Goal: Task Accomplishment & Management: Manage account settings

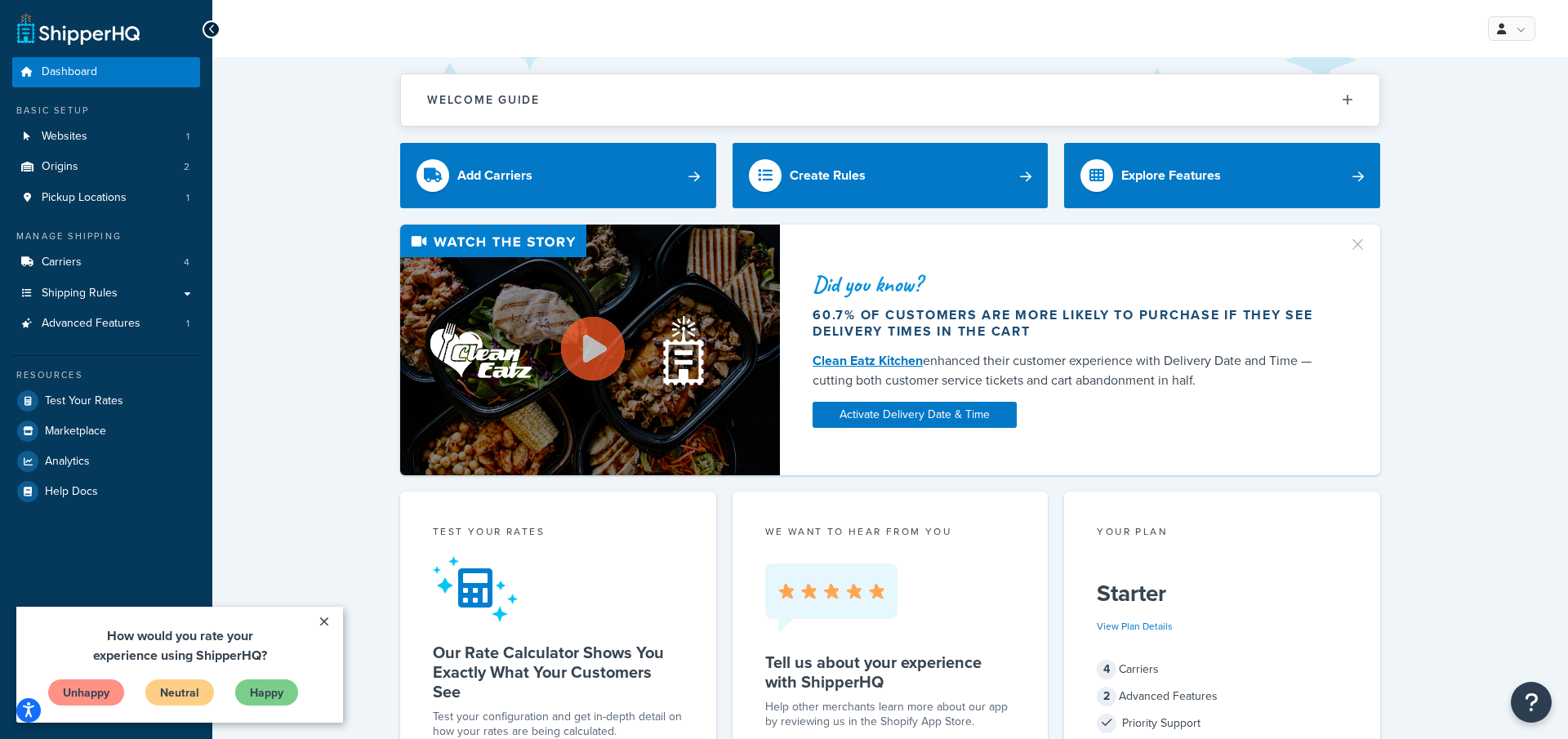
click at [922, 349] on div "Did you know? 60.7% of customers are more likely to purchase if they see delive…" at bounding box center [1074, 349] width 588 height 233
click at [122, 291] on link "Shipping Rules" at bounding box center [105, 293] width 188 height 31
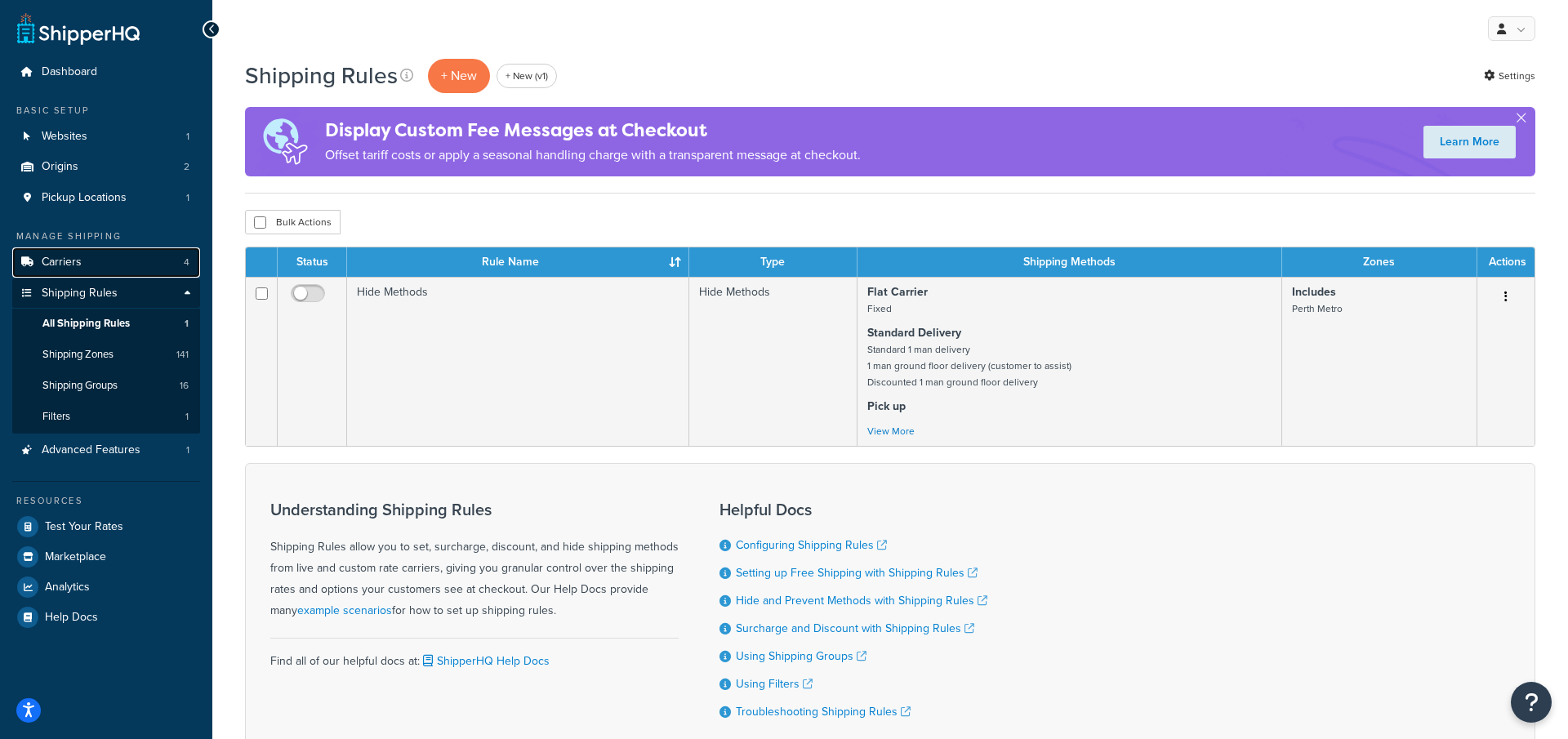
click at [158, 255] on link "Carriers 4" at bounding box center [105, 263] width 188 height 31
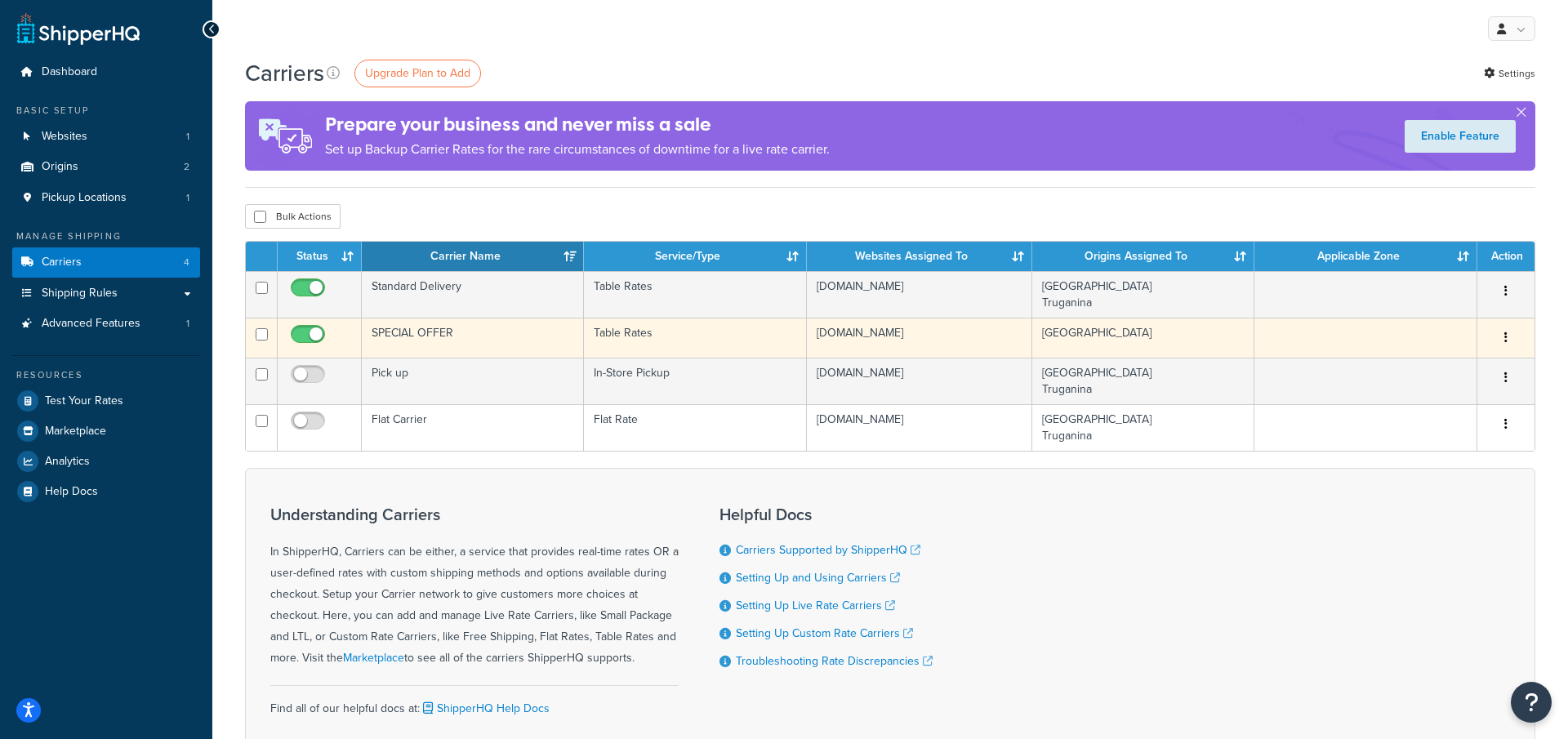
click at [489, 335] on td "SPECIAL OFFER" at bounding box center [473, 338] width 222 height 40
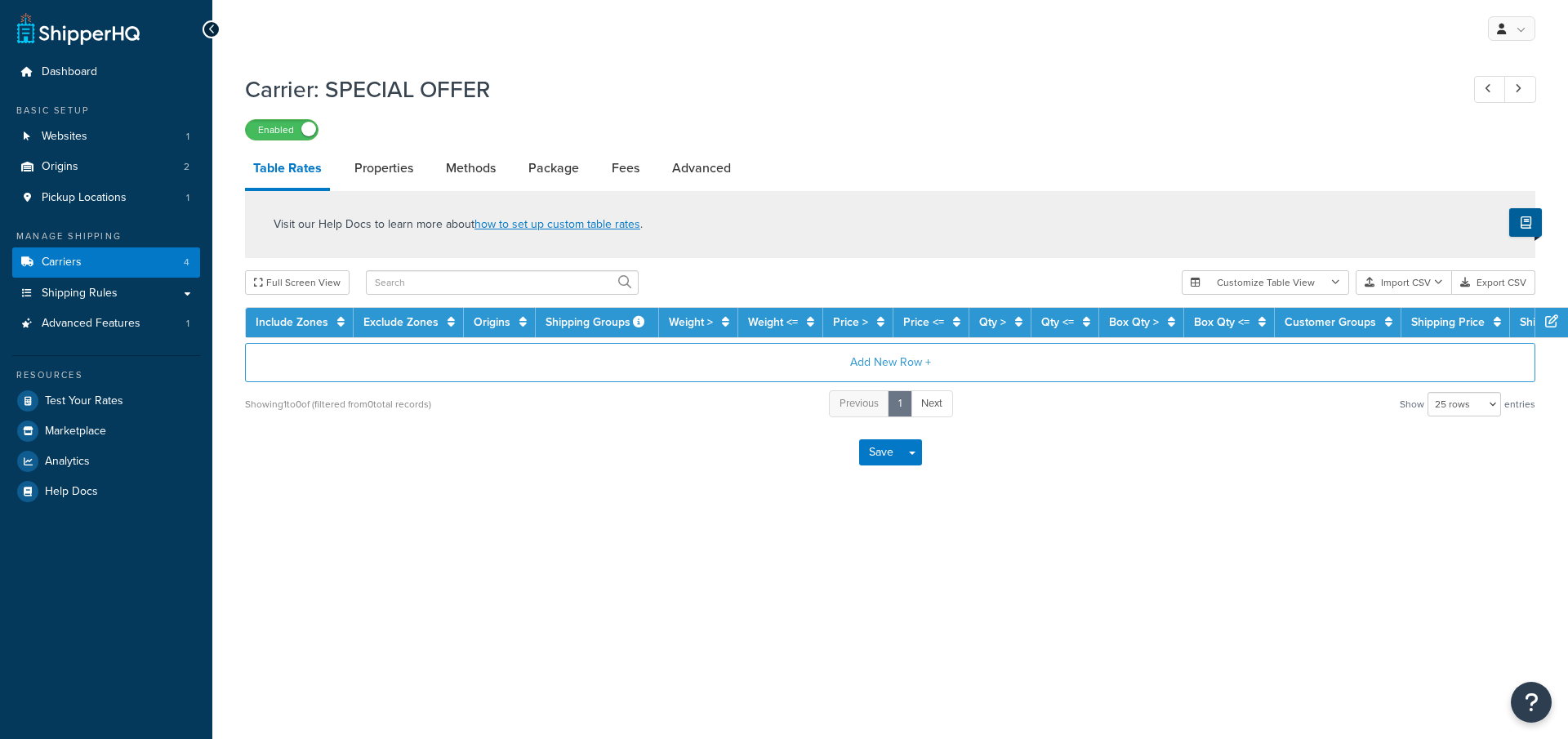
select select "25"
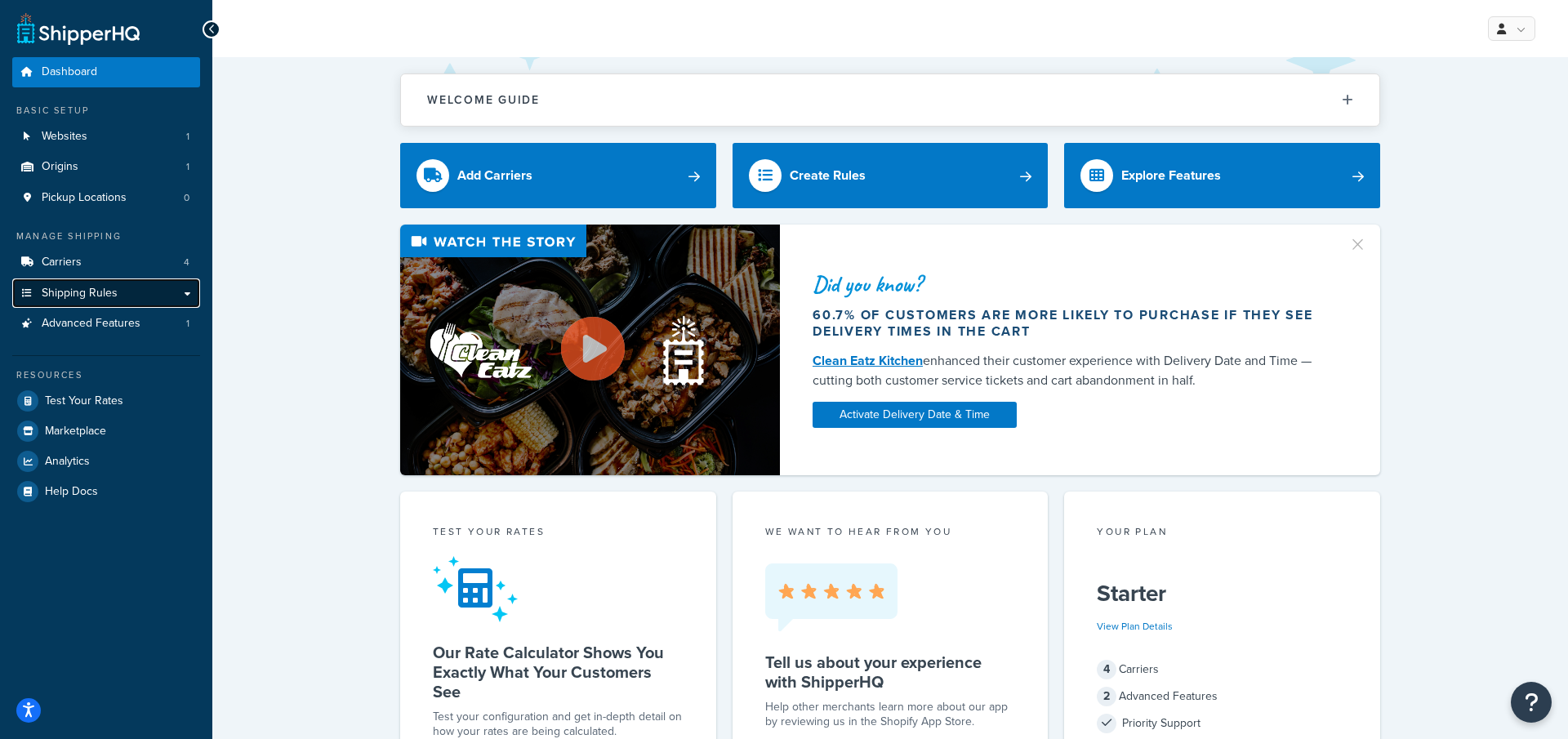
click at [151, 284] on link "Shipping Rules" at bounding box center [105, 293] width 188 height 31
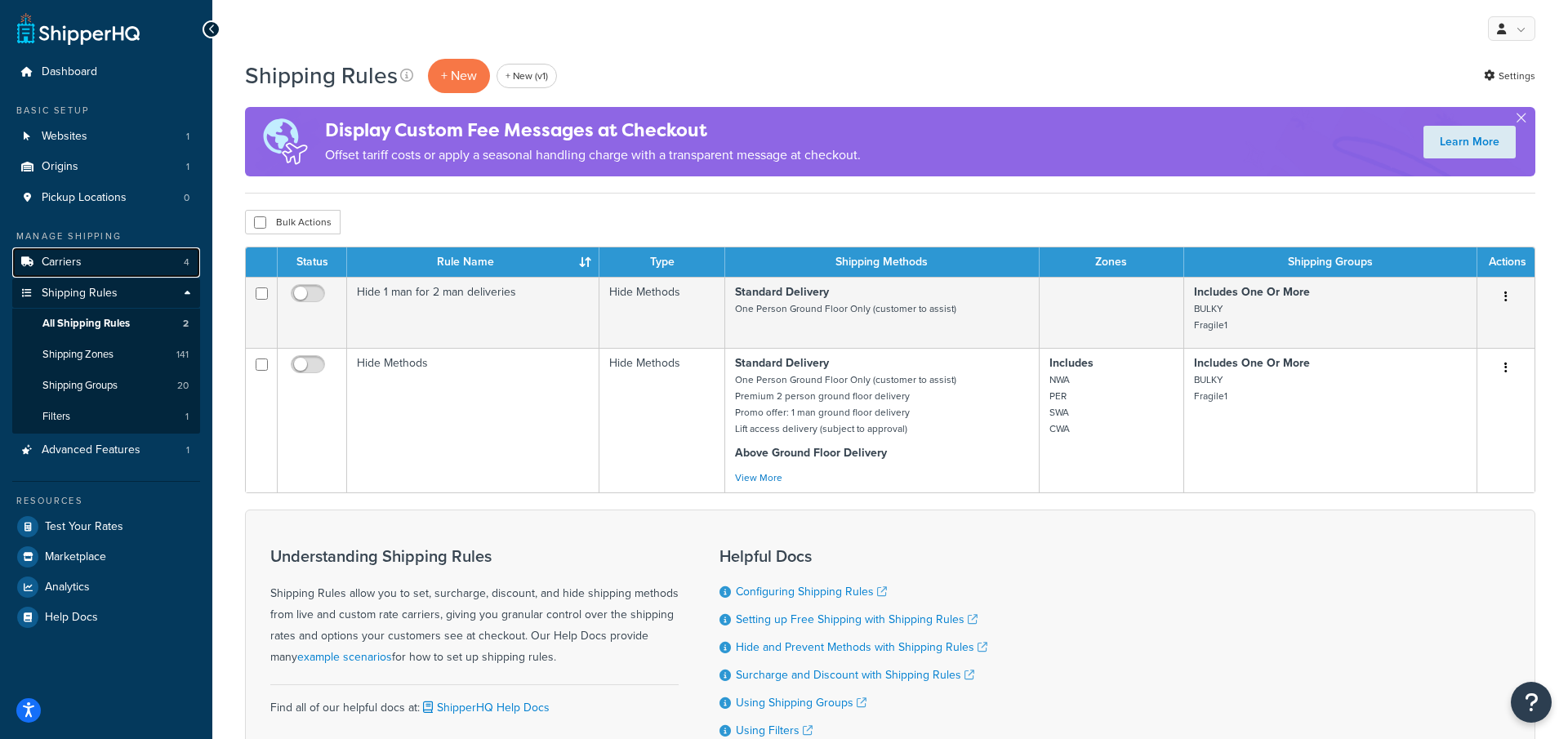
click at [138, 268] on link "Carriers 4" at bounding box center [105, 263] width 188 height 31
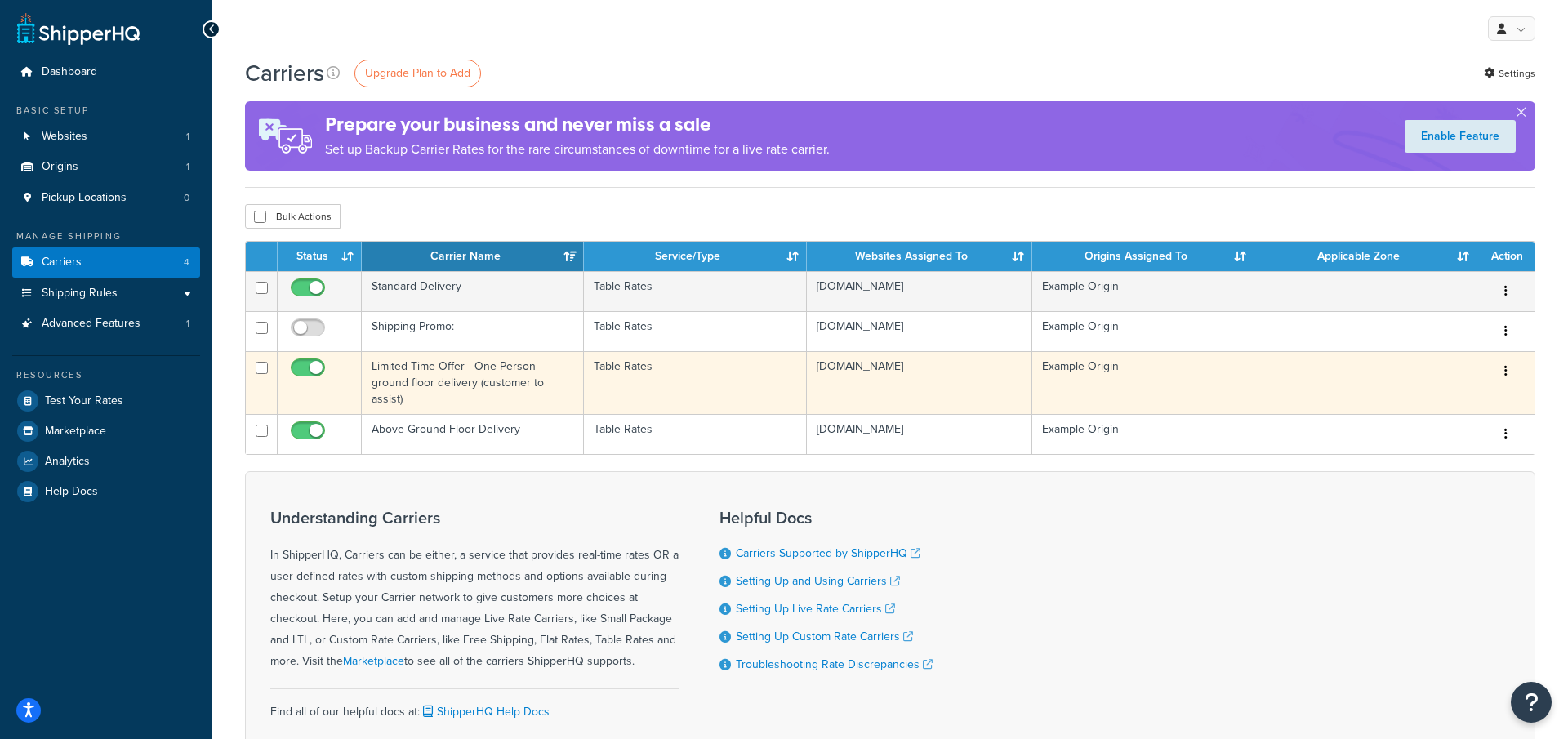
click at [474, 374] on td "Limited Time Offer - One Person ground floor delivery (customer to assist)" at bounding box center [473, 383] width 222 height 63
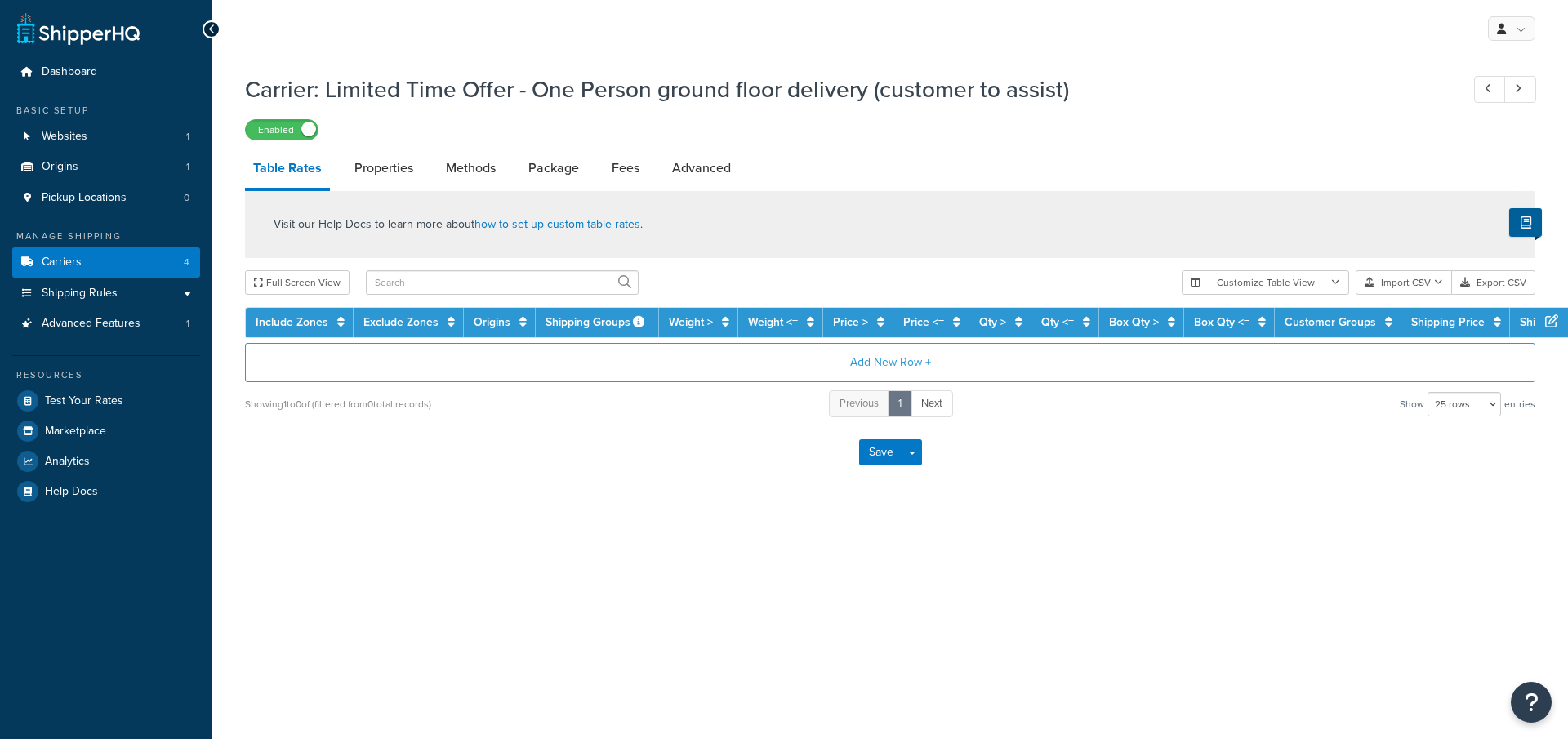
select select "25"
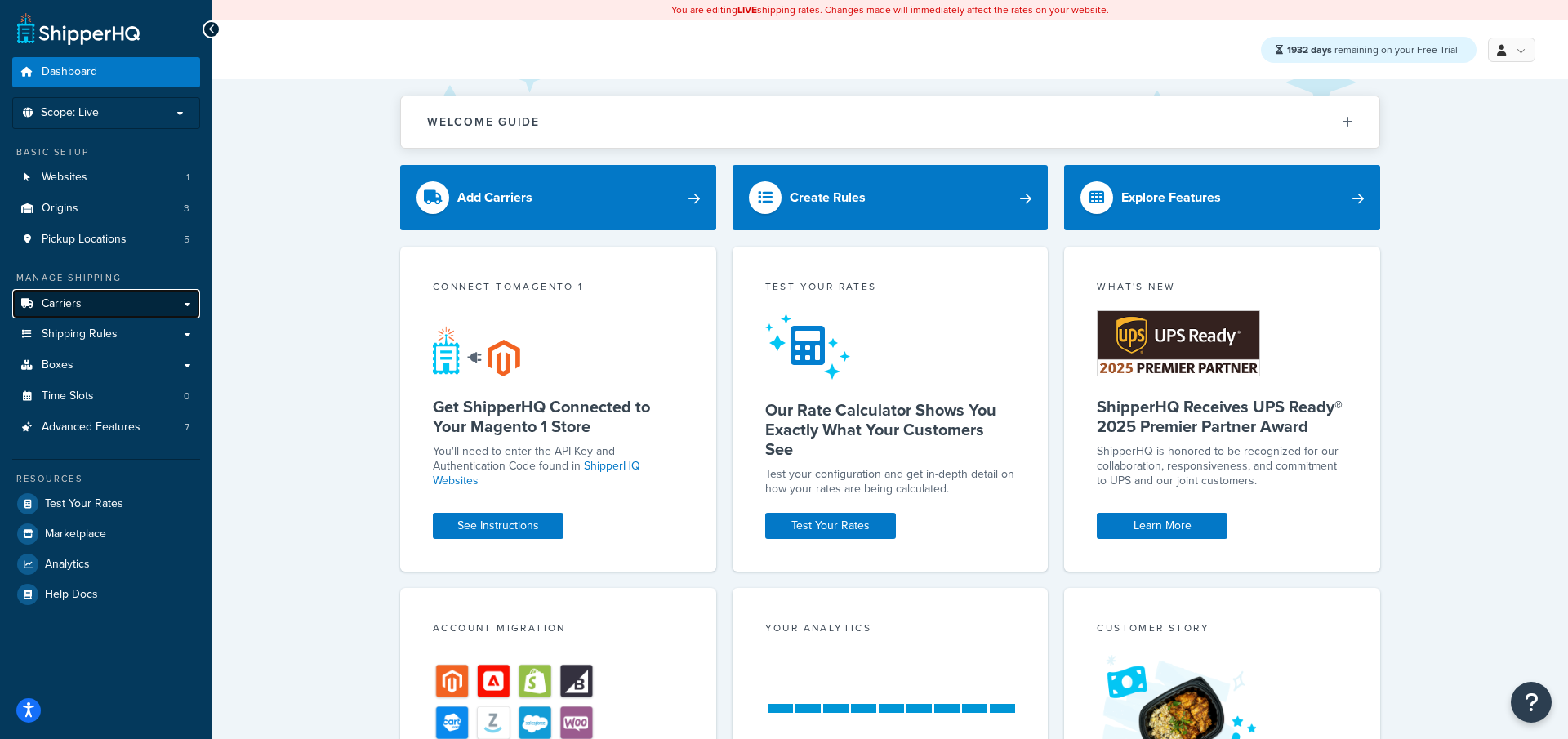
click at [162, 316] on link "Carriers" at bounding box center [105, 304] width 188 height 31
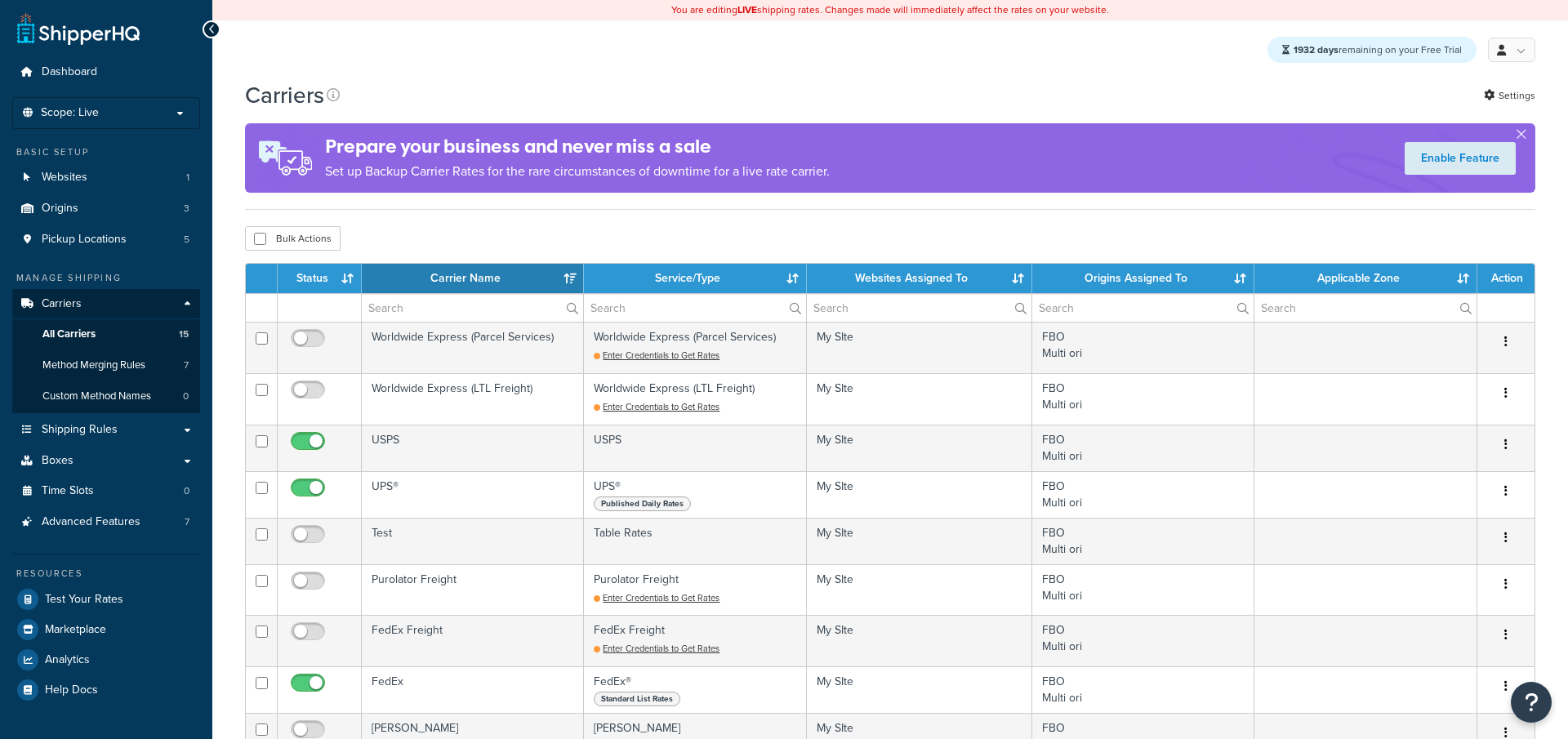
select select "15"
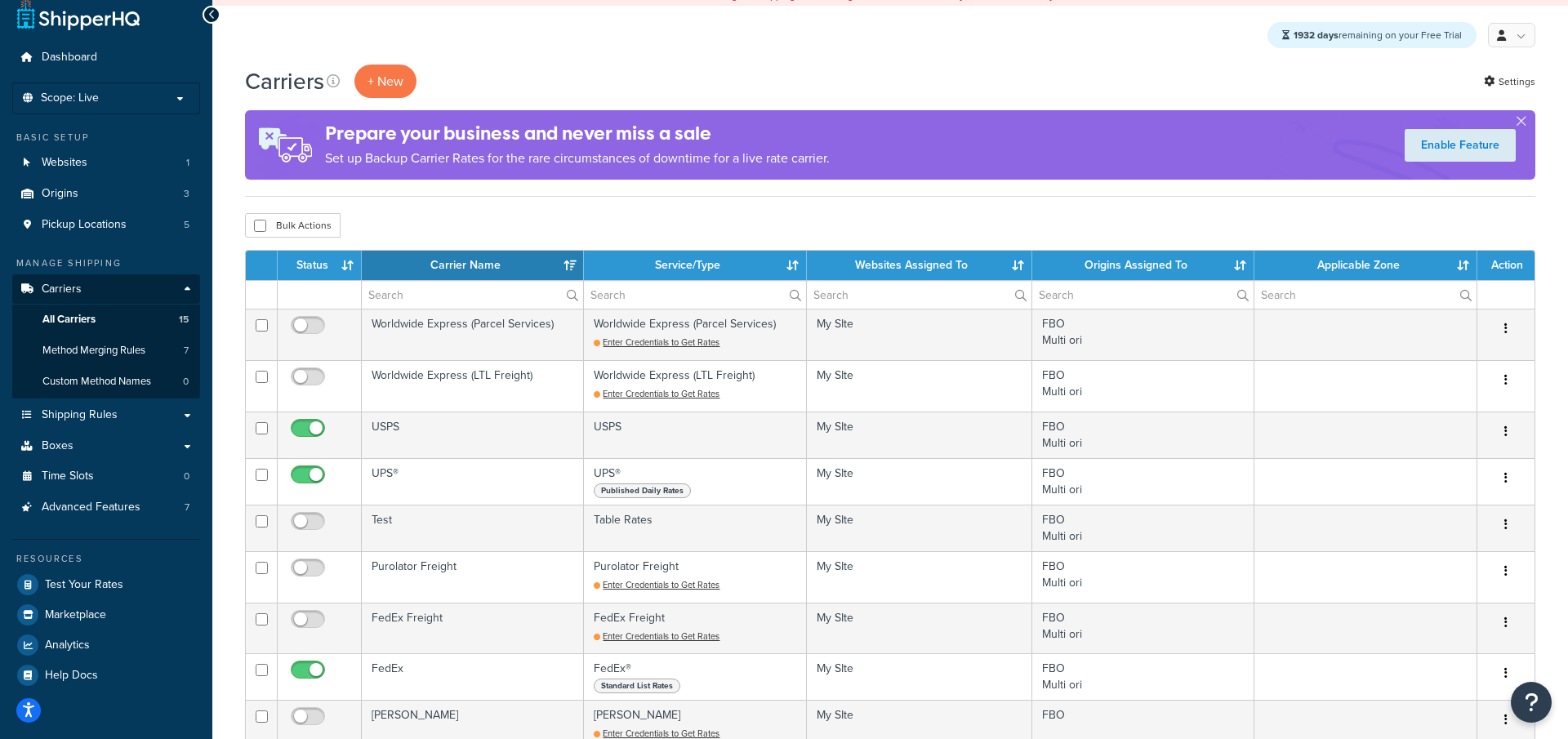
scroll to position [22, 0]
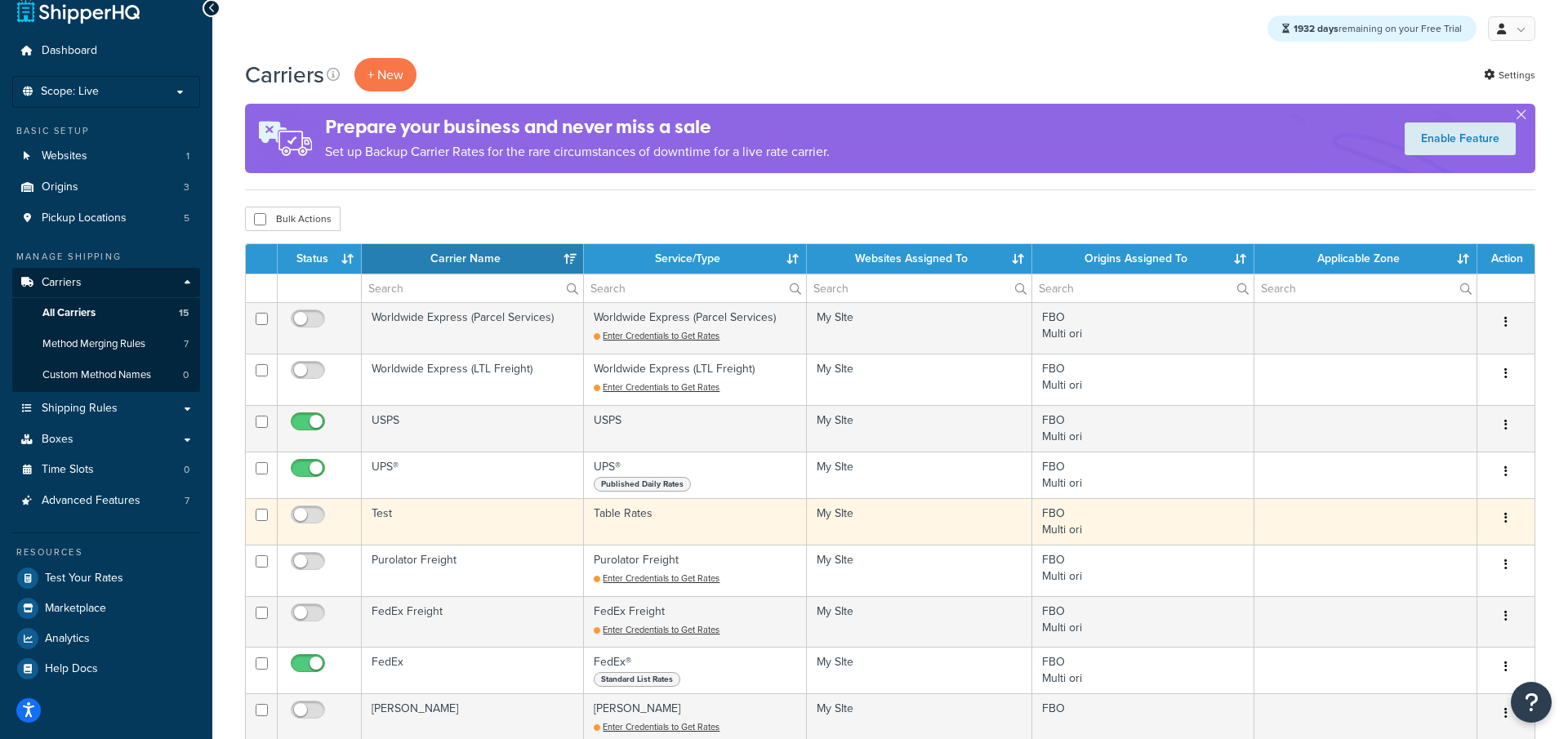
click at [525, 522] on td "Test" at bounding box center [473, 522] width 222 height 46
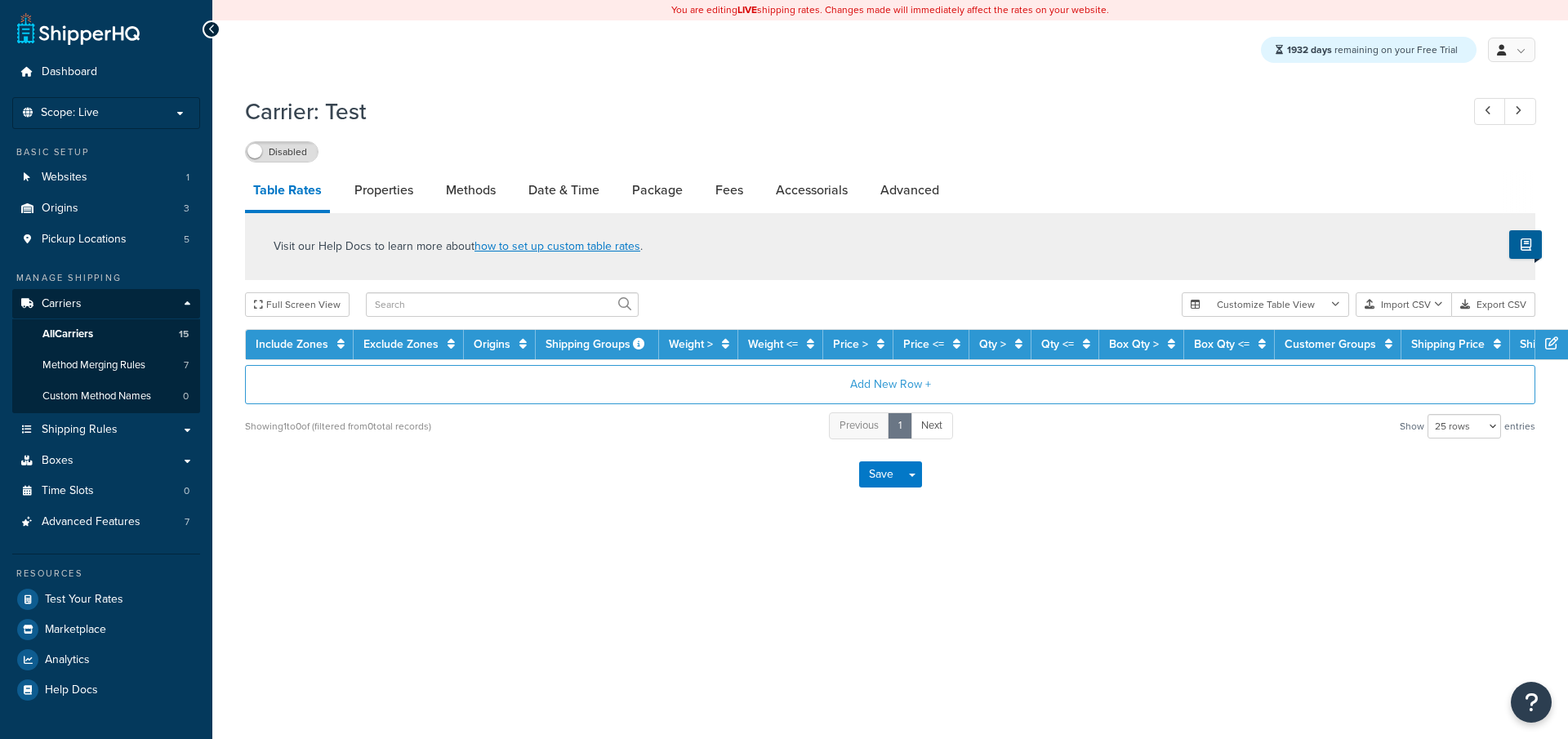
select select "25"
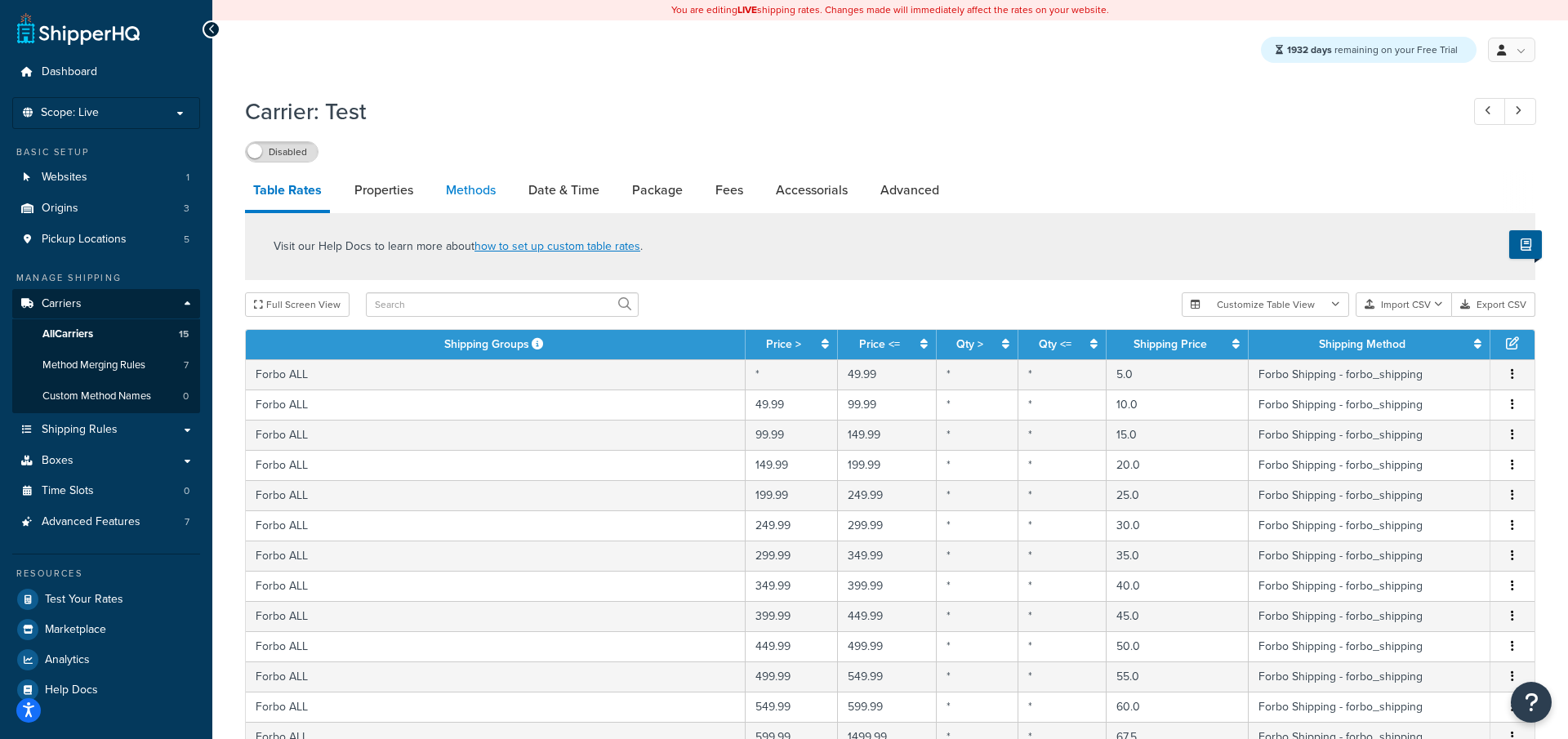
click at [463, 190] on link "Methods" at bounding box center [470, 191] width 66 height 39
select select "25"
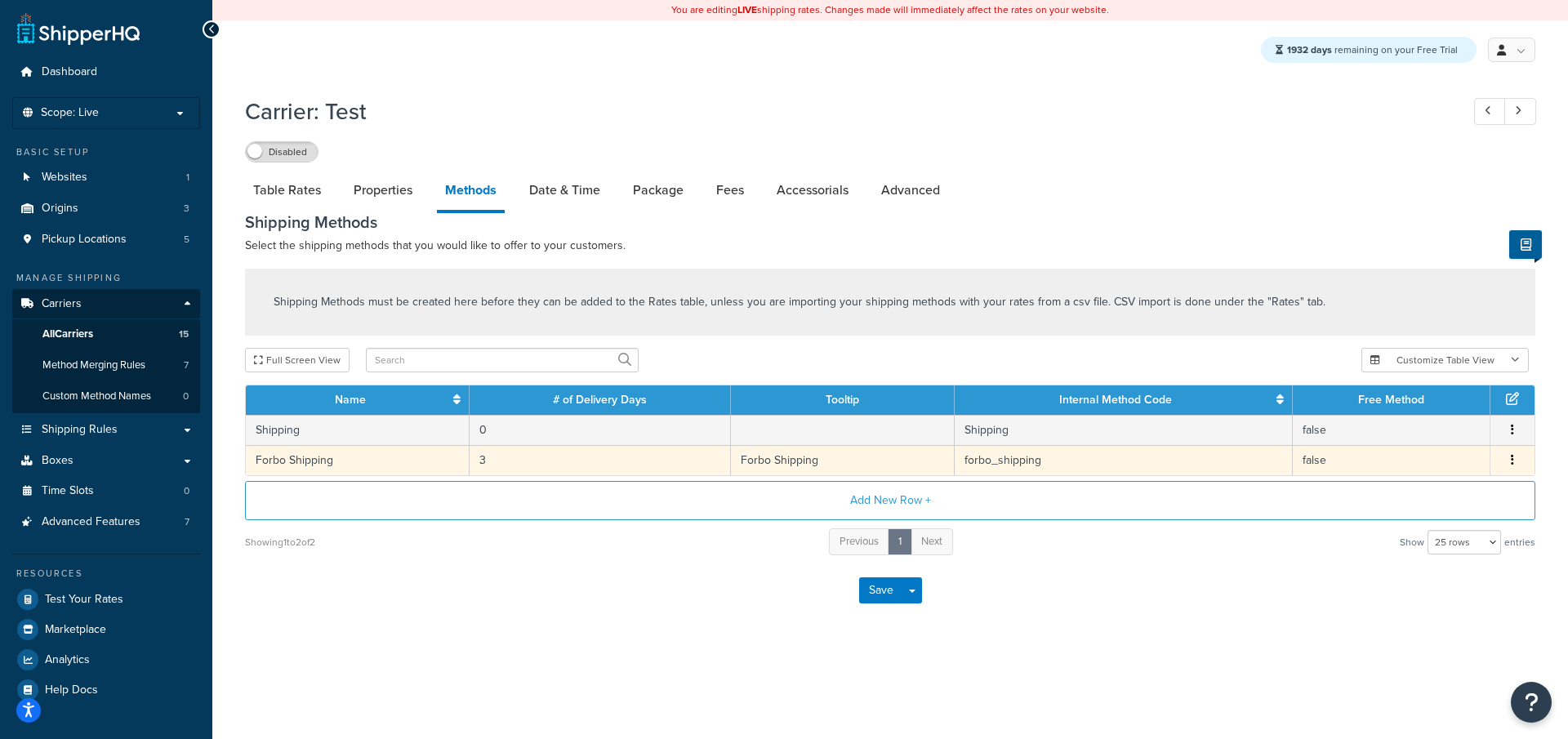
click at [500, 463] on td "3" at bounding box center [600, 461] width 262 height 31
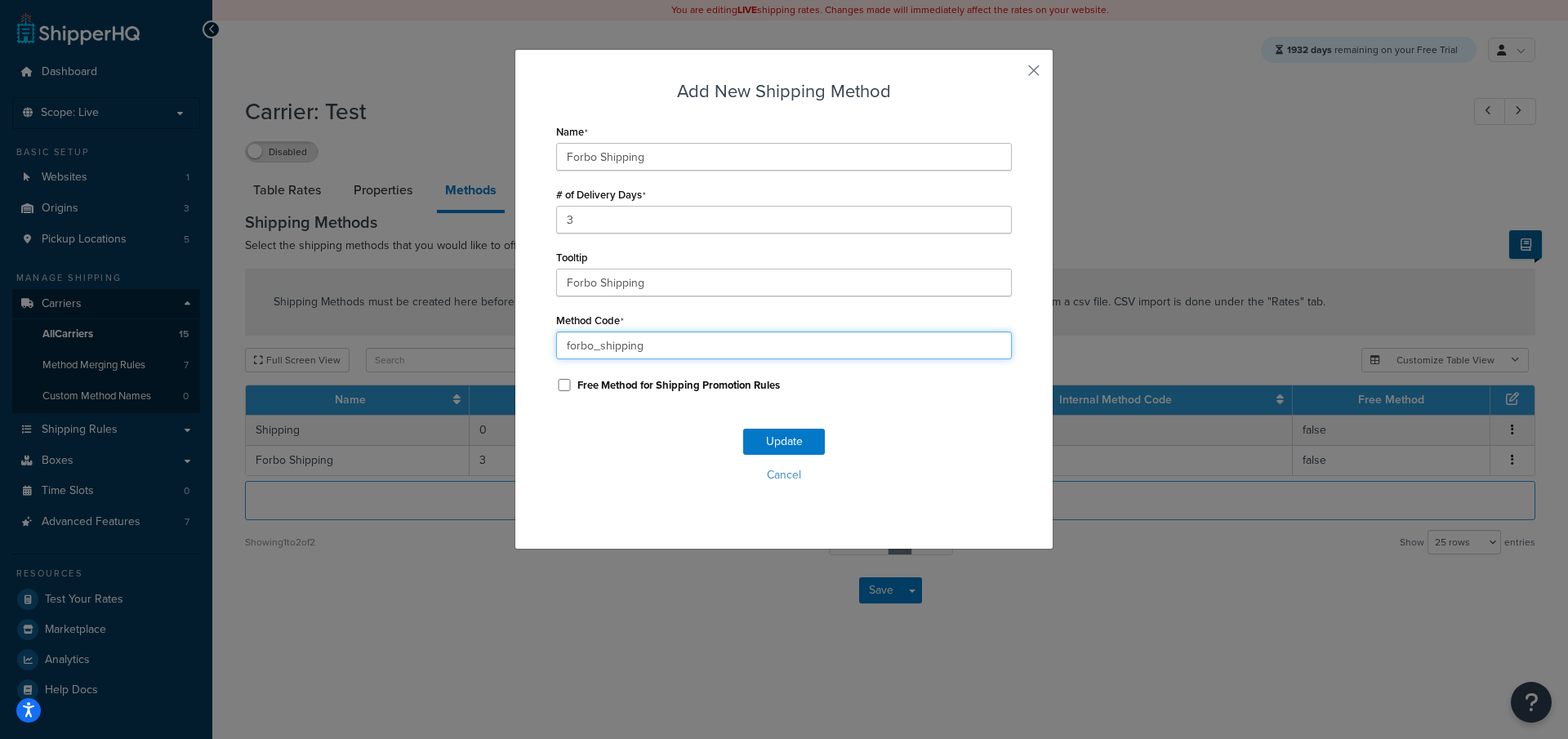
click at [651, 349] on input "forbo_shipping" at bounding box center [783, 345] width 455 height 28
click at [1012, 75] on button "button" at bounding box center [1010, 77] width 4 height 4
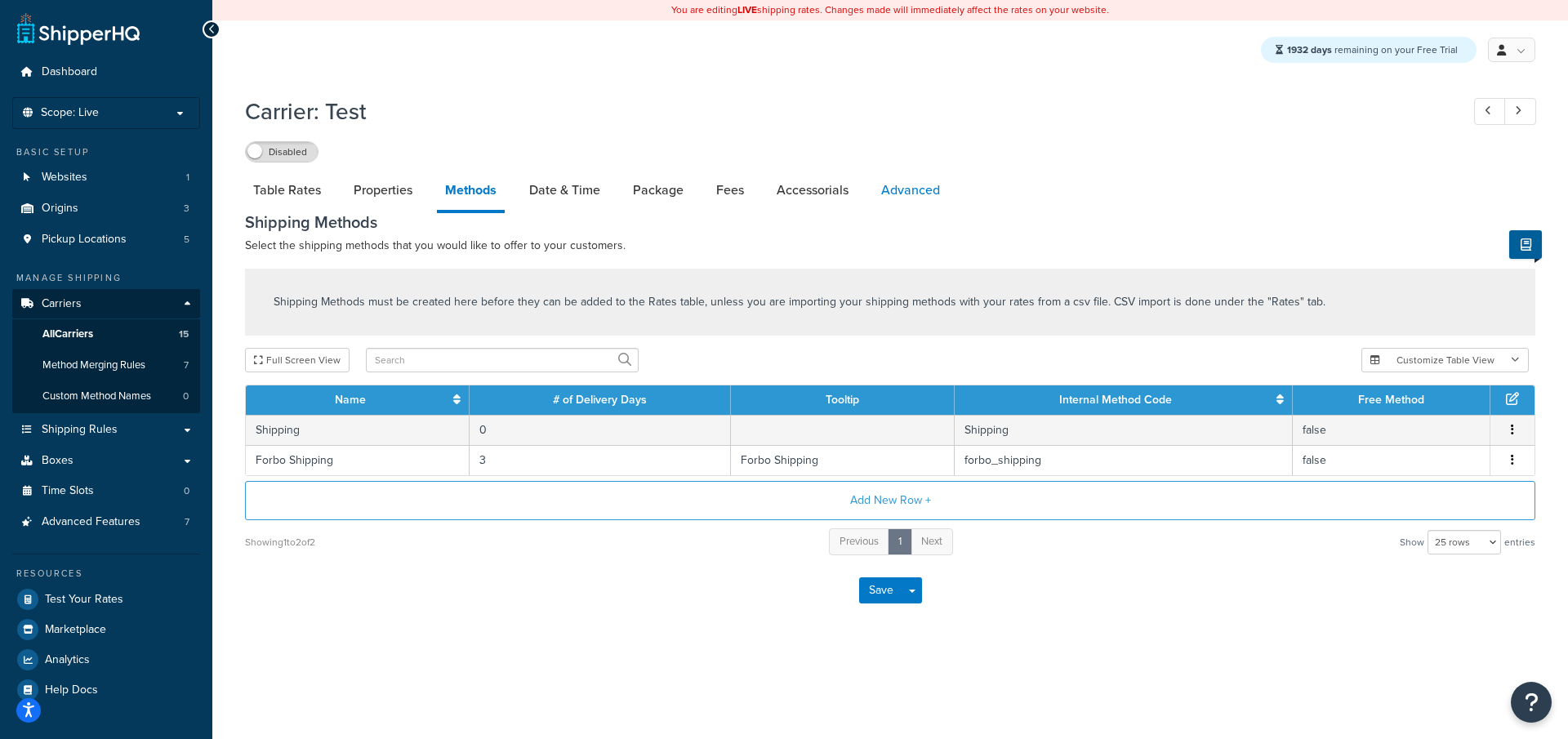
click at [890, 184] on link "Advanced" at bounding box center [911, 191] width 75 height 39
select select "false"
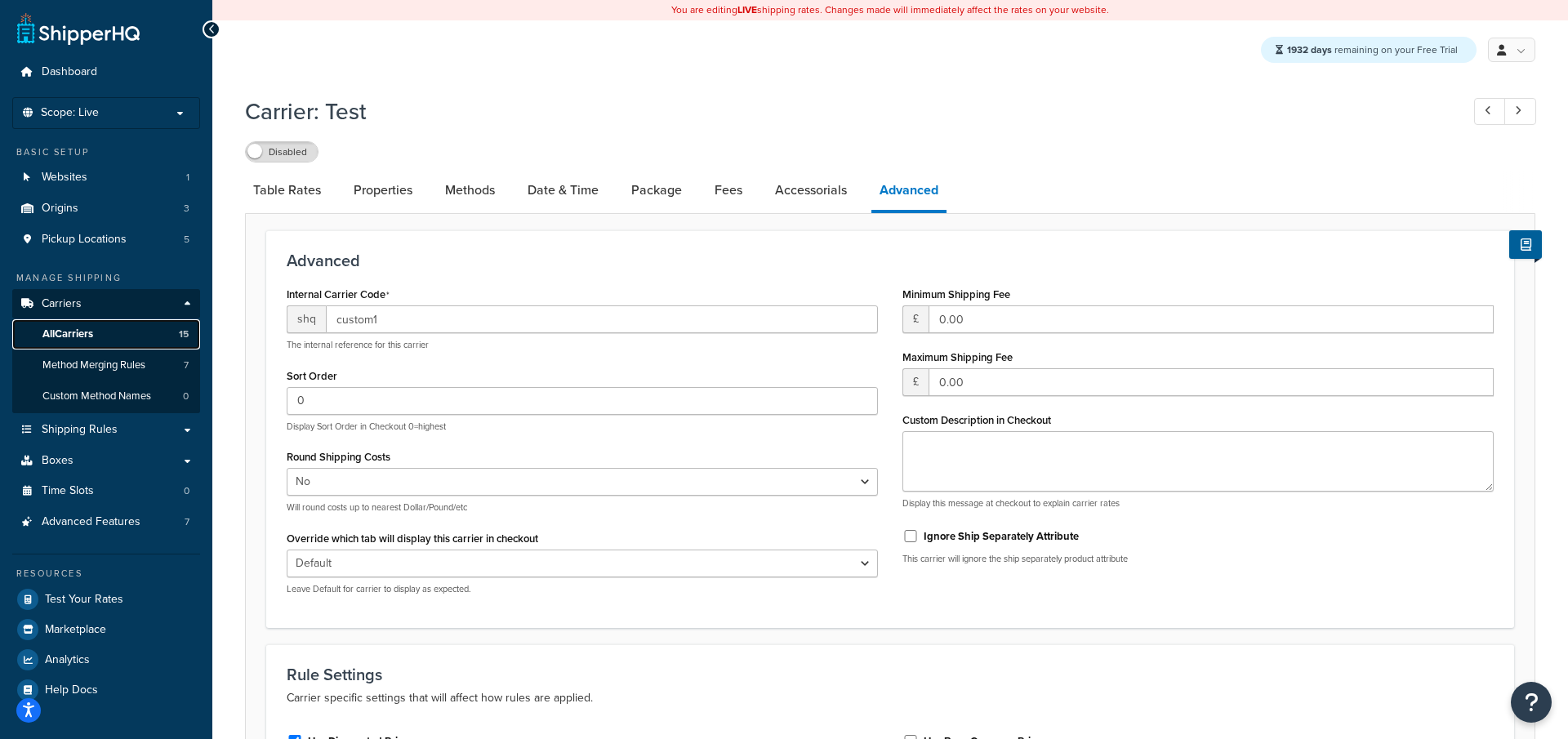
click at [148, 333] on link "All Carriers 15" at bounding box center [105, 335] width 188 height 31
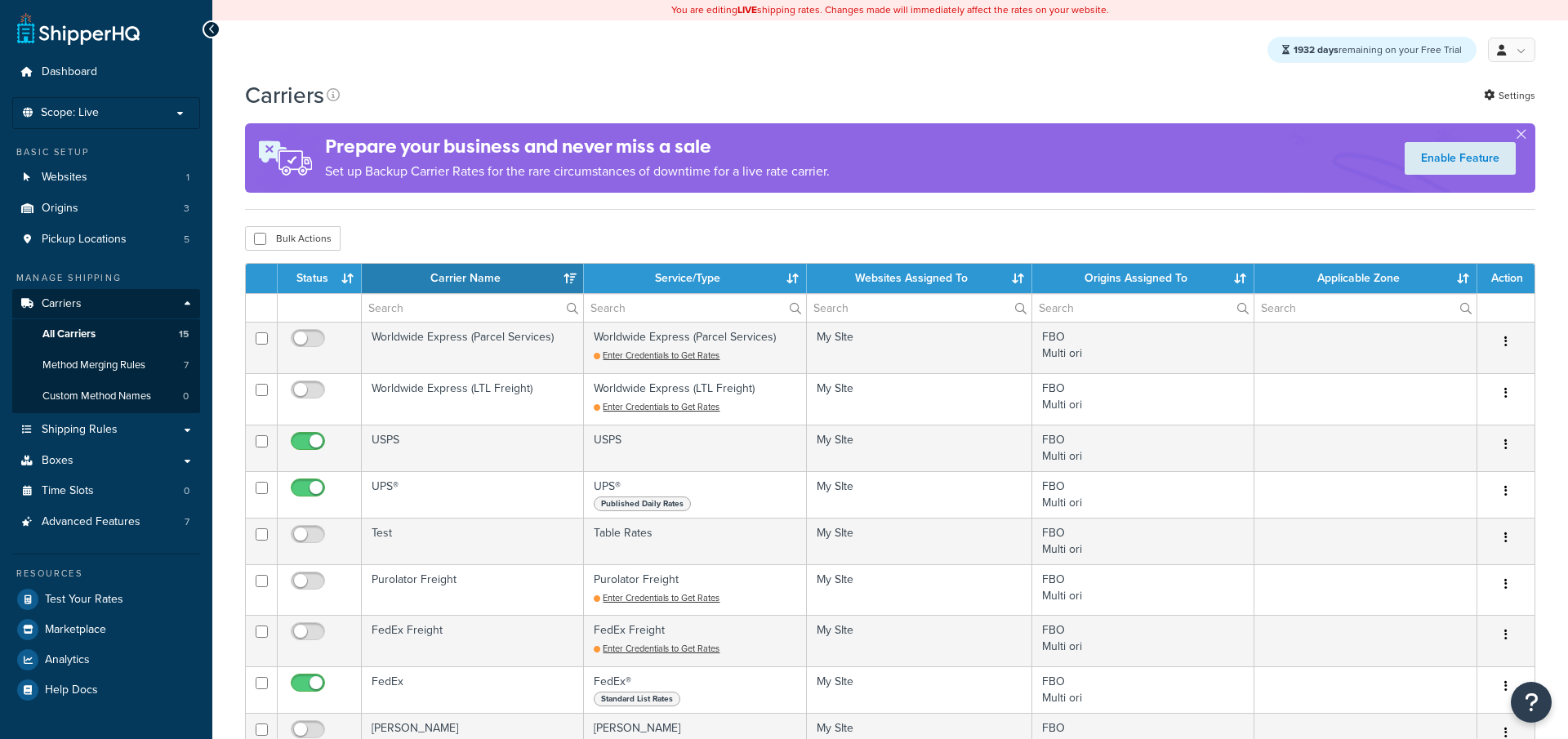
select select "15"
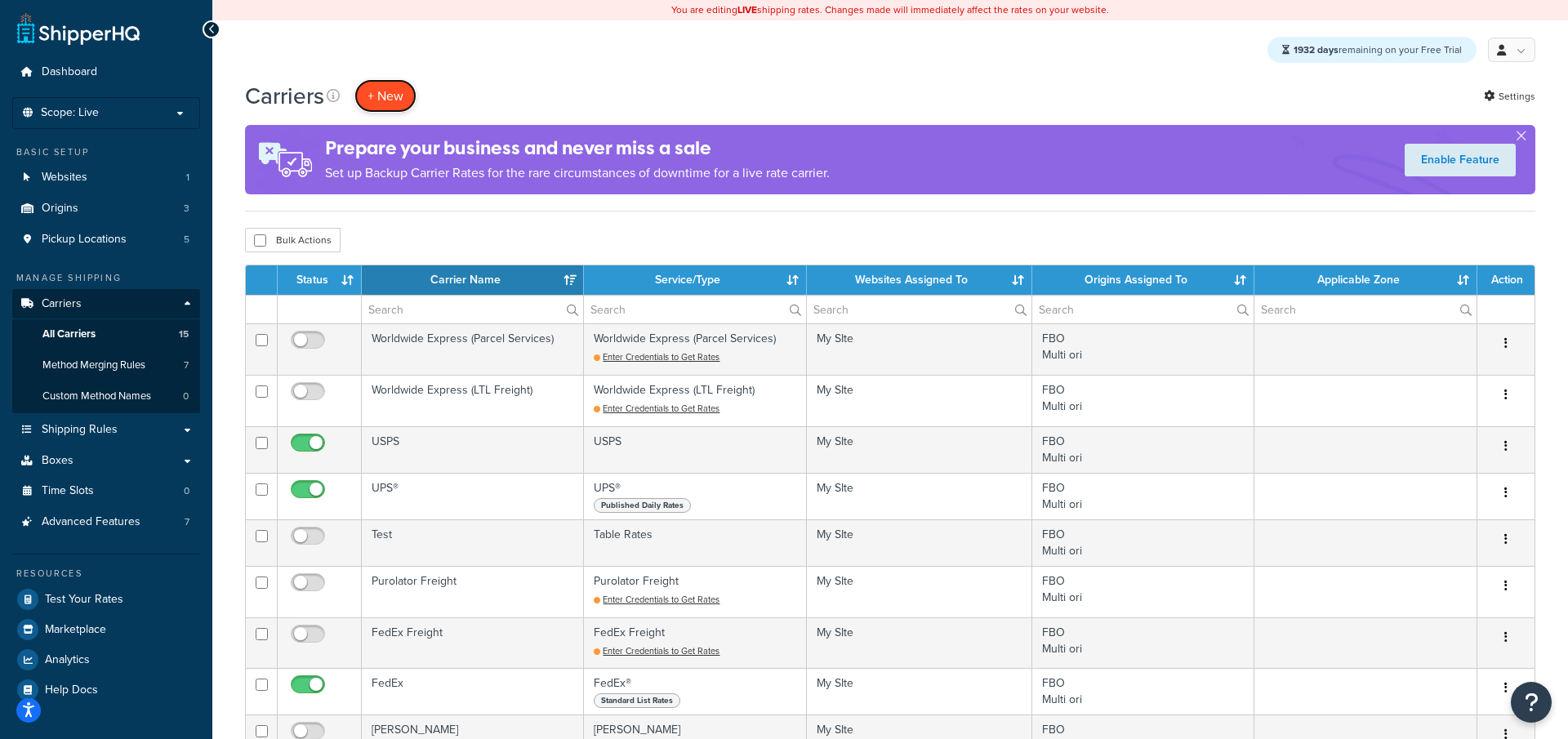
click at [379, 99] on button "+ New" at bounding box center [385, 96] width 62 height 33
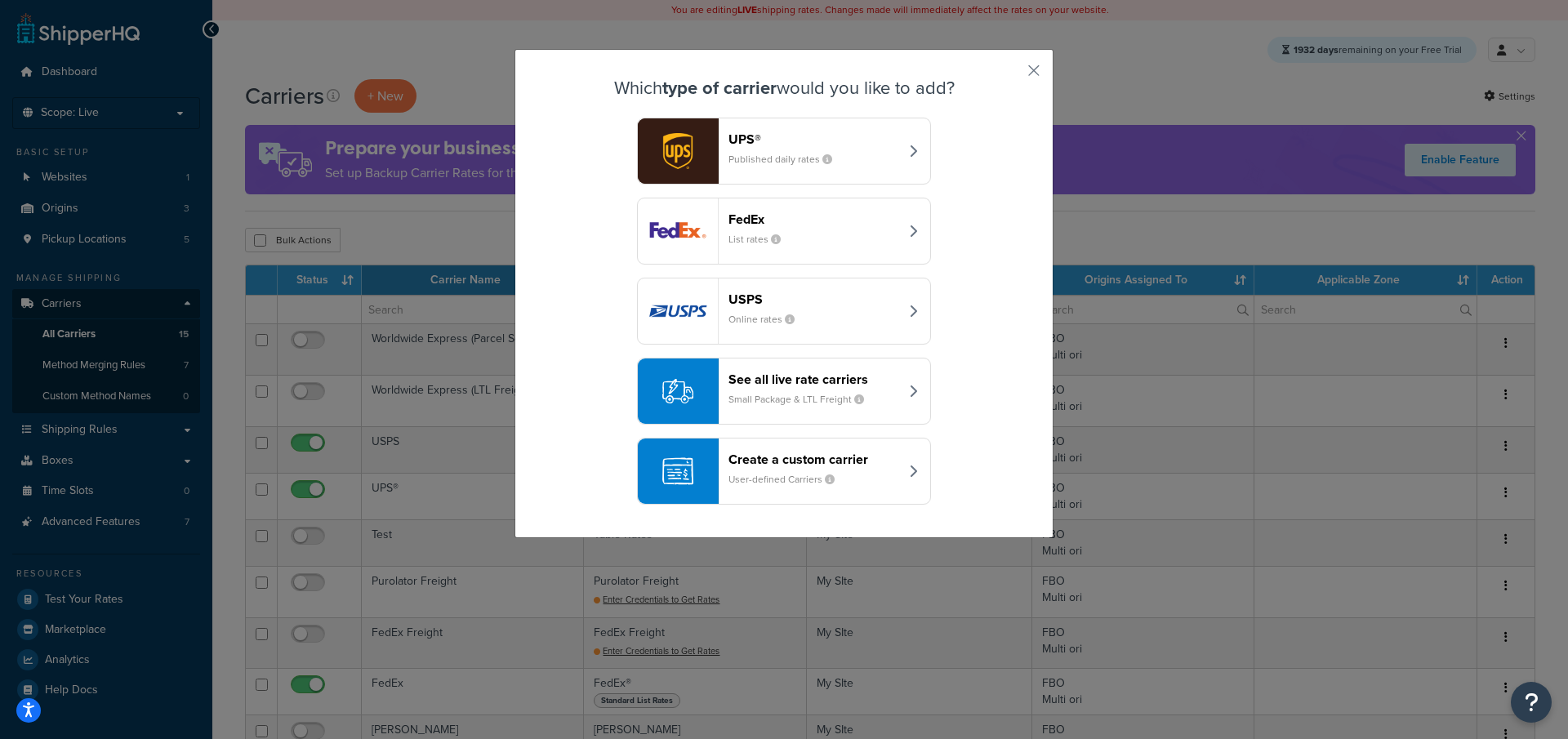
click at [804, 462] on header "Create a custom carrier" at bounding box center [814, 460] width 171 height 16
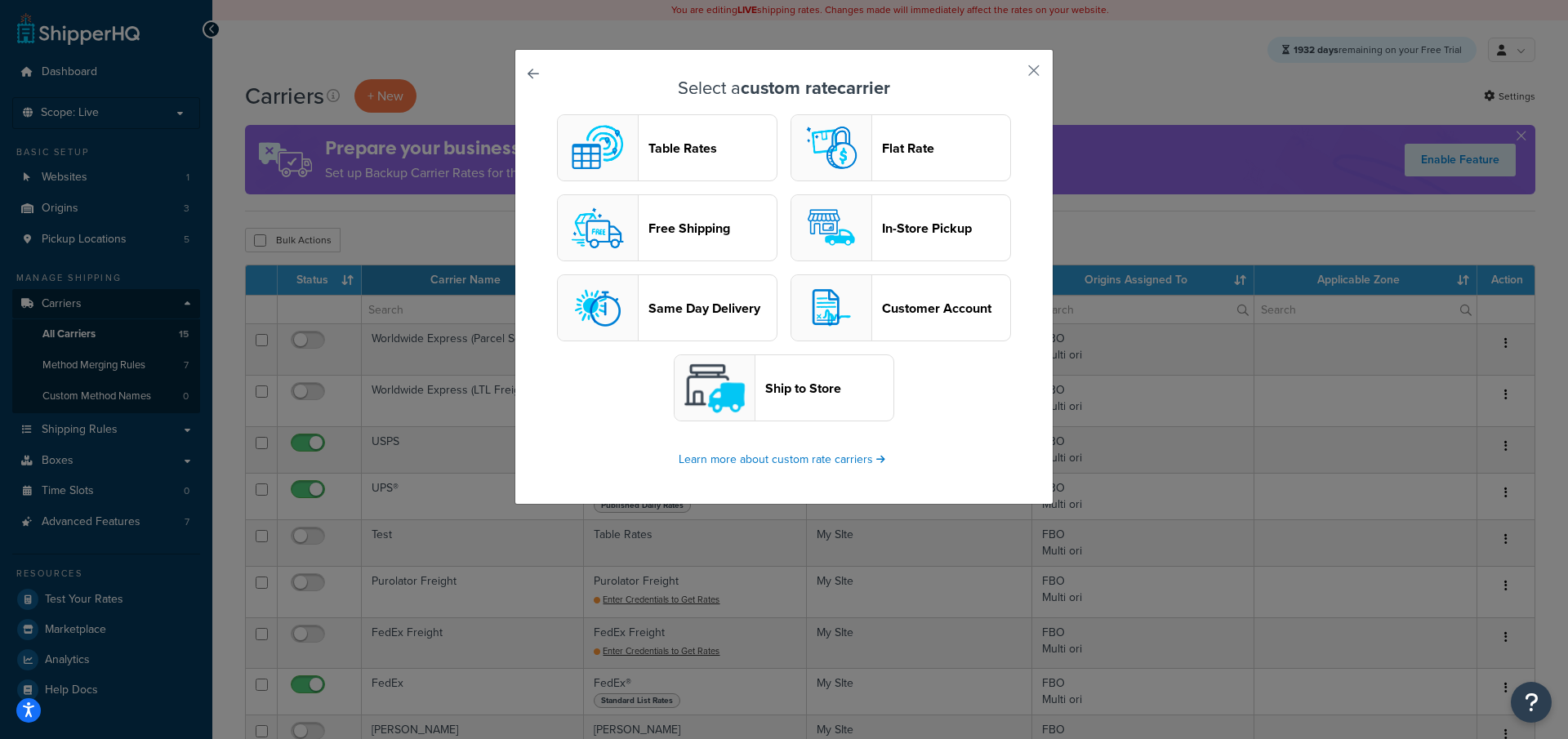
click at [701, 151] on header "Table Rates" at bounding box center [712, 149] width 128 height 16
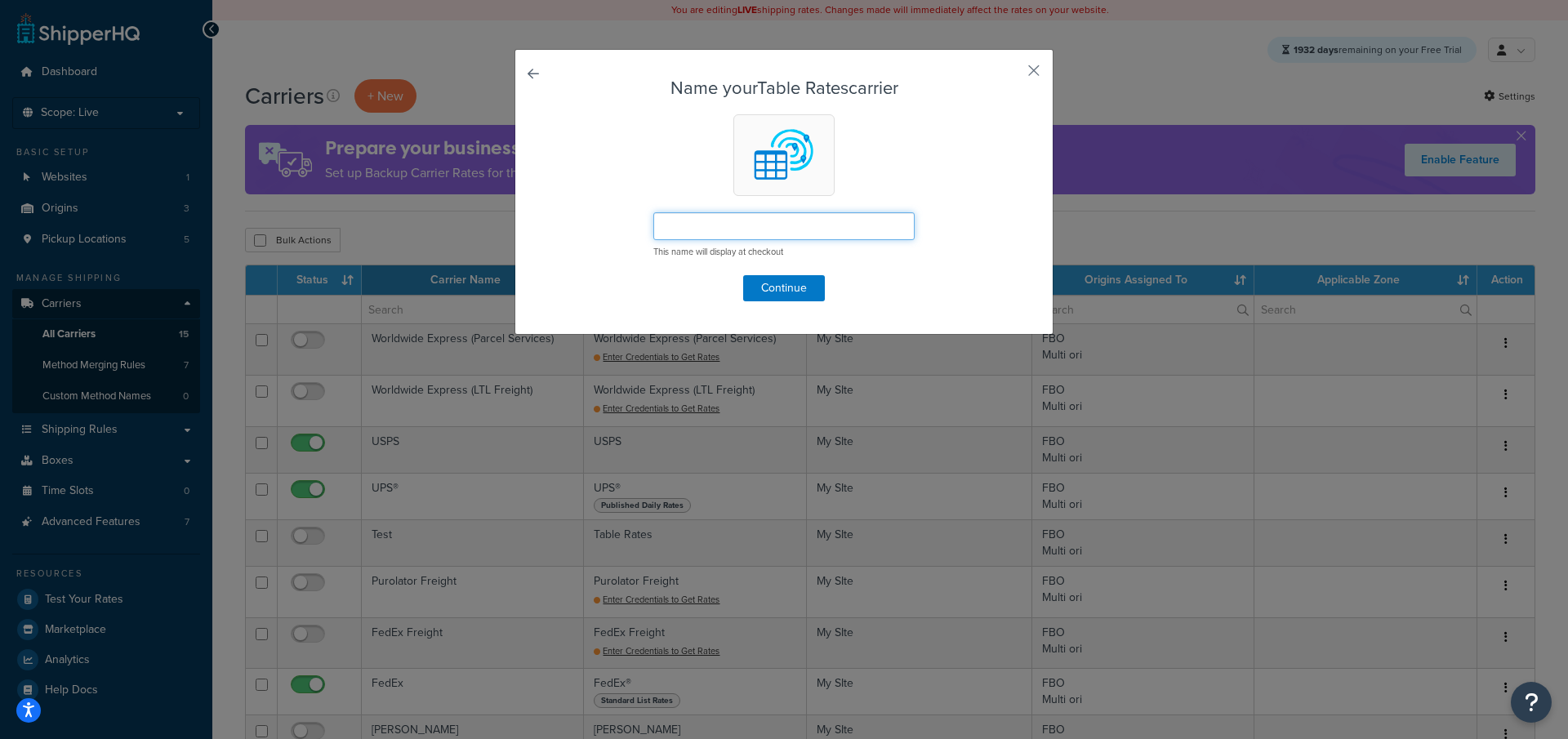
click at [787, 229] on input "text" at bounding box center [784, 226] width 262 height 28
paste input "forbo_shipping"
type input "forbo_shipping"
click at [807, 295] on button "Continue" at bounding box center [784, 288] width 82 height 27
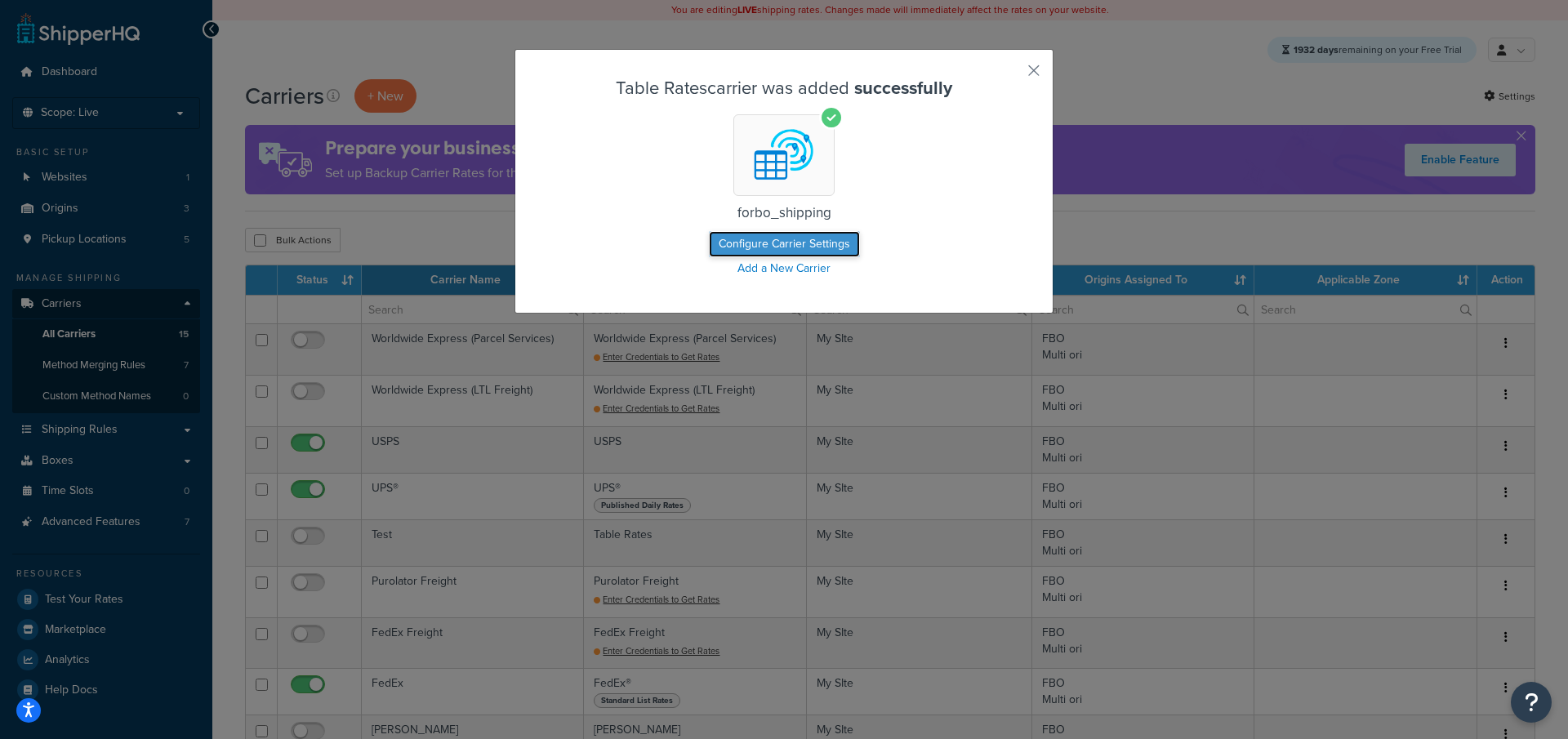
click at [754, 247] on button "Configure Carrier Settings" at bounding box center [785, 244] width 151 height 27
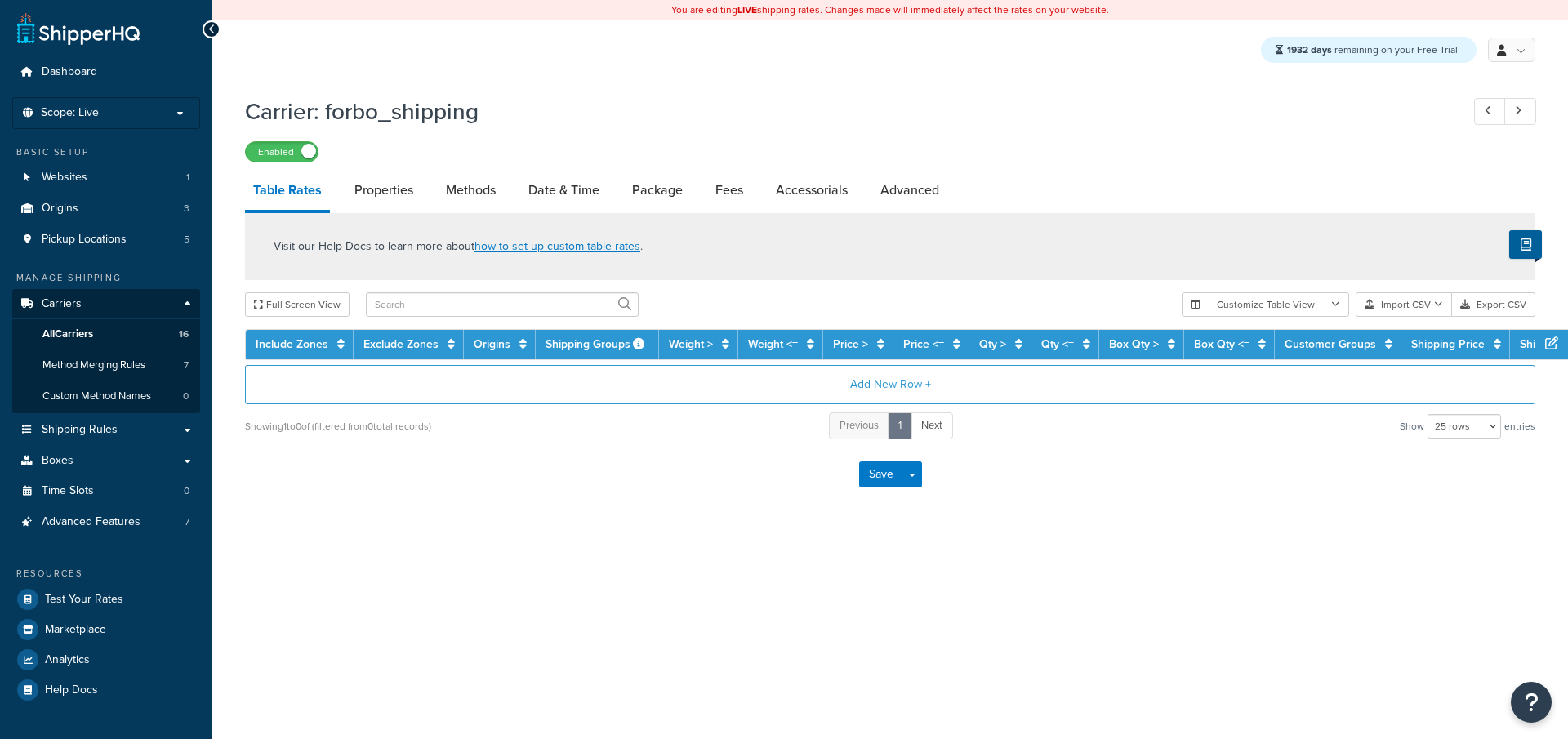
select select "25"
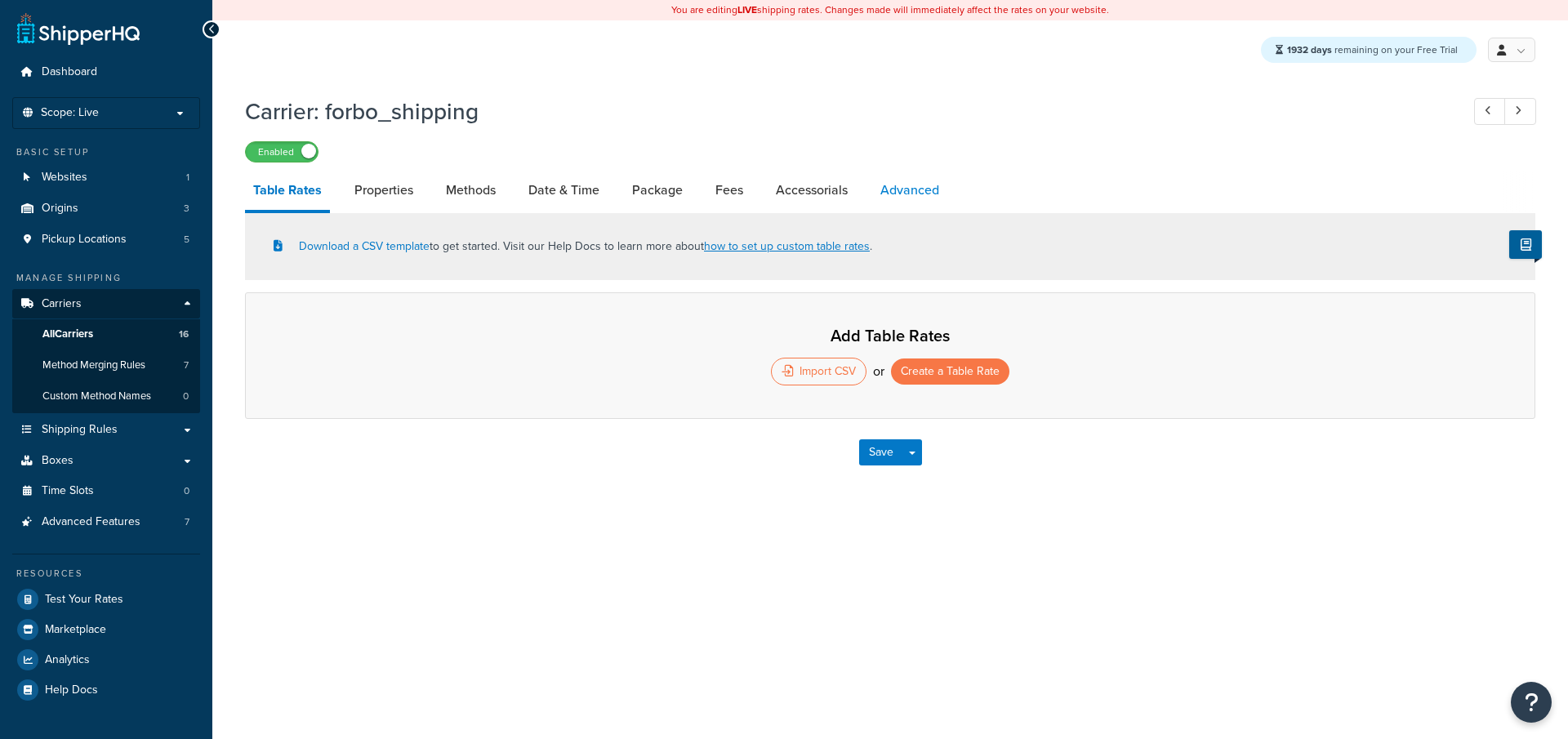
click at [903, 181] on link "Advanced" at bounding box center [910, 191] width 75 height 39
select select "false"
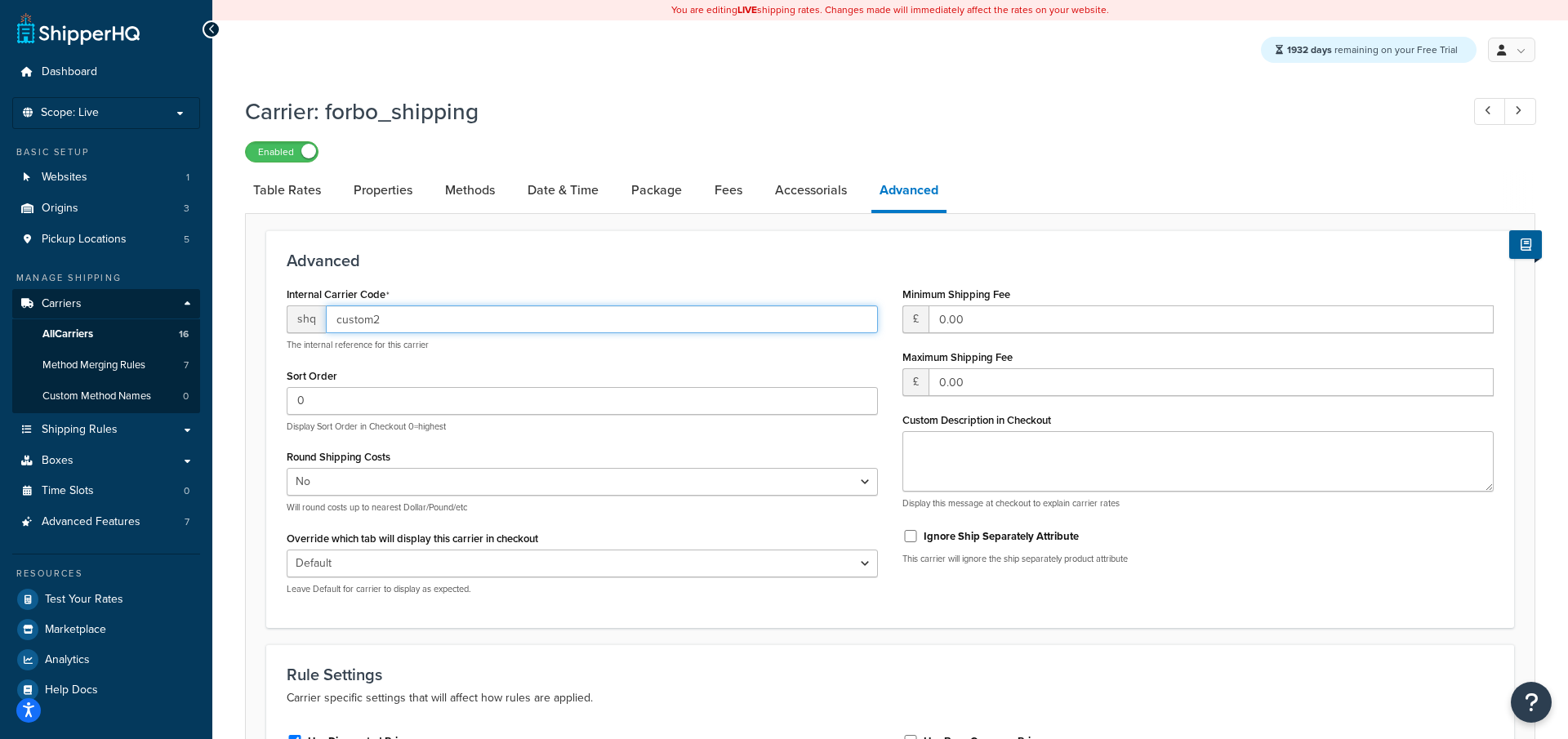
click at [441, 331] on input "custom2" at bounding box center [601, 320] width 552 height 28
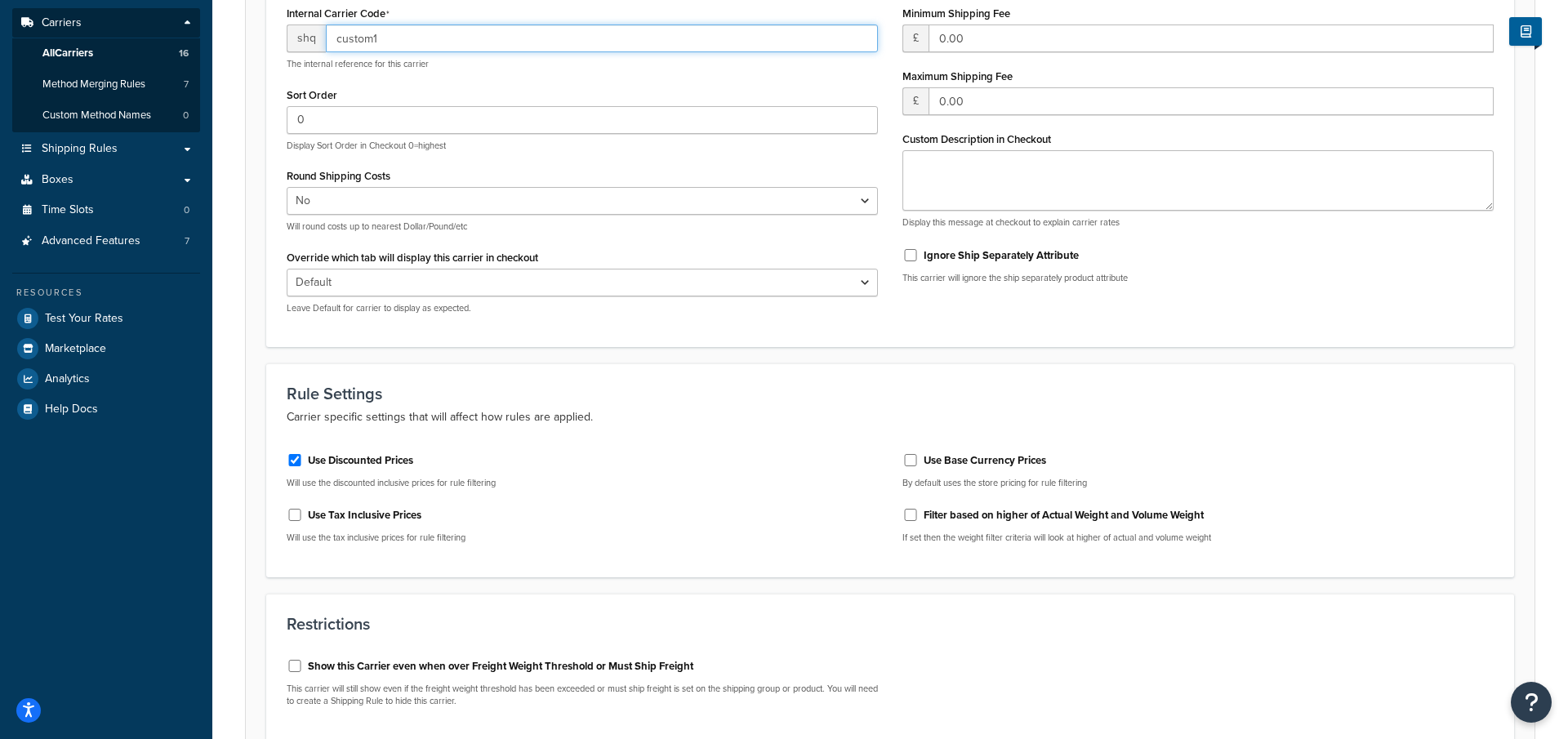
scroll to position [586, 0]
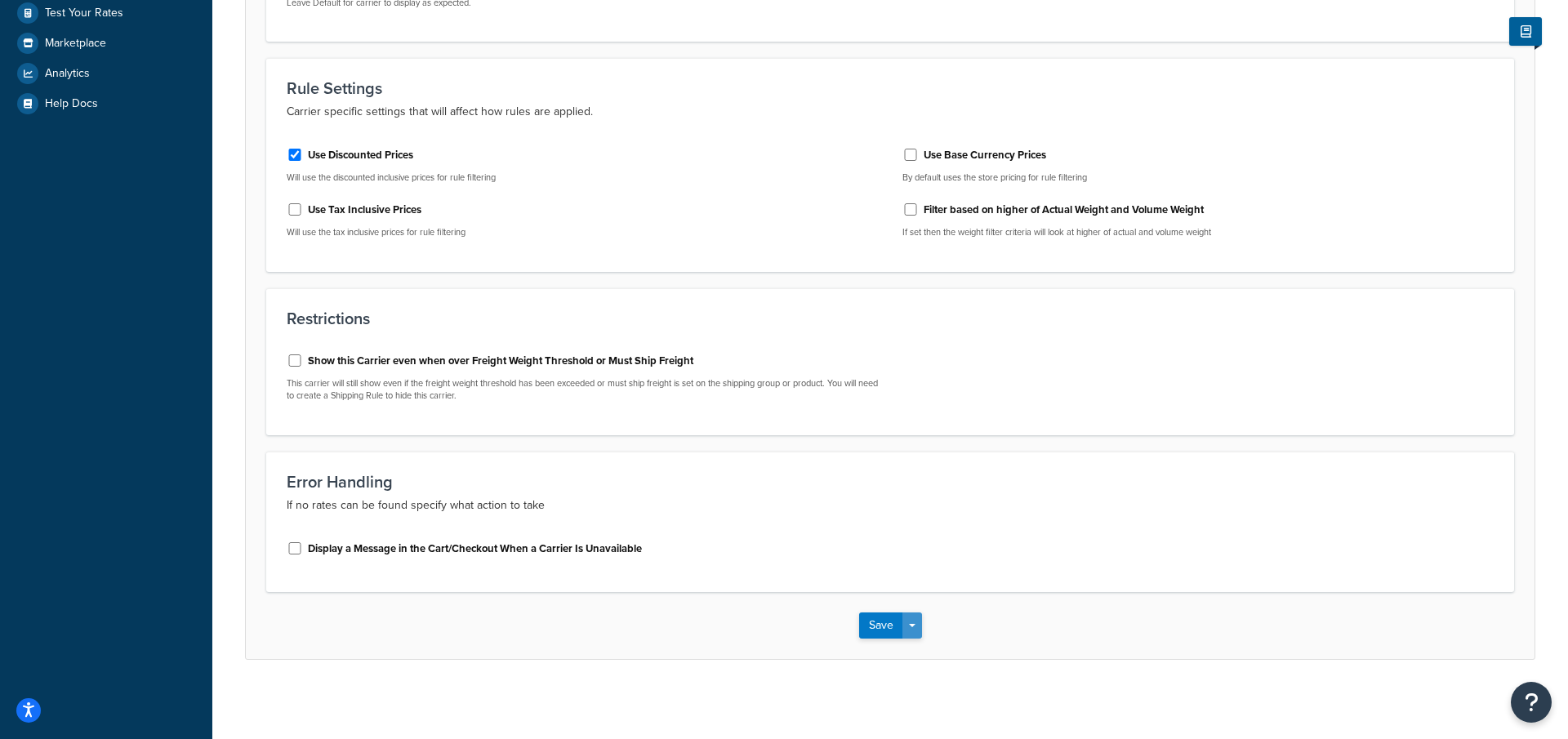
type input "custom1"
click at [912, 620] on button "Save Dropdown" at bounding box center [913, 626] width 20 height 27
click at [911, 643] on button "Save and Edit" at bounding box center [919, 655] width 119 height 34
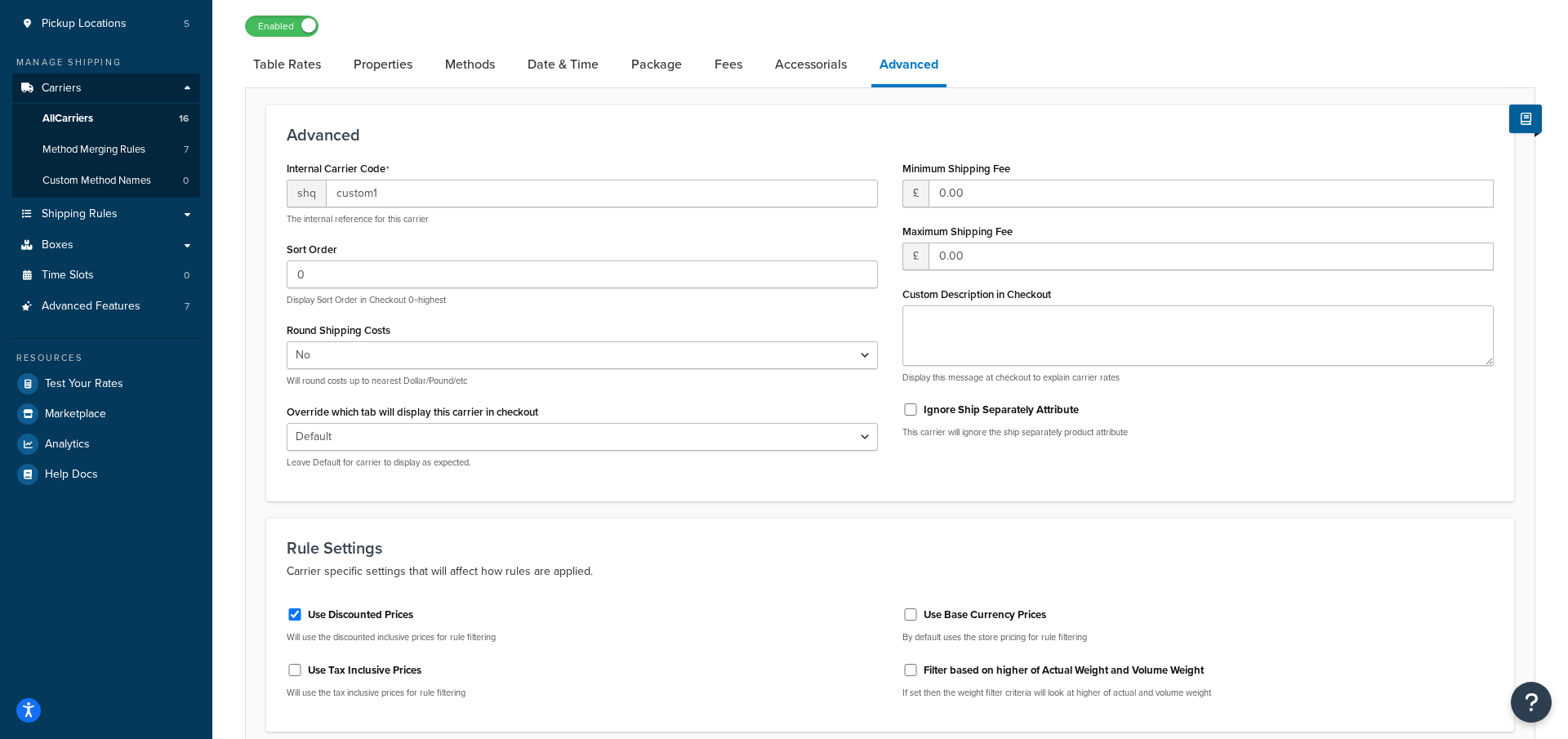
scroll to position [0, 0]
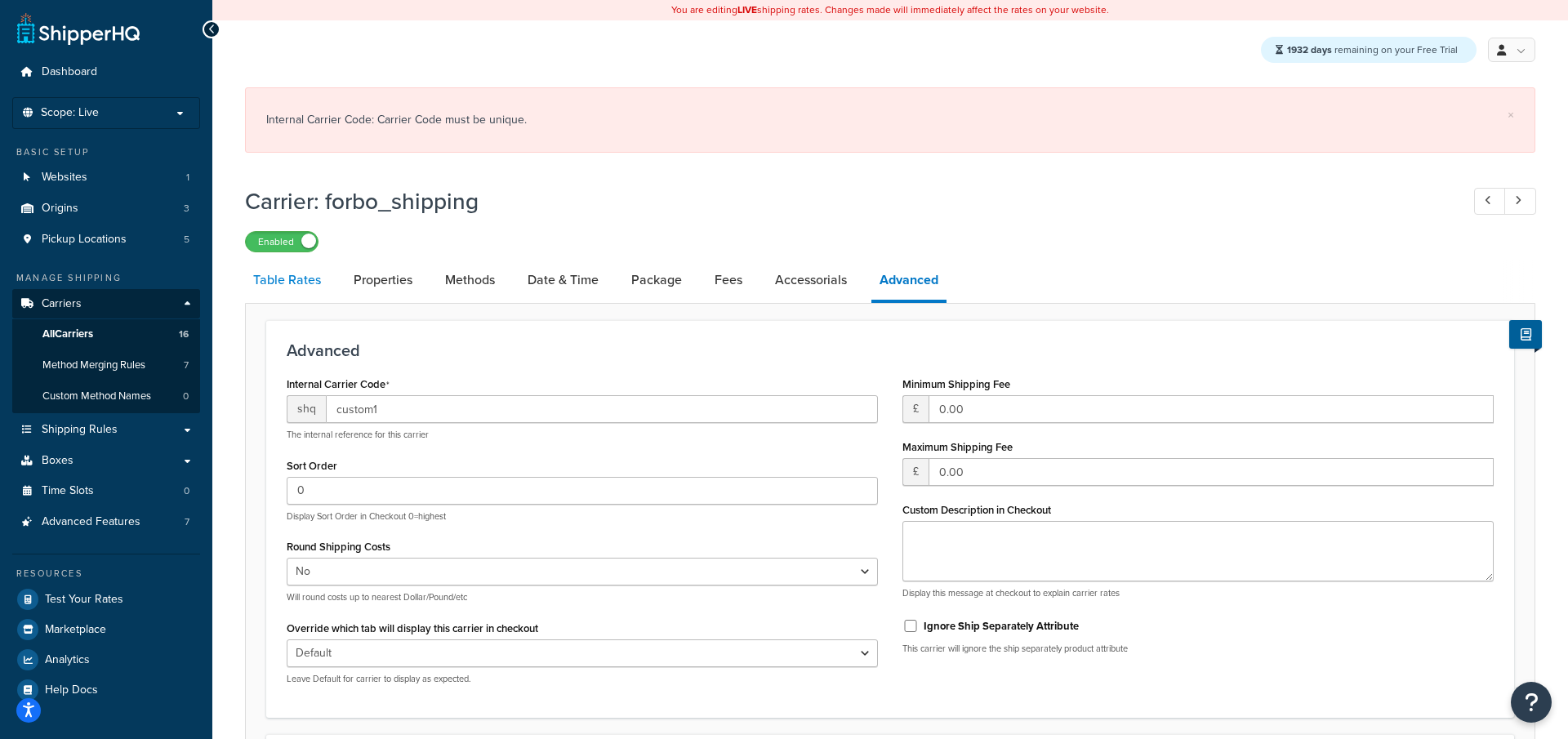
click at [292, 283] on link "Table Rates" at bounding box center [287, 280] width 85 height 39
select select "25"
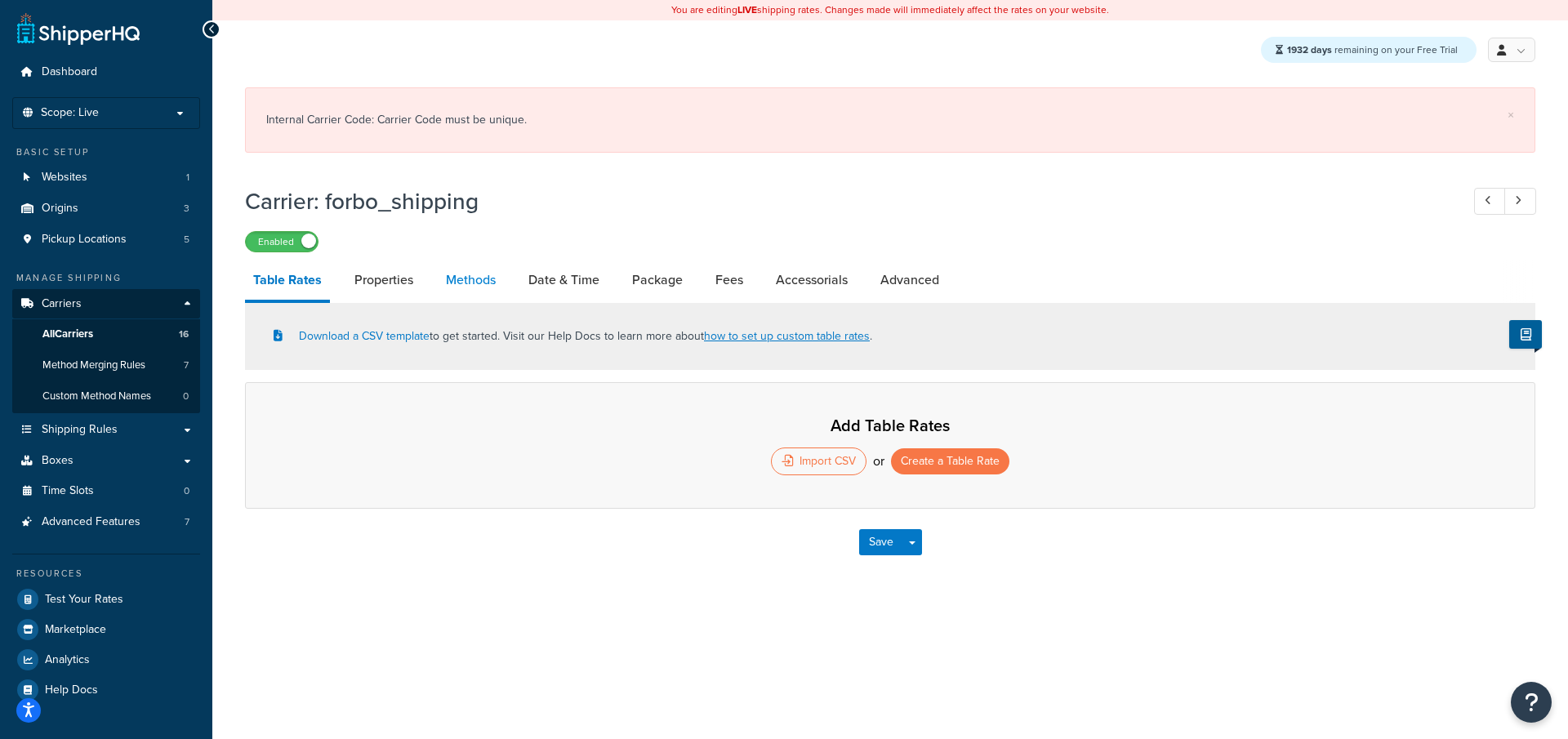
click at [470, 291] on link "Methods" at bounding box center [470, 280] width 66 height 39
select select "25"
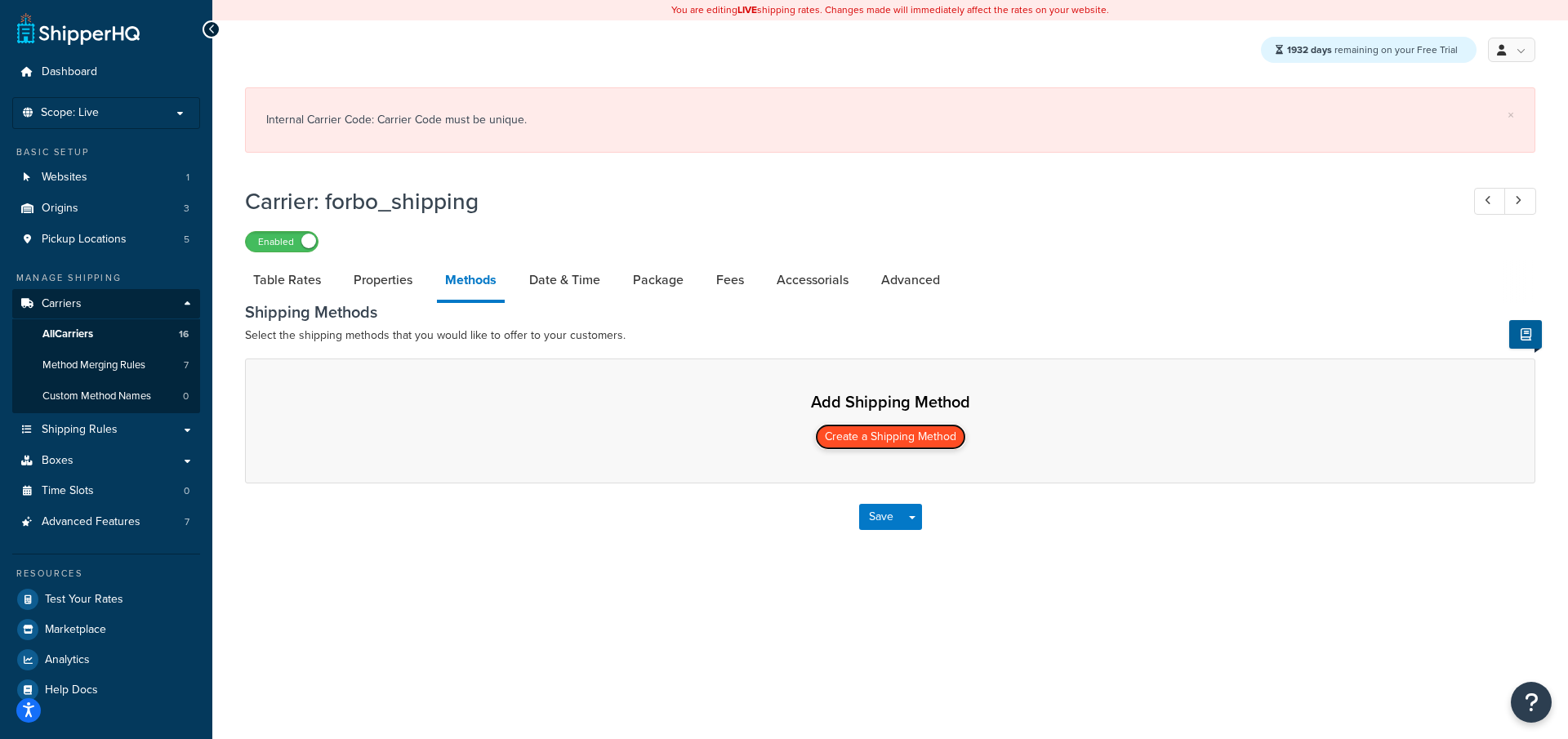
click at [879, 441] on button "Create a Shipping Method" at bounding box center [891, 437] width 151 height 27
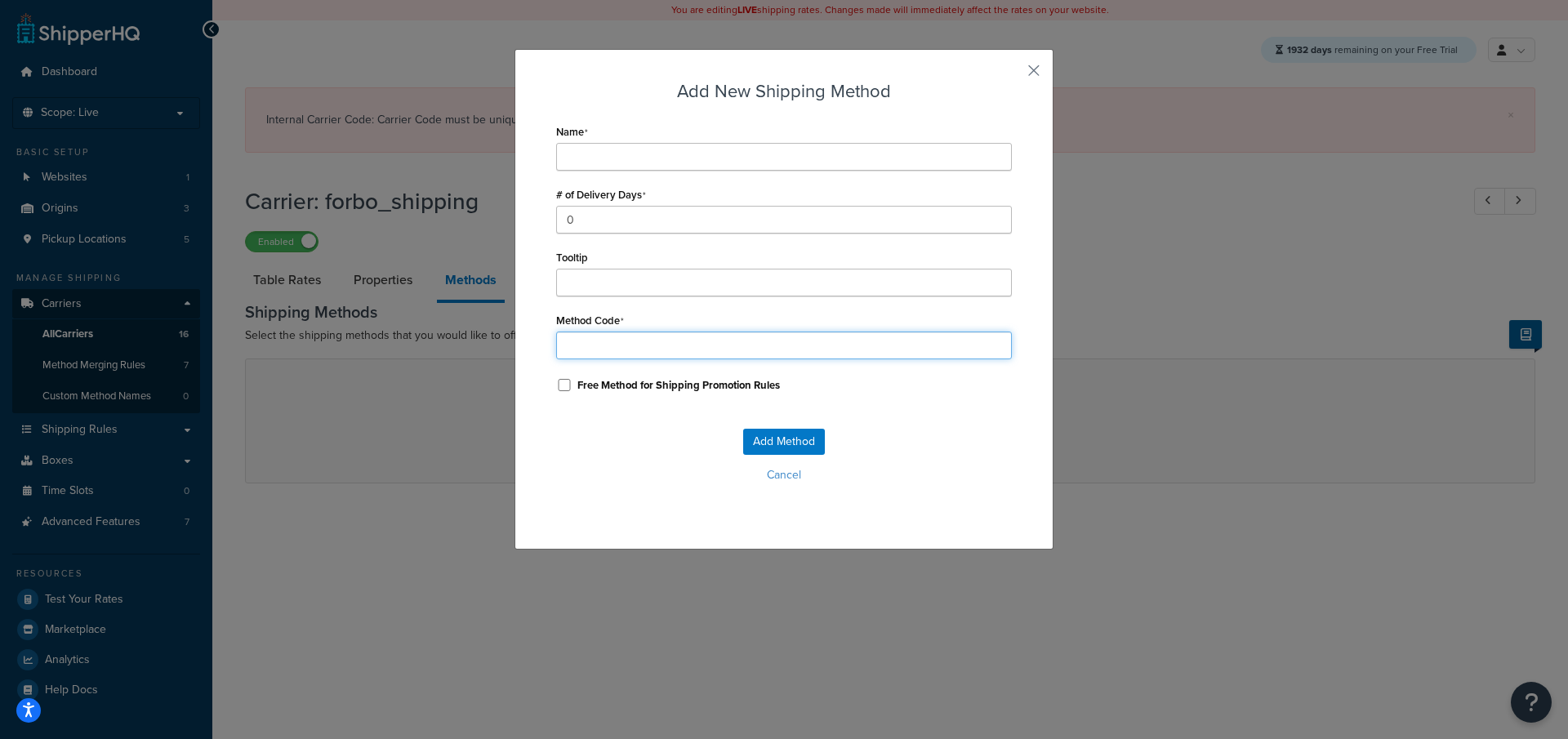
click at [694, 336] on input "Method Code" at bounding box center [783, 345] width 455 height 28
paste input "forbo_shipping"
type input "forbo_shipping"
click at [653, 148] on input "Name" at bounding box center [783, 156] width 455 height 28
paste input "forbo_shipping"
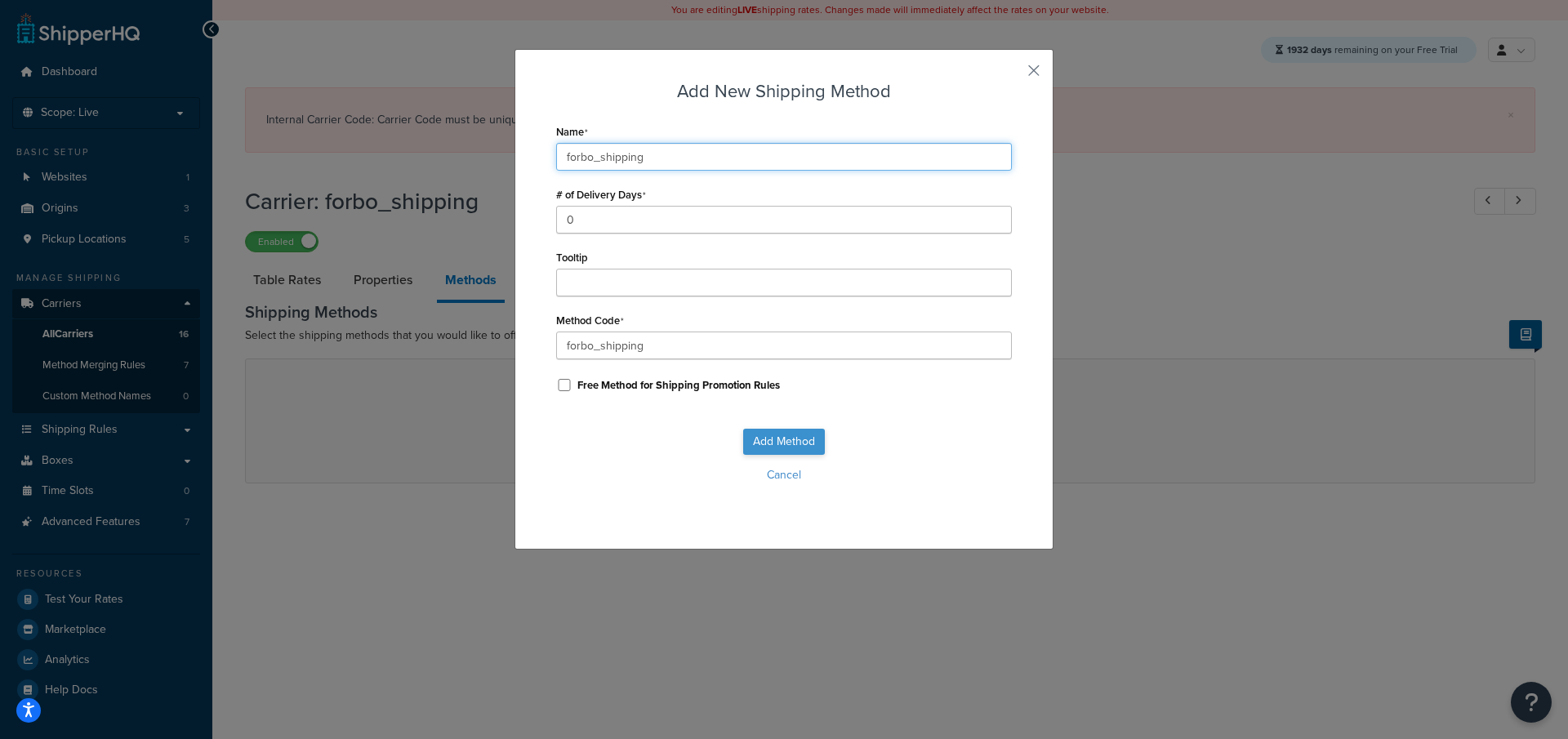
type input "forbo_shipping"
click at [780, 444] on button "Add Method" at bounding box center [784, 442] width 82 height 27
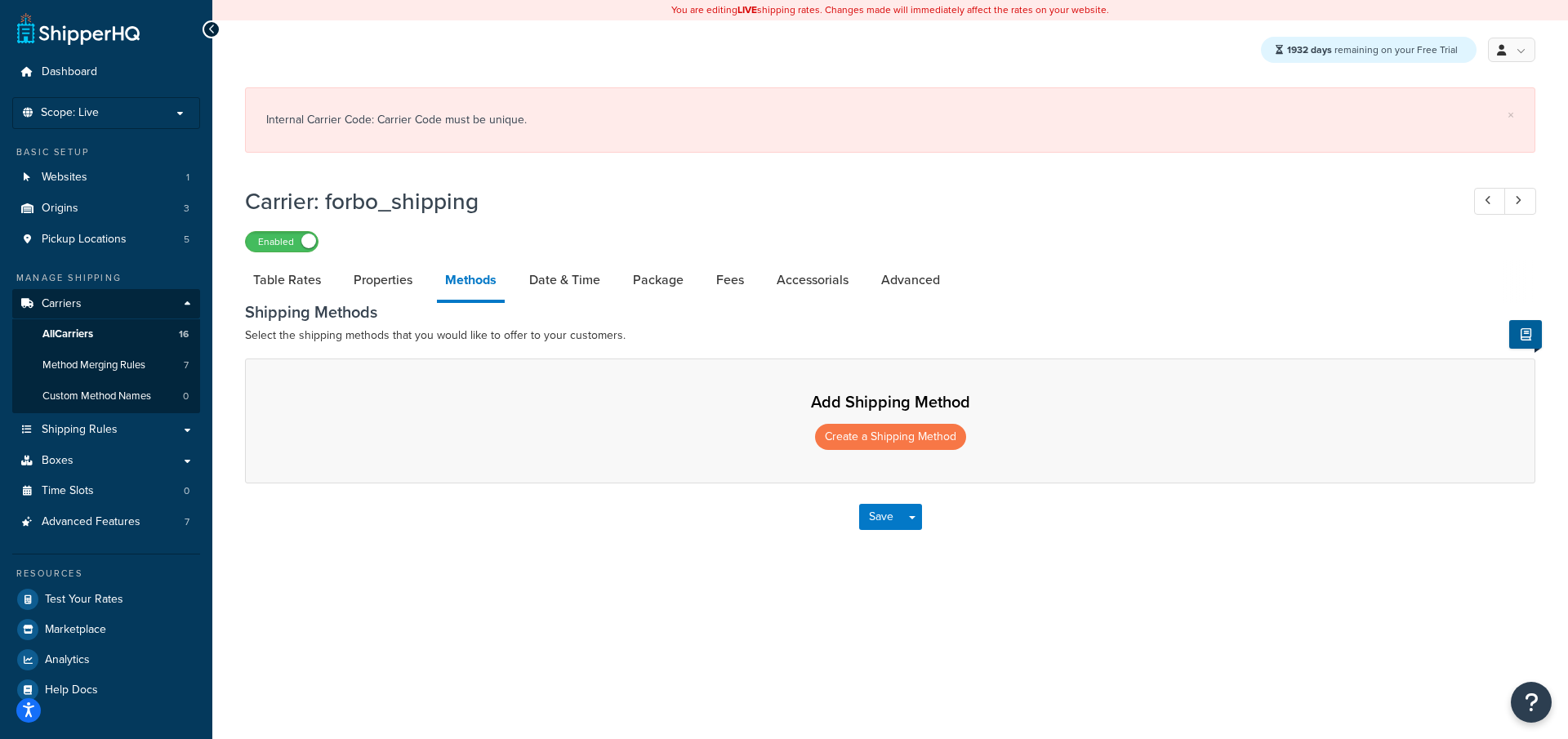
select select "25"
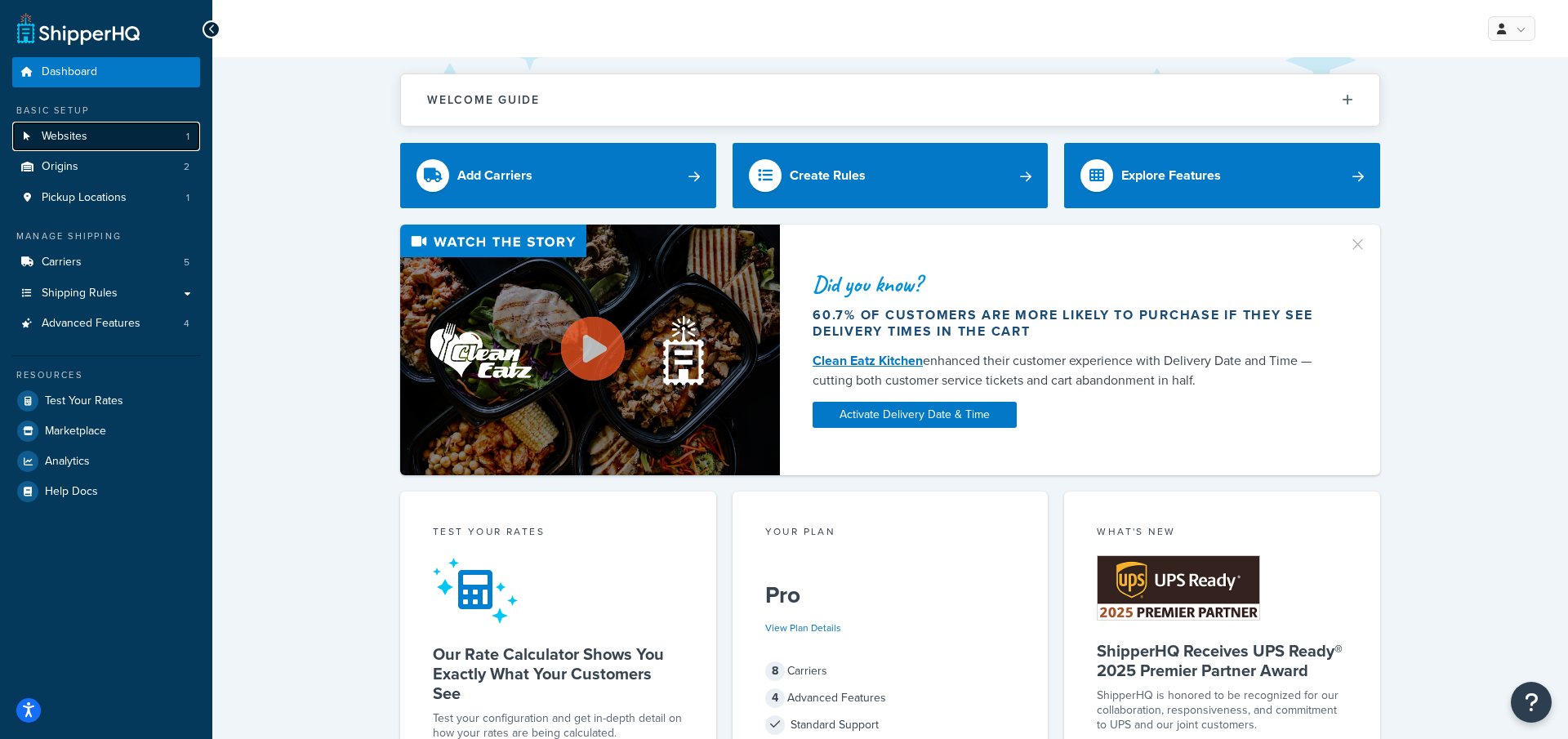
click at [129, 141] on link "Websites 1" at bounding box center [105, 137] width 188 height 31
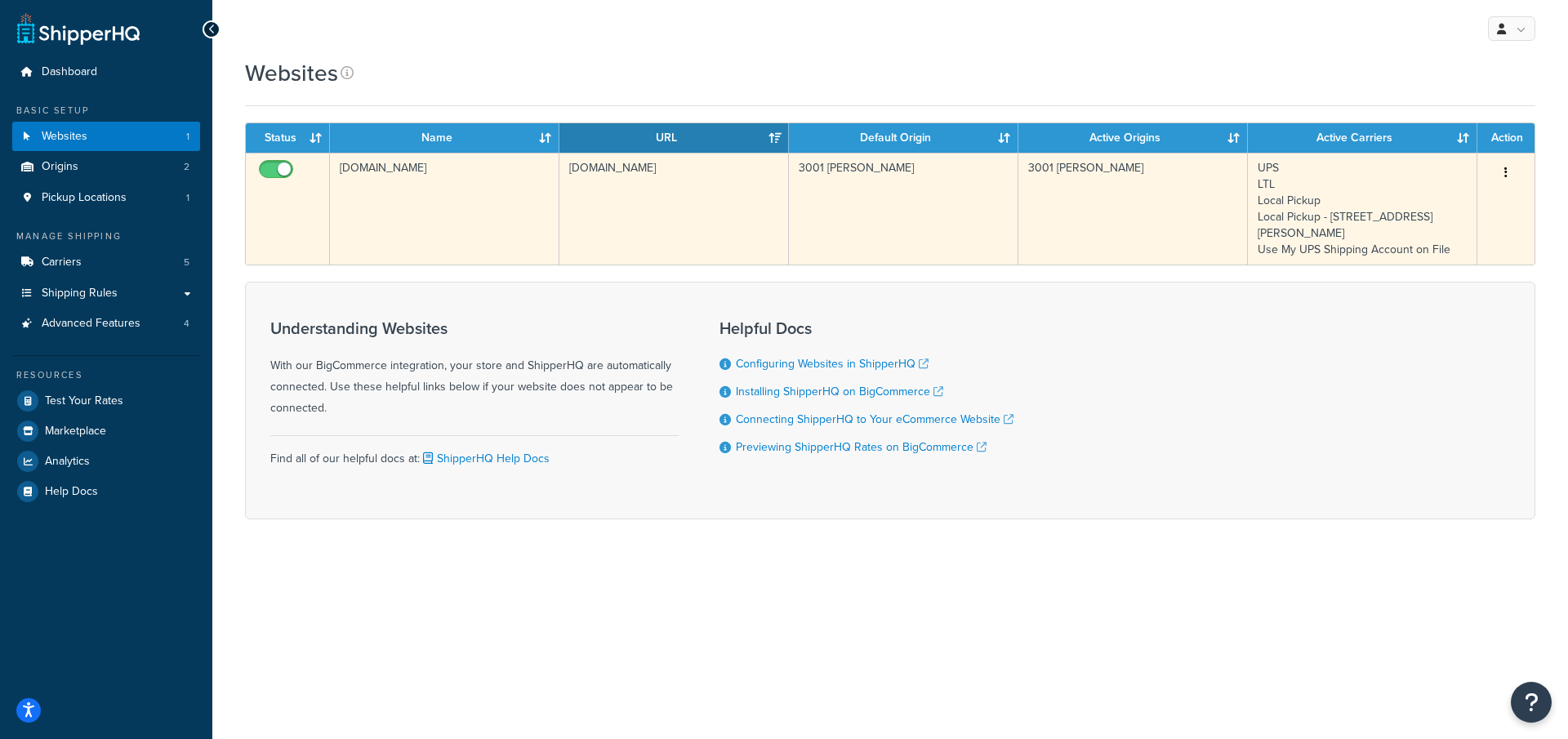
click at [376, 224] on td "[DOMAIN_NAME]" at bounding box center [444, 209] width 229 height 112
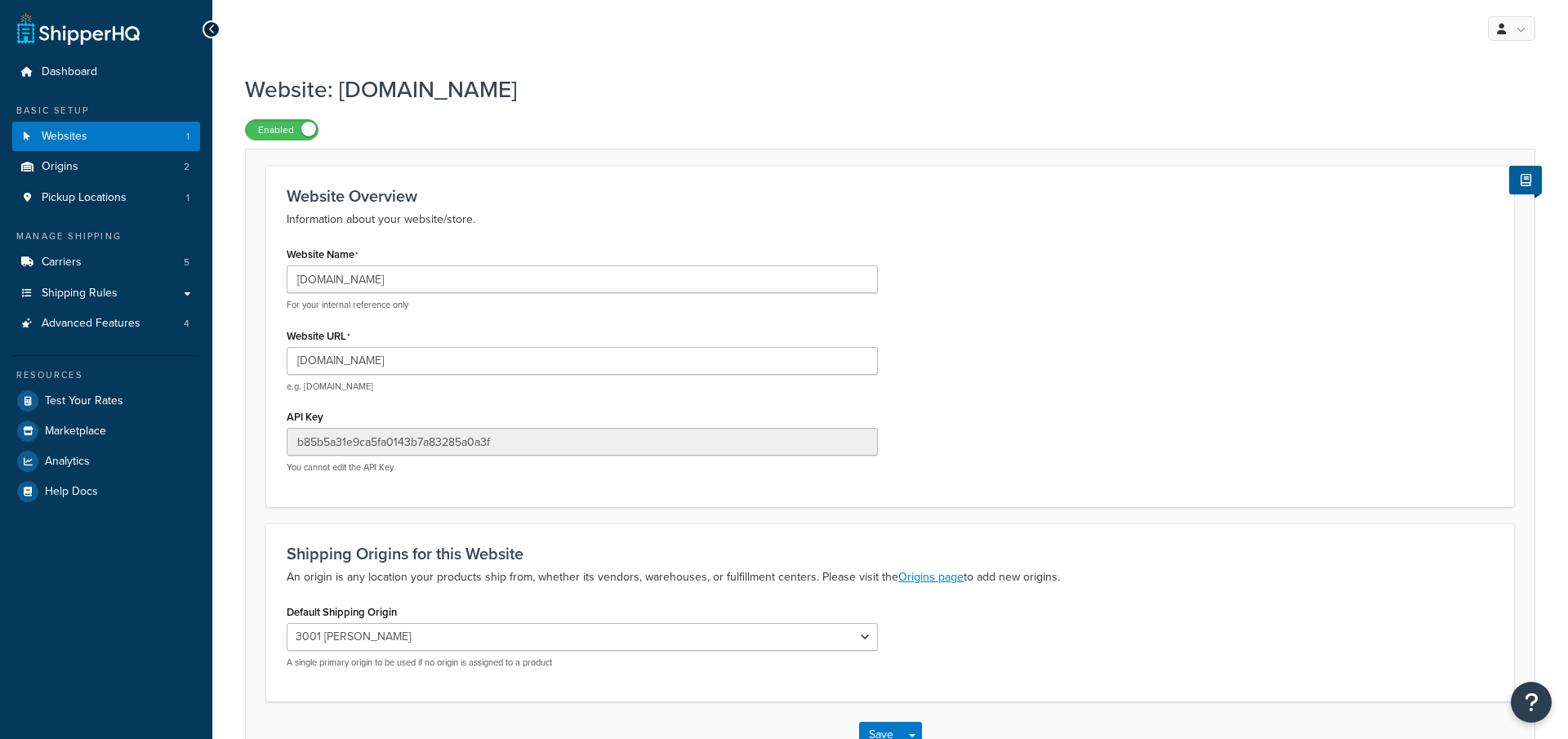
select select "11333"
click at [542, 364] on input "[DOMAIN_NAME]" at bounding box center [581, 361] width 591 height 28
click at [542, 364] on input "www.coolergaskets.com" at bounding box center [581, 361] width 591 height 28
click at [156, 321] on link "Advanced Features 4" at bounding box center [105, 324] width 188 height 31
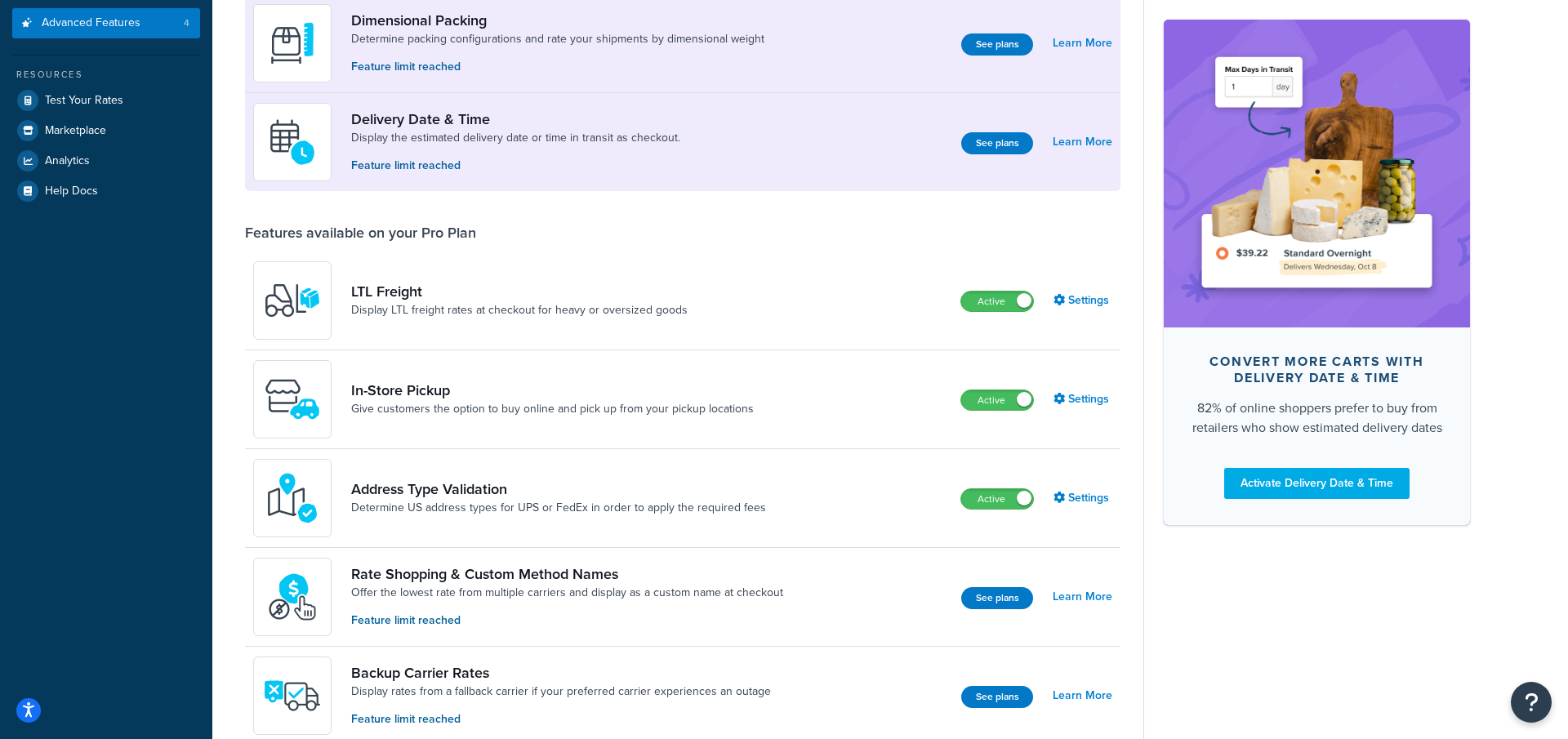
scroll to position [584, 0]
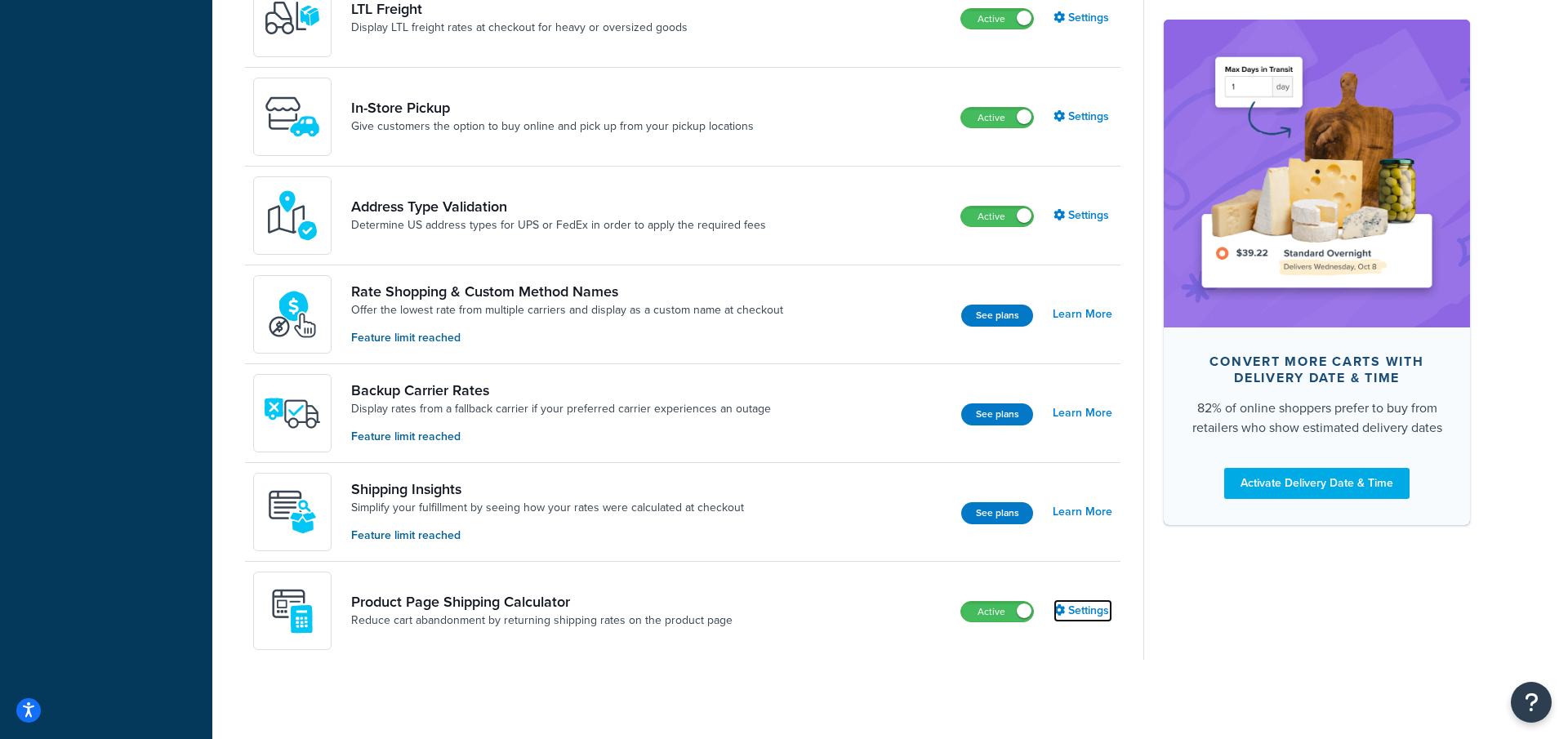
click at [1104, 612] on link "Settings" at bounding box center [1083, 610] width 59 height 23
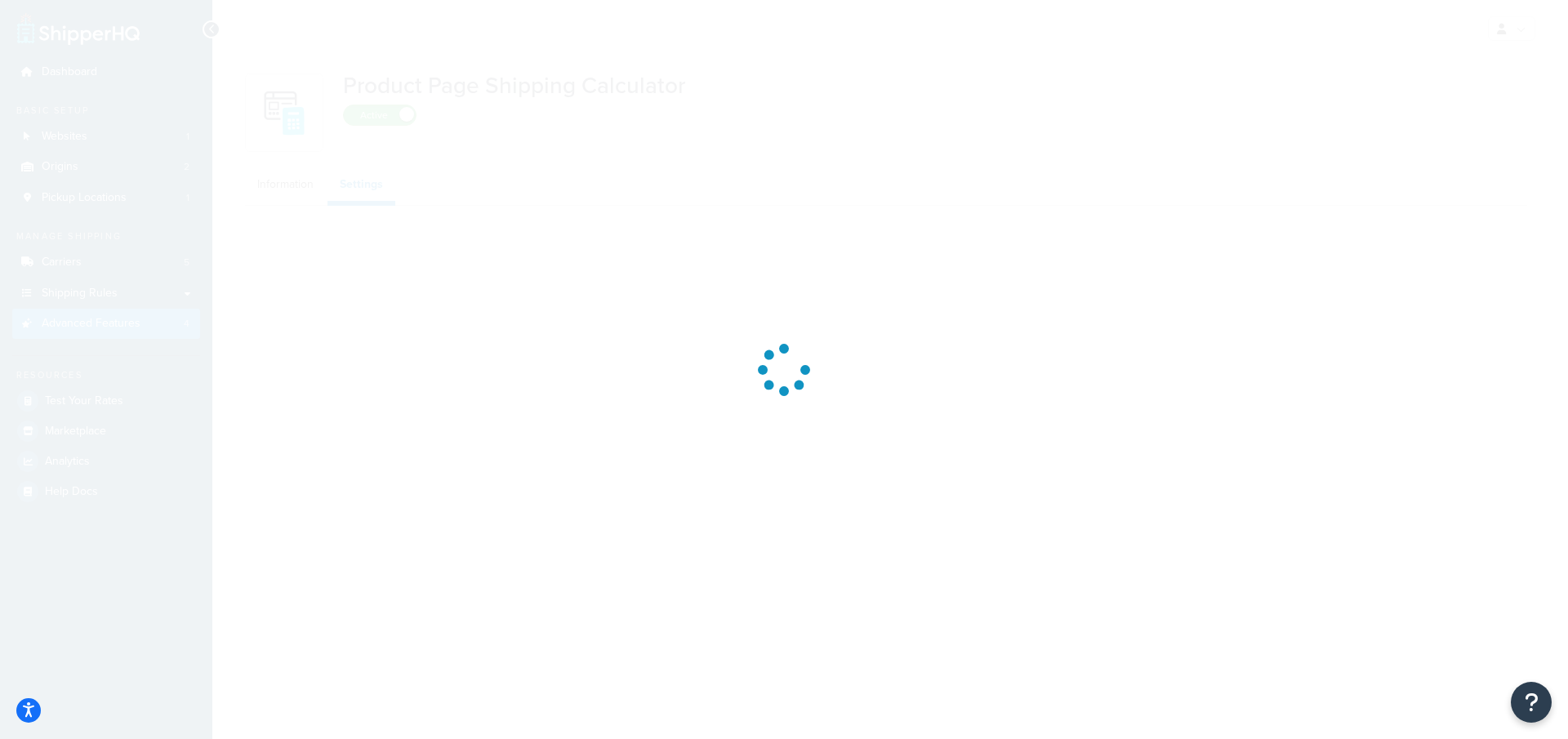
select select "US"
select select "false"
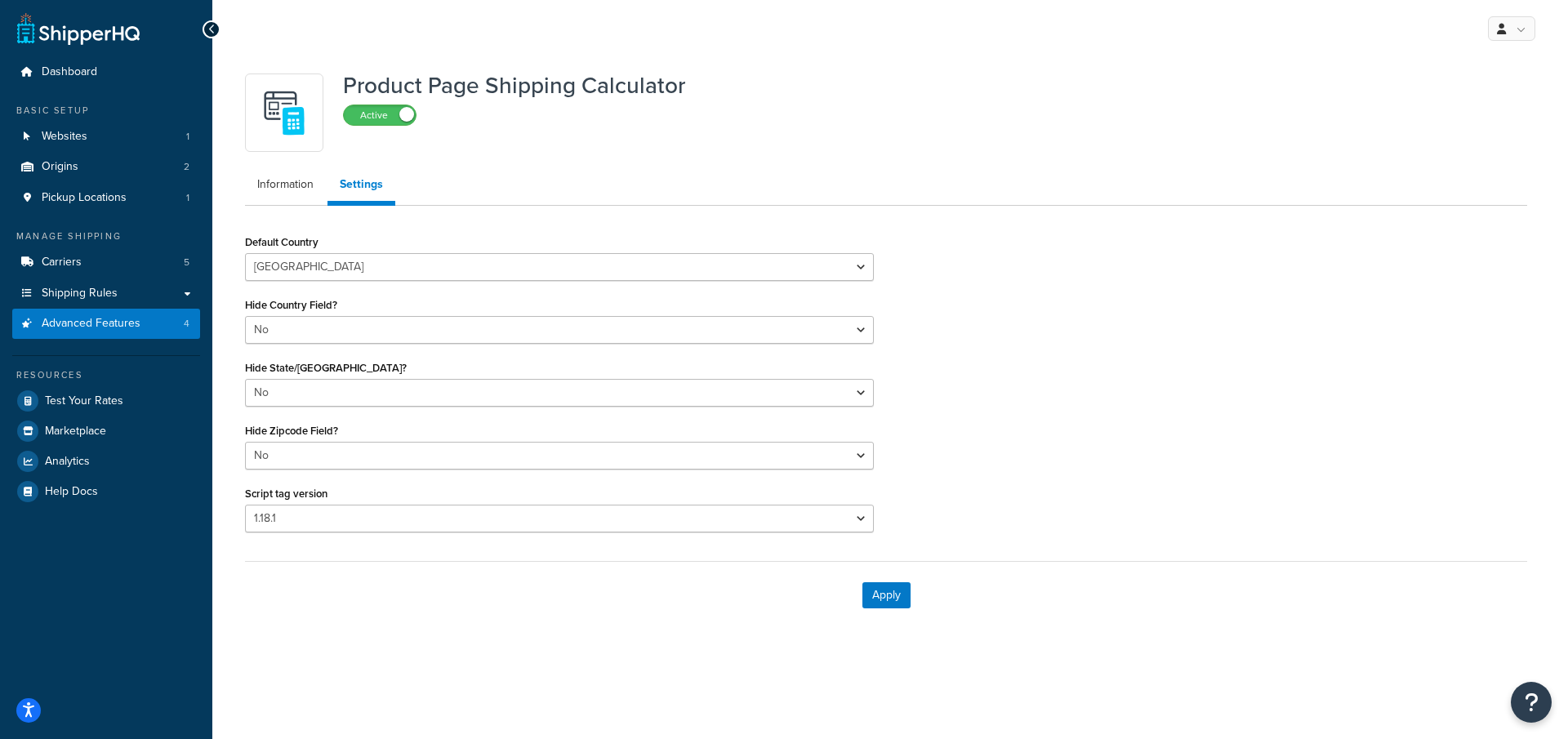
click at [421, 532] on div "Default Country Algeria Angola Argentina Austria Australia Azerbaijan Bahamas B…" at bounding box center [560, 388] width 653 height 315
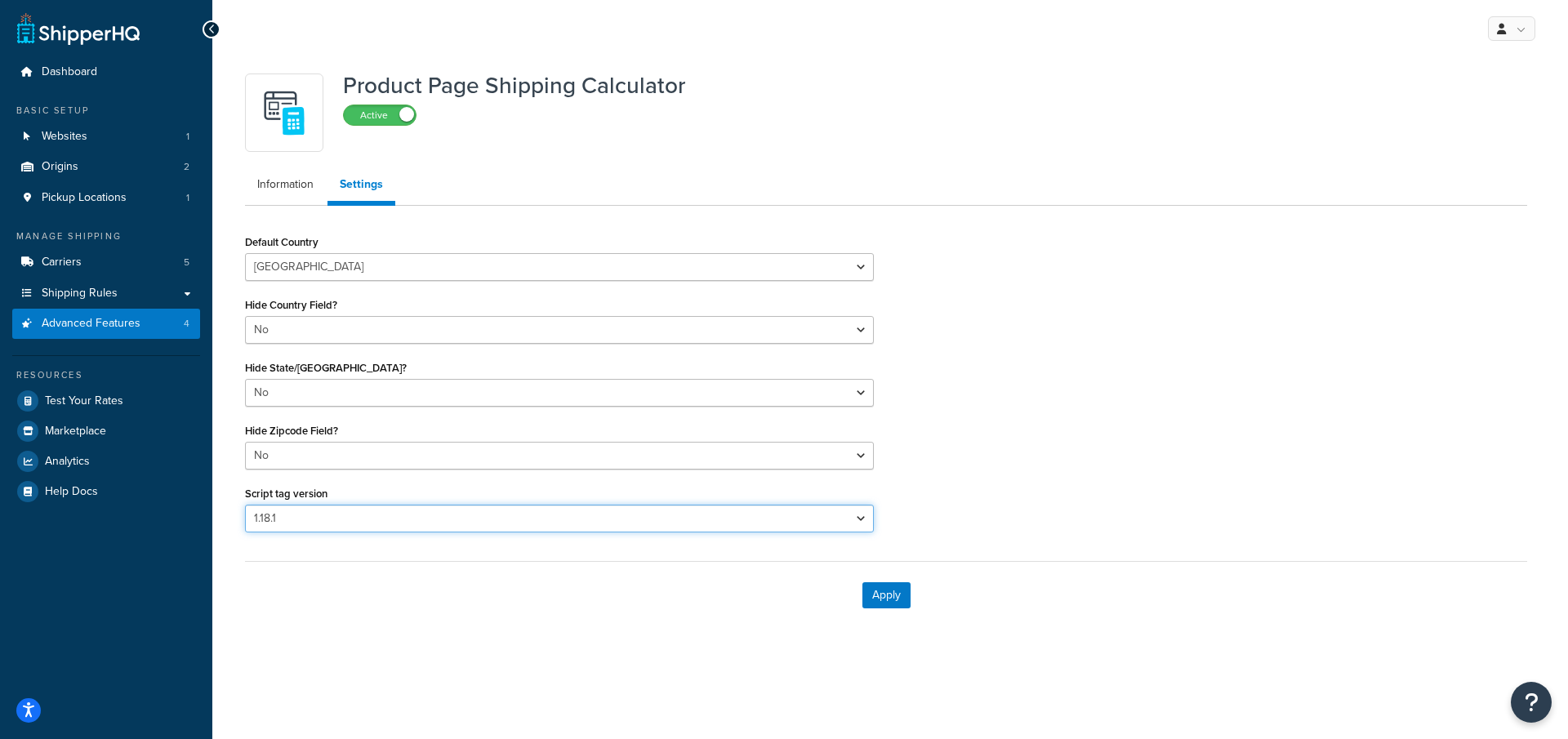
click at [421, 528] on select "Please select a script tag 1.18.1 1.20.1" at bounding box center [559, 519] width 629 height 28
select select "31"
click at [245, 505] on select "Please select a script tag 1.18.1 1.20.1" at bounding box center [559, 519] width 629 height 28
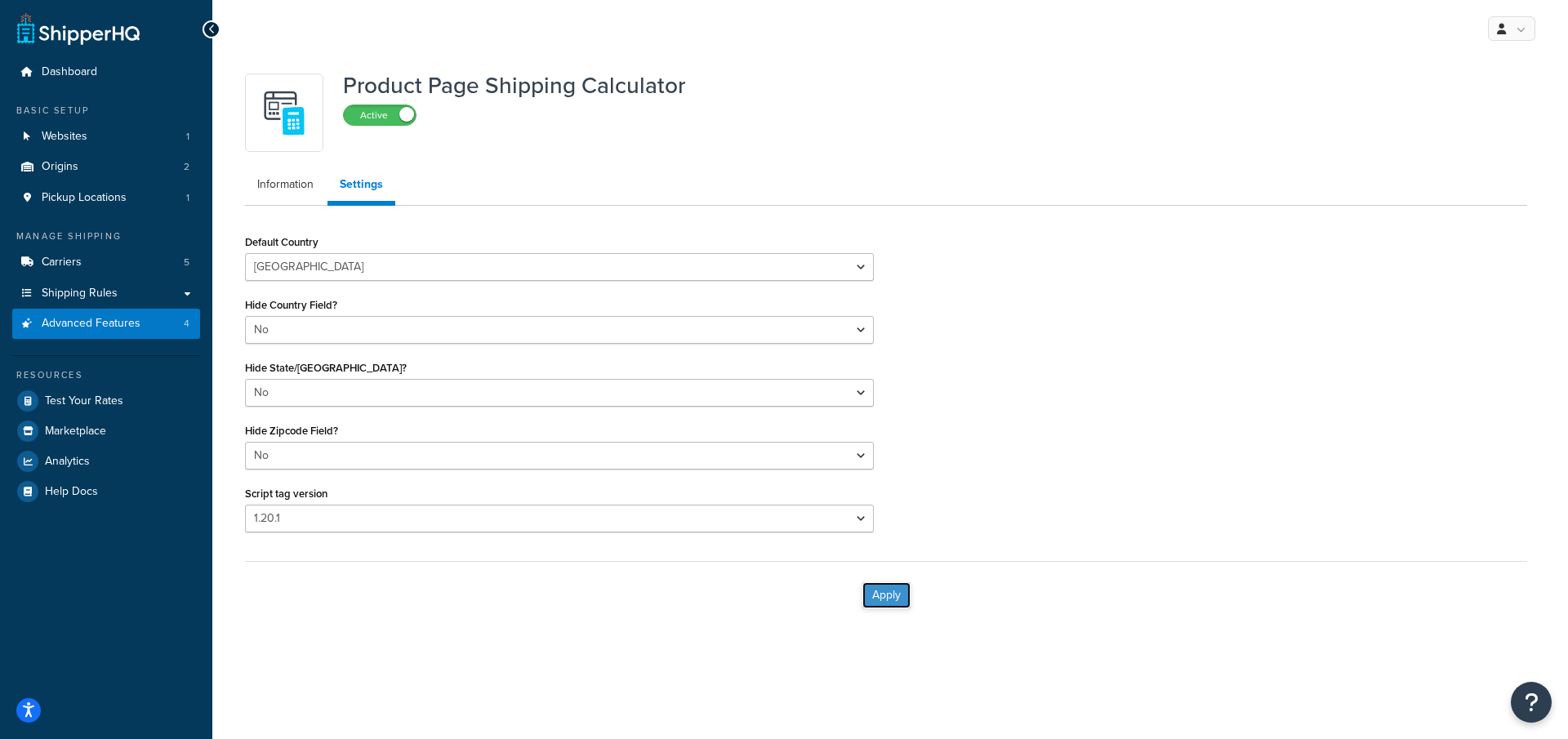
click at [893, 595] on button "Apply" at bounding box center [886, 595] width 48 height 27
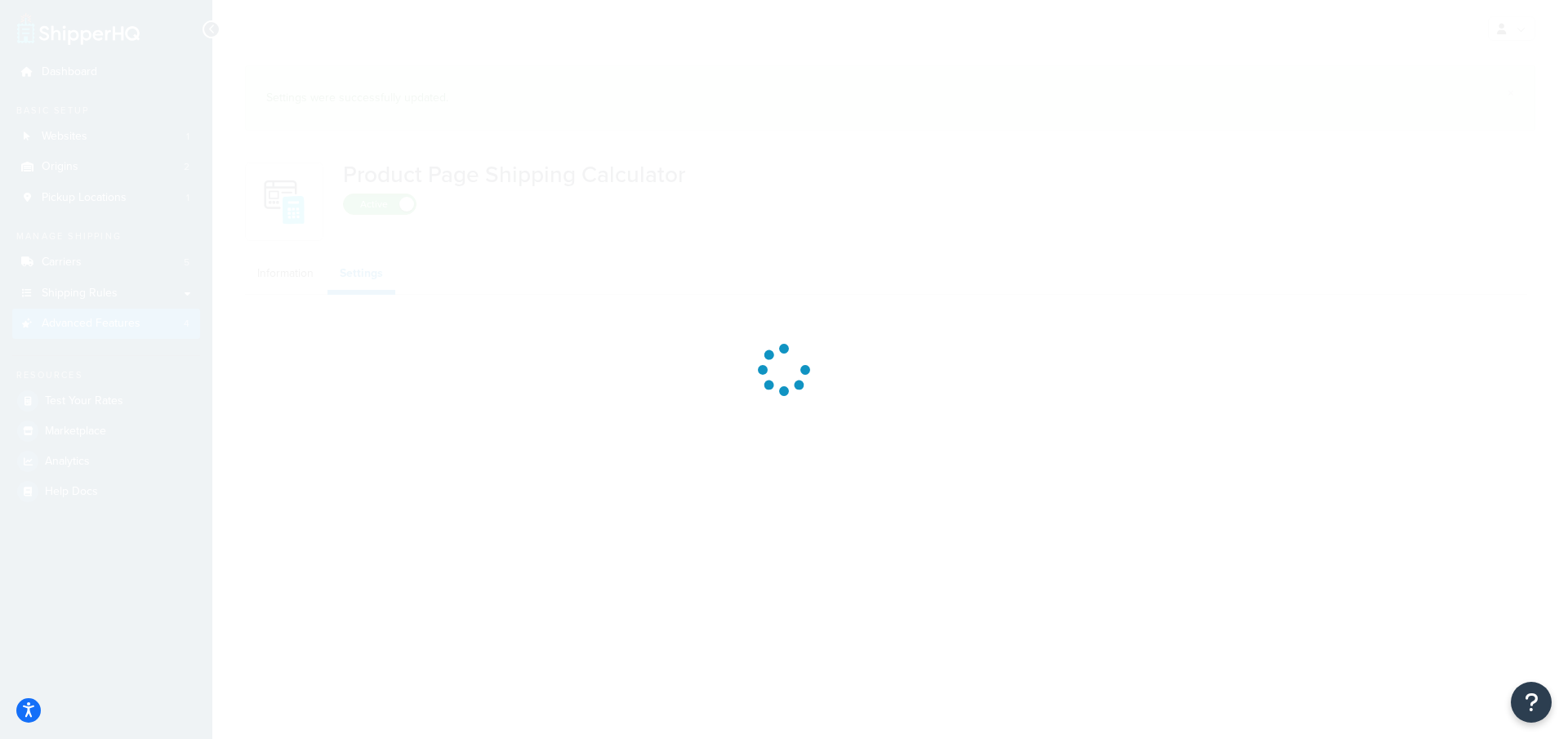
select select "US"
select select "false"
select select "31"
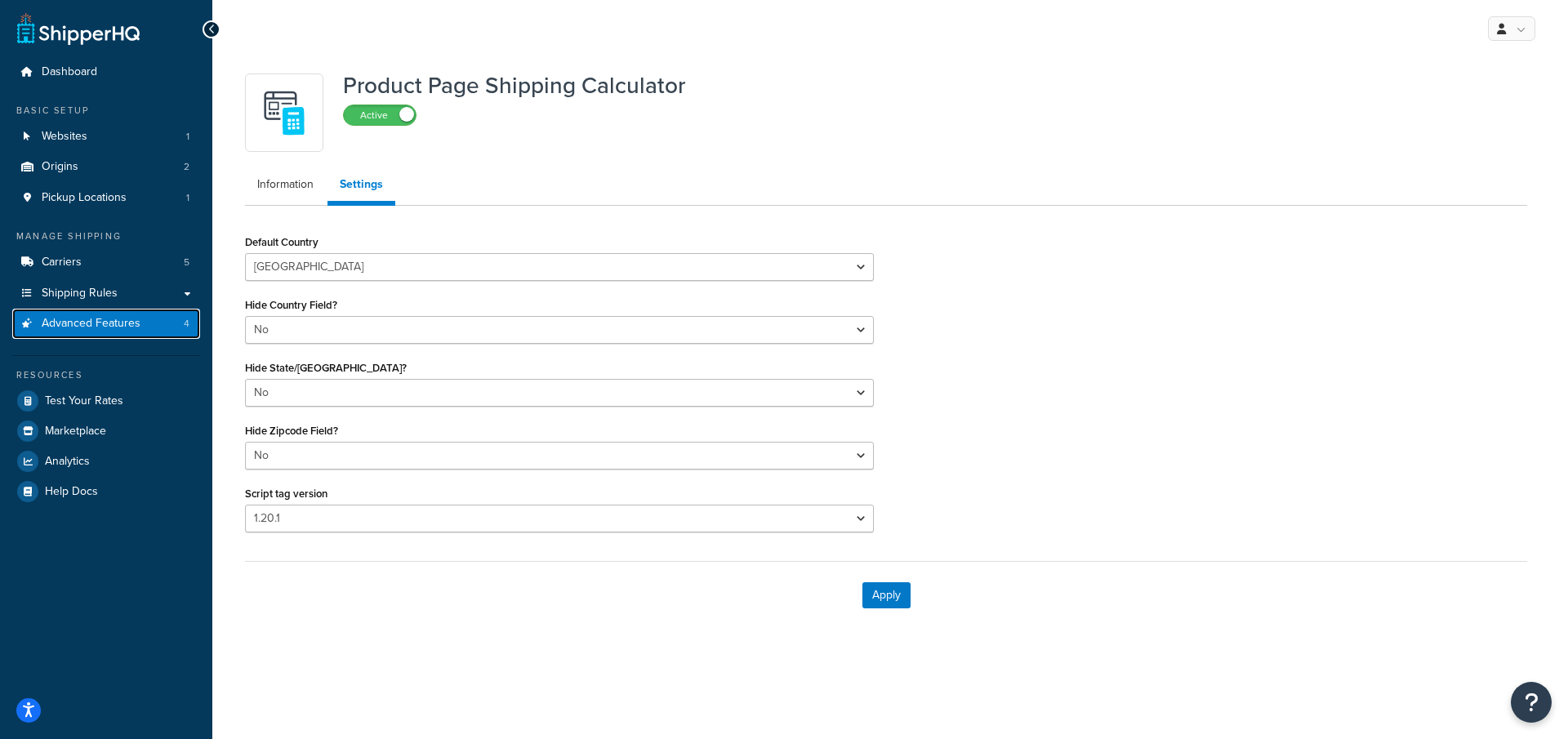
click at [156, 322] on link "Advanced Features 4" at bounding box center [105, 324] width 188 height 31
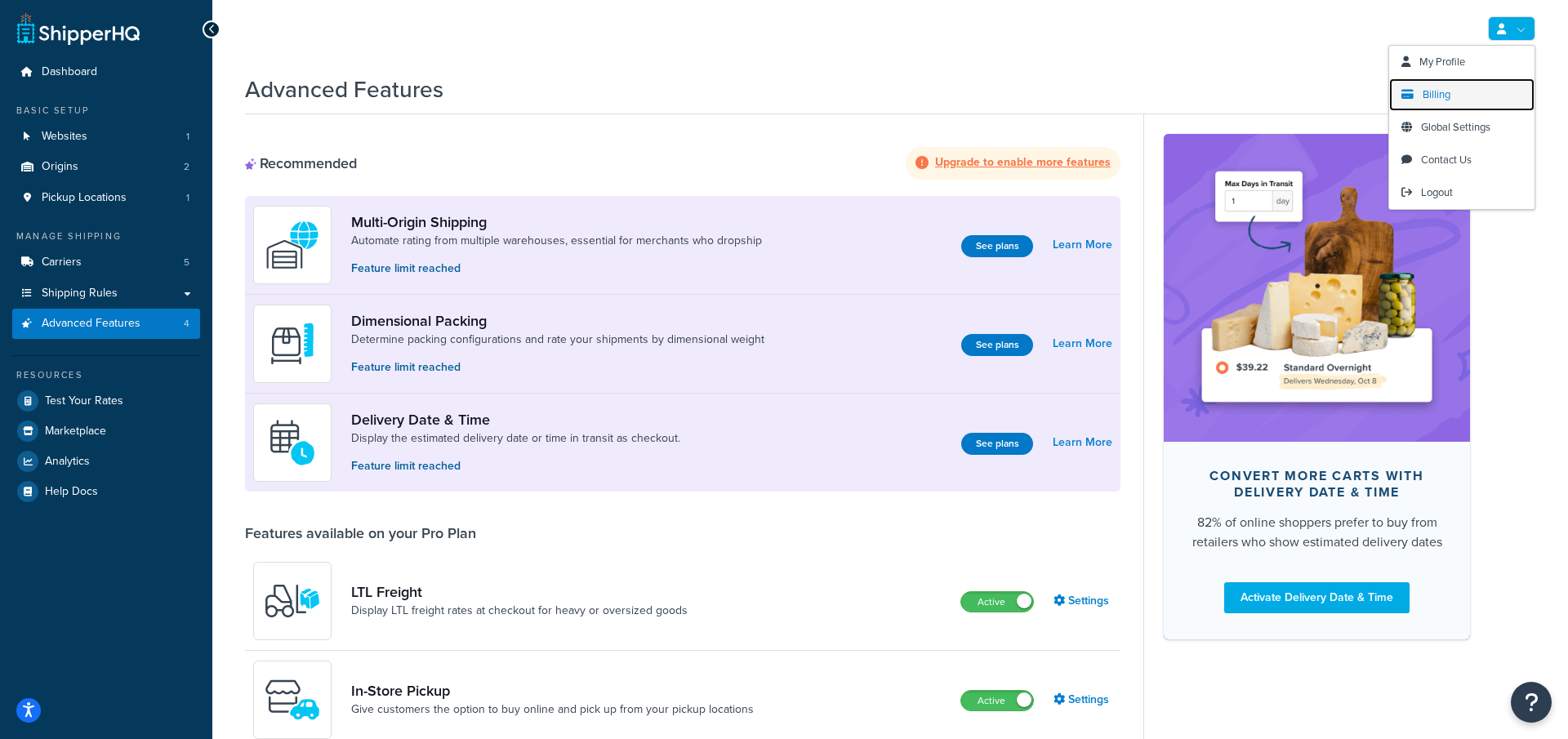
click at [1468, 94] on link "Billing" at bounding box center [1462, 94] width 146 height 32
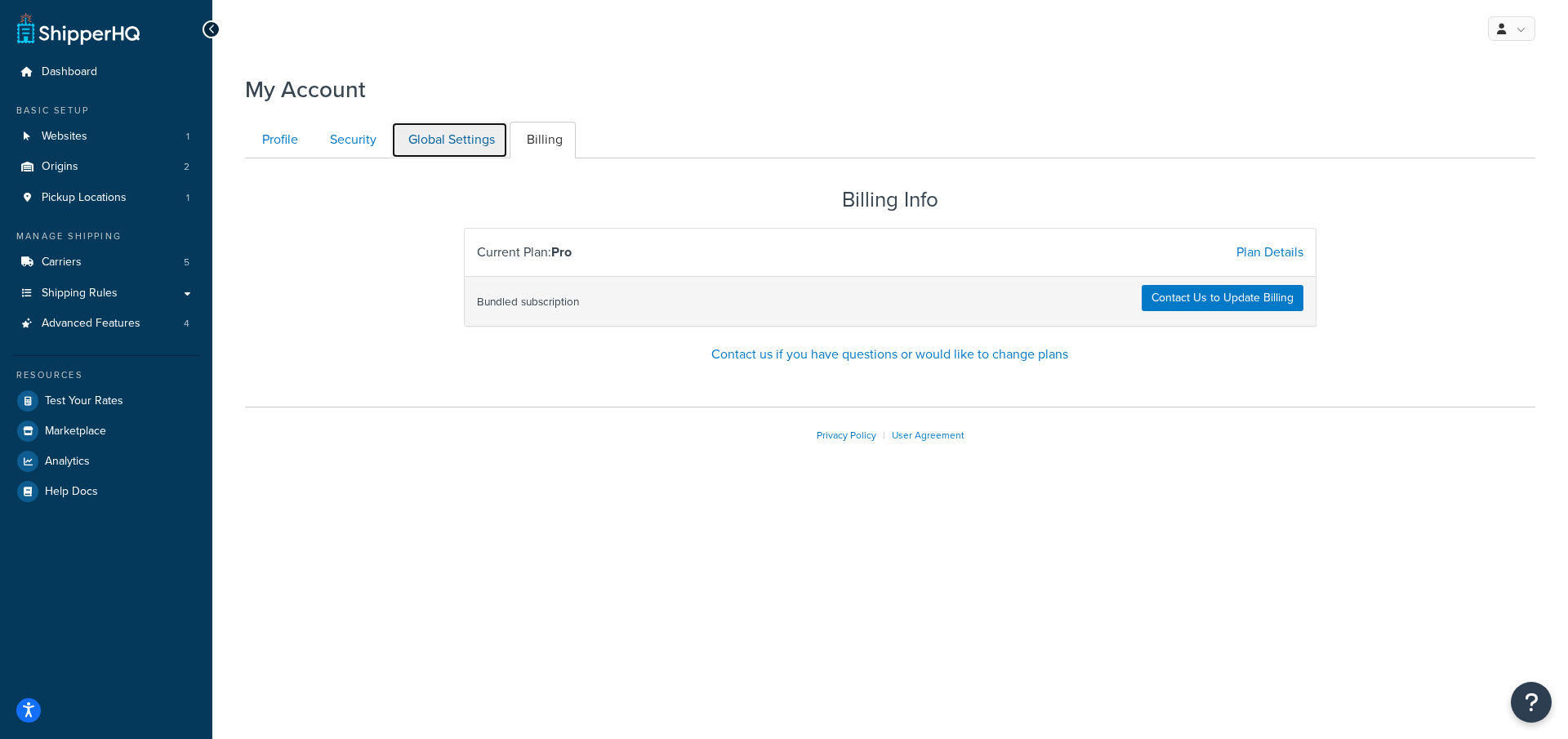
click at [463, 133] on link "Global Settings" at bounding box center [450, 140] width 117 height 36
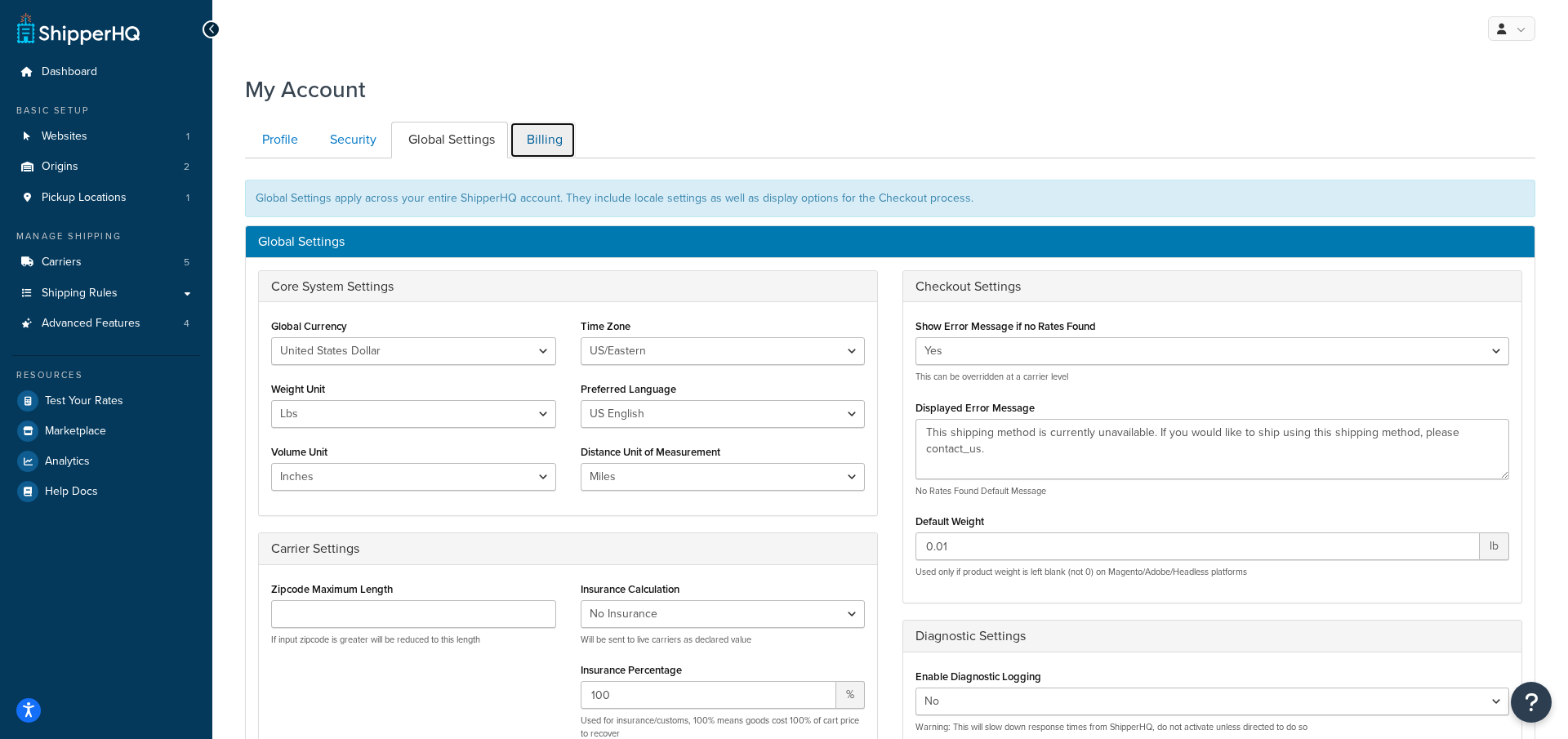
click at [532, 153] on link "Billing" at bounding box center [542, 140] width 66 height 36
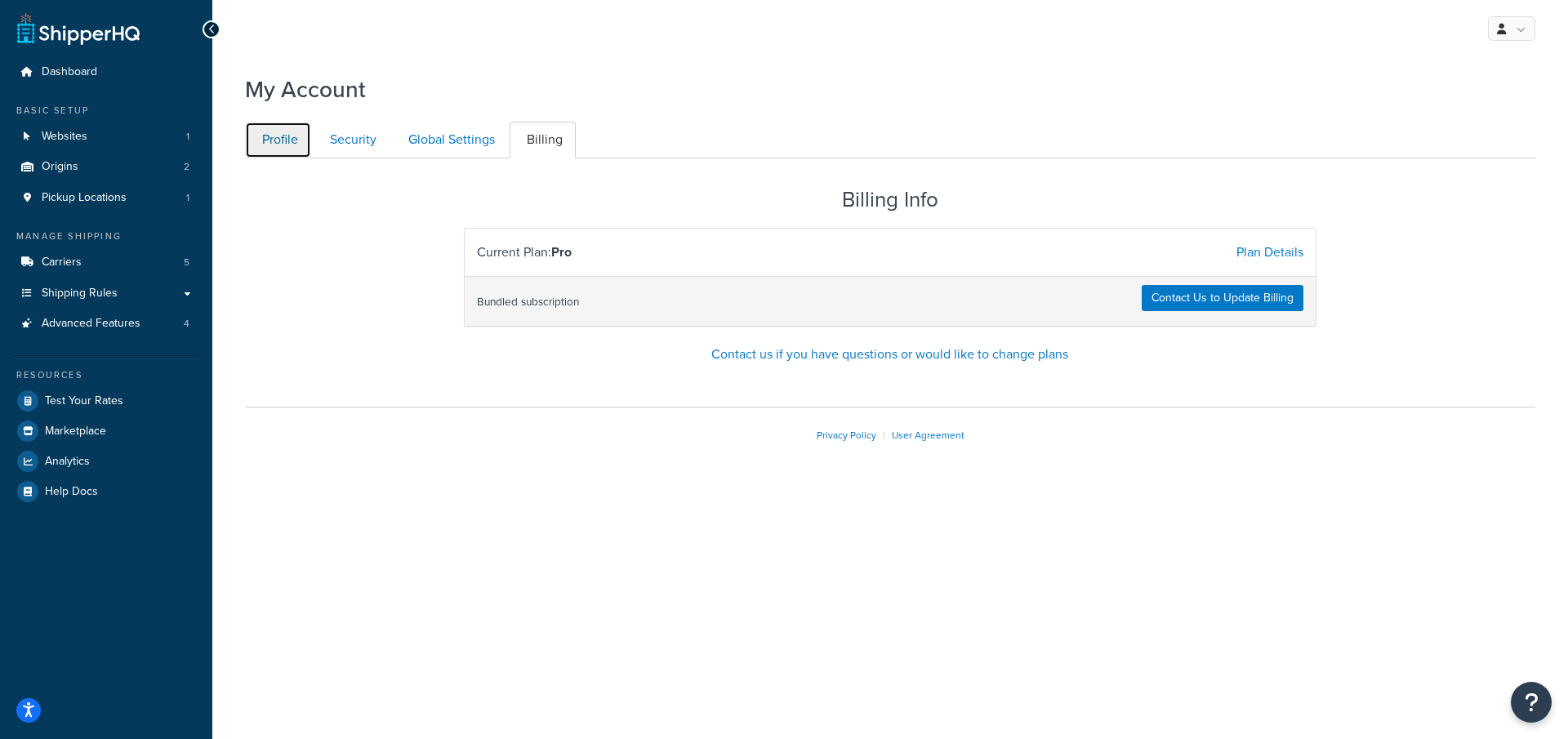
click at [278, 136] on link "Profile" at bounding box center [277, 140] width 66 height 36
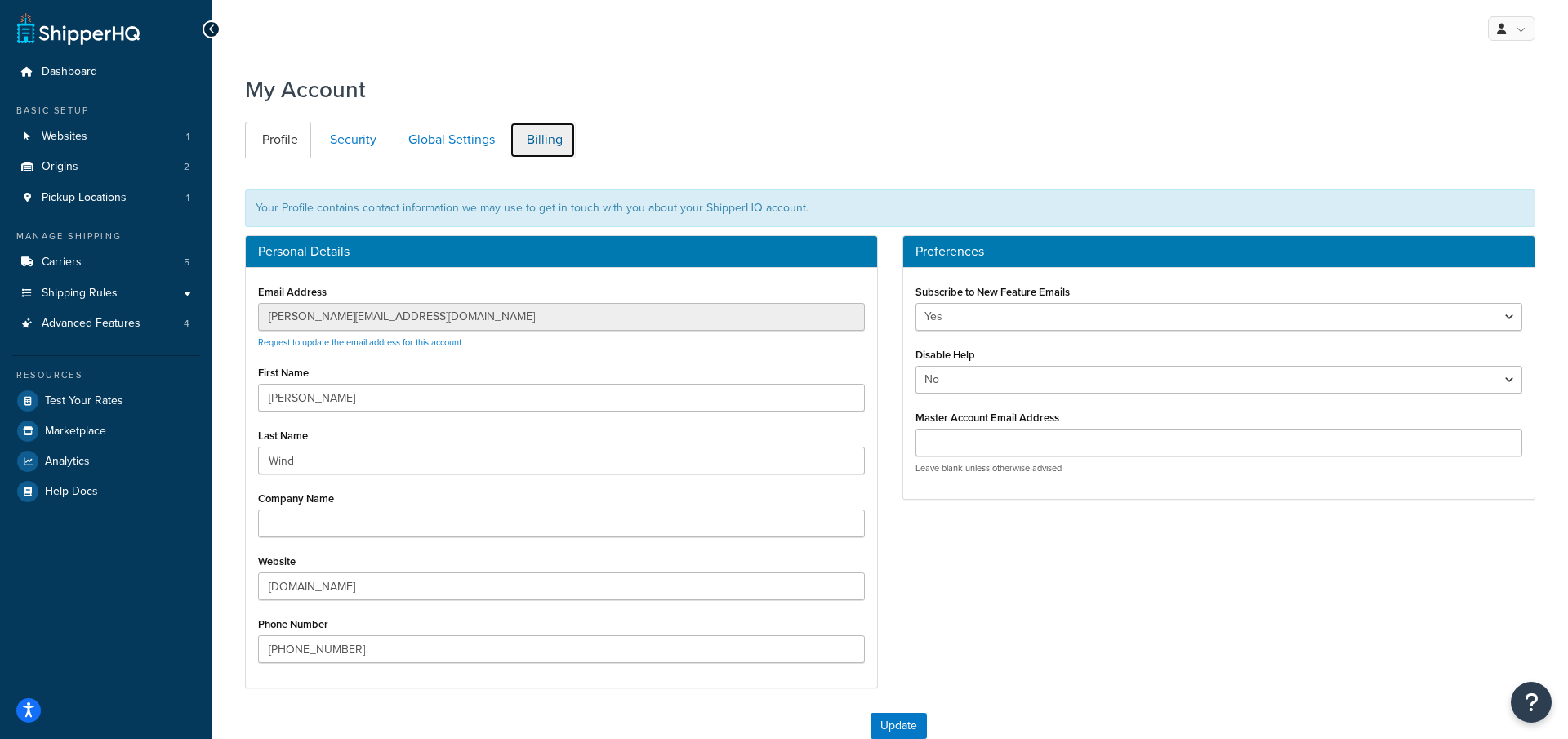
click at [532, 156] on link "Billing" at bounding box center [542, 140] width 66 height 36
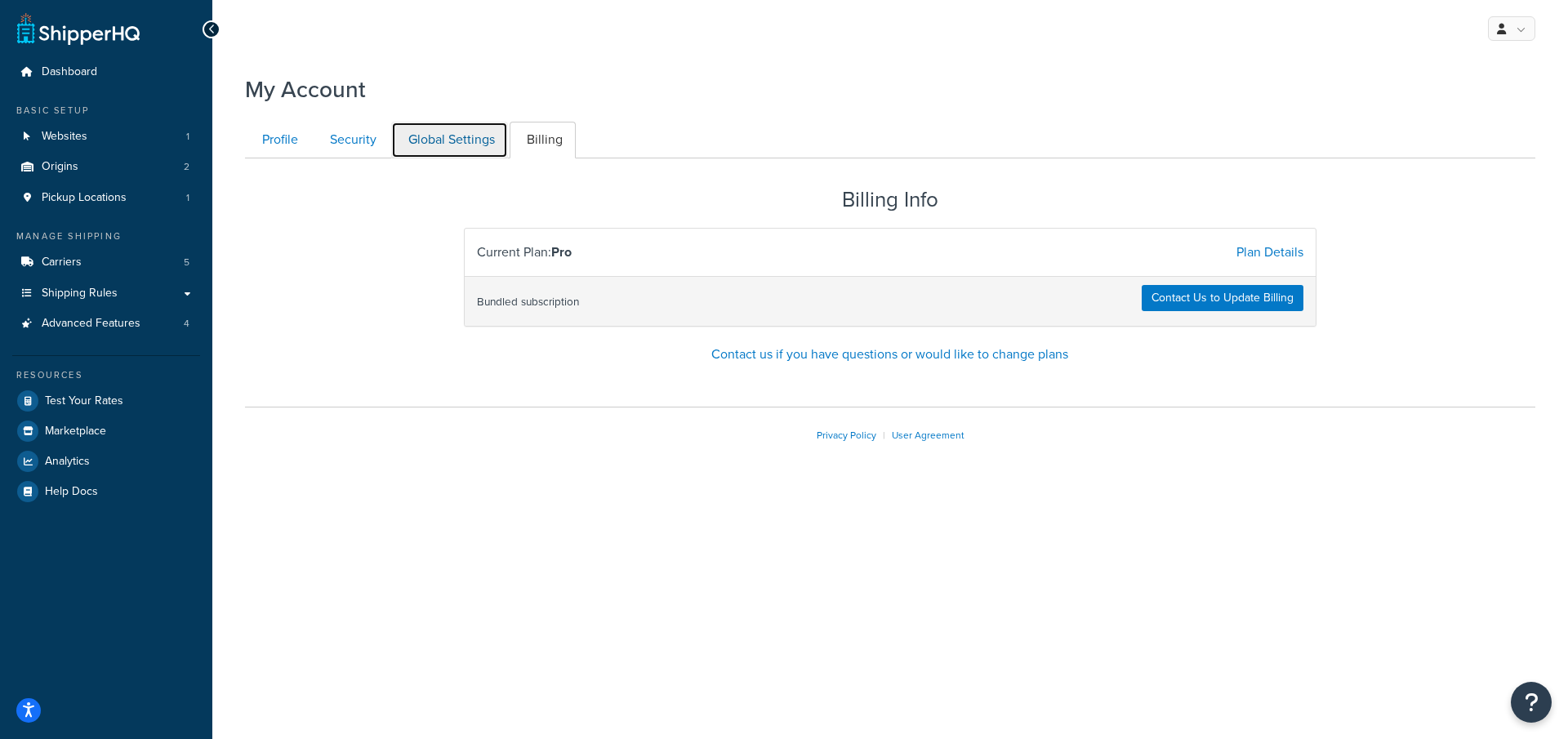
click at [464, 128] on link "Global Settings" at bounding box center [450, 140] width 117 height 36
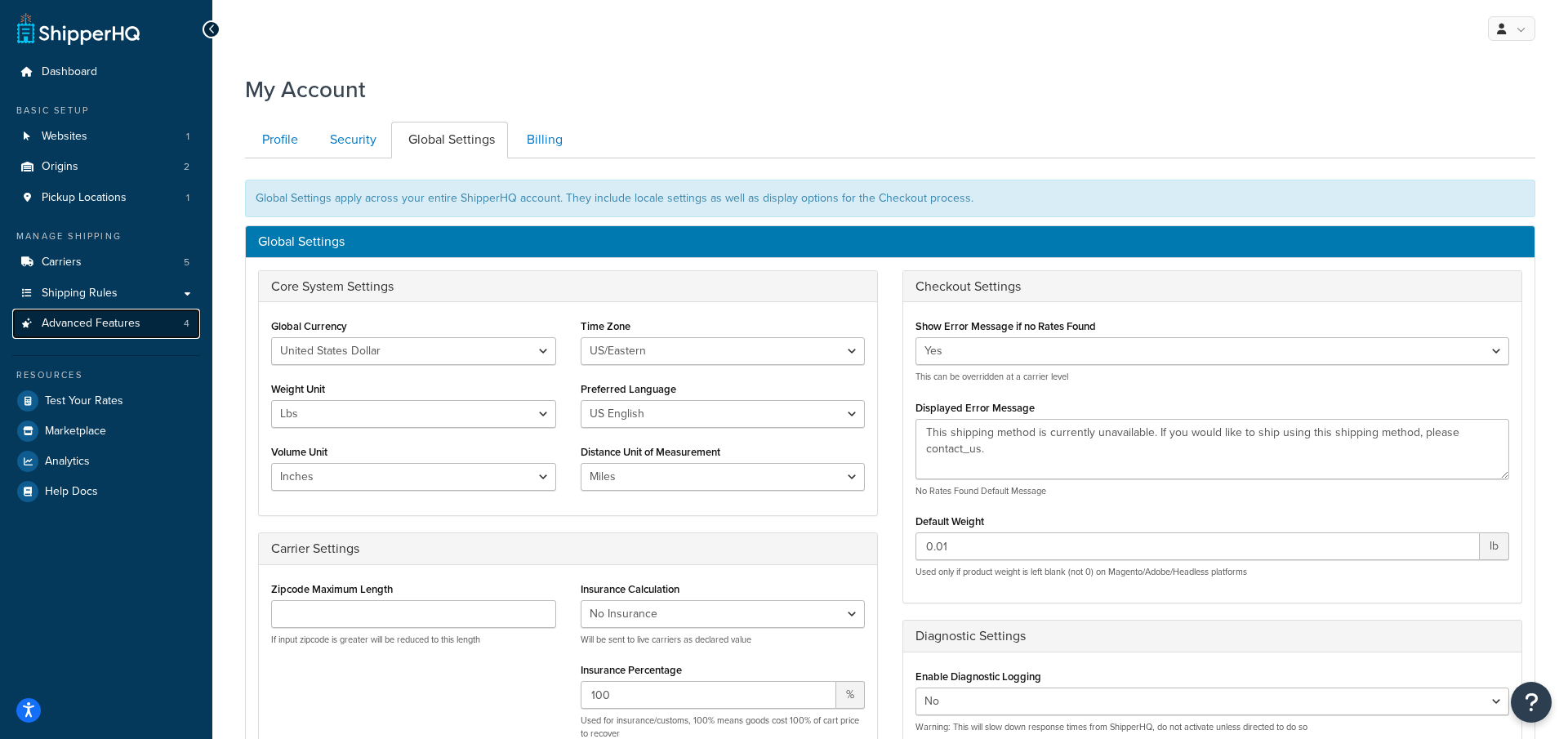
click at [129, 325] on span "Advanced Features" at bounding box center [90, 324] width 98 height 14
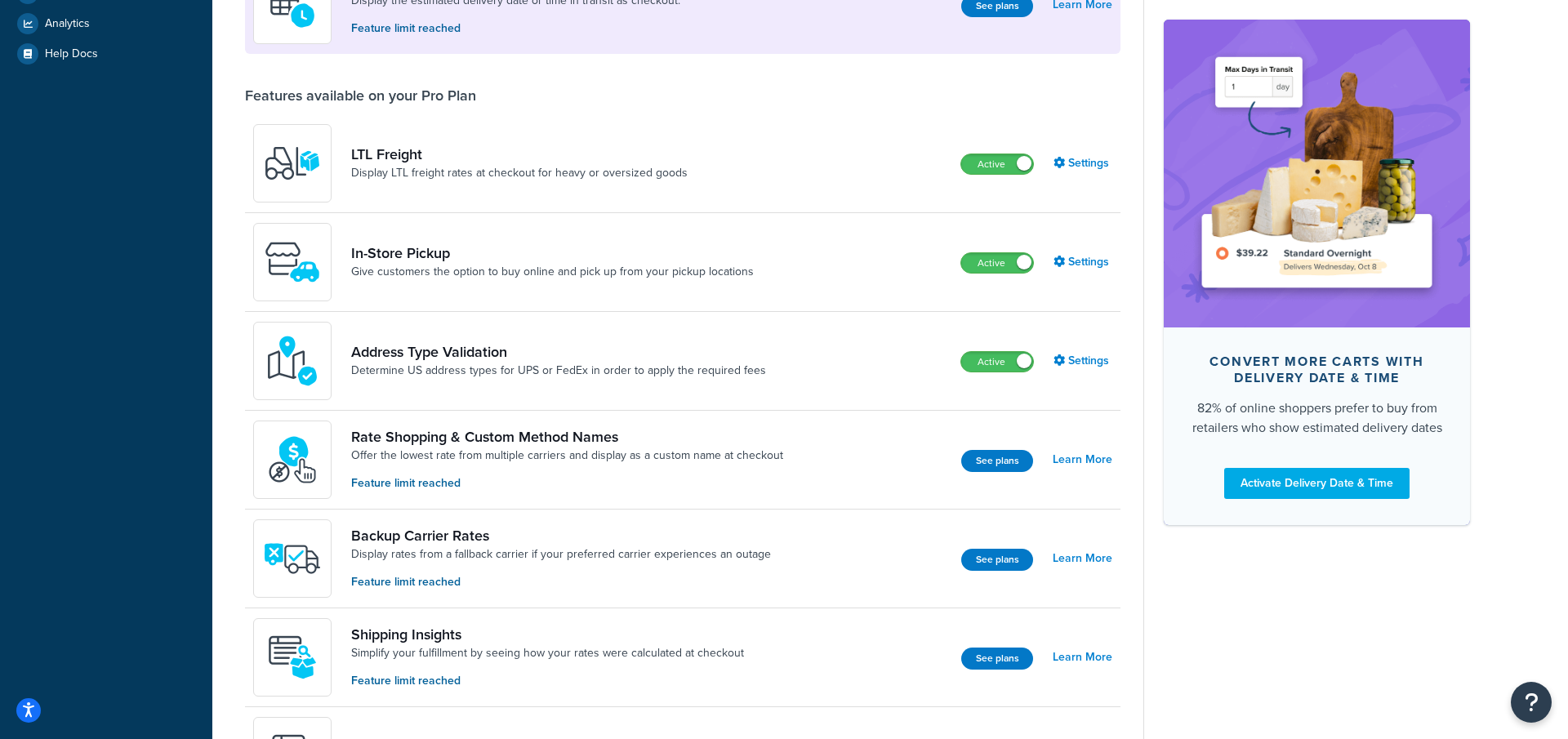
scroll to position [584, 0]
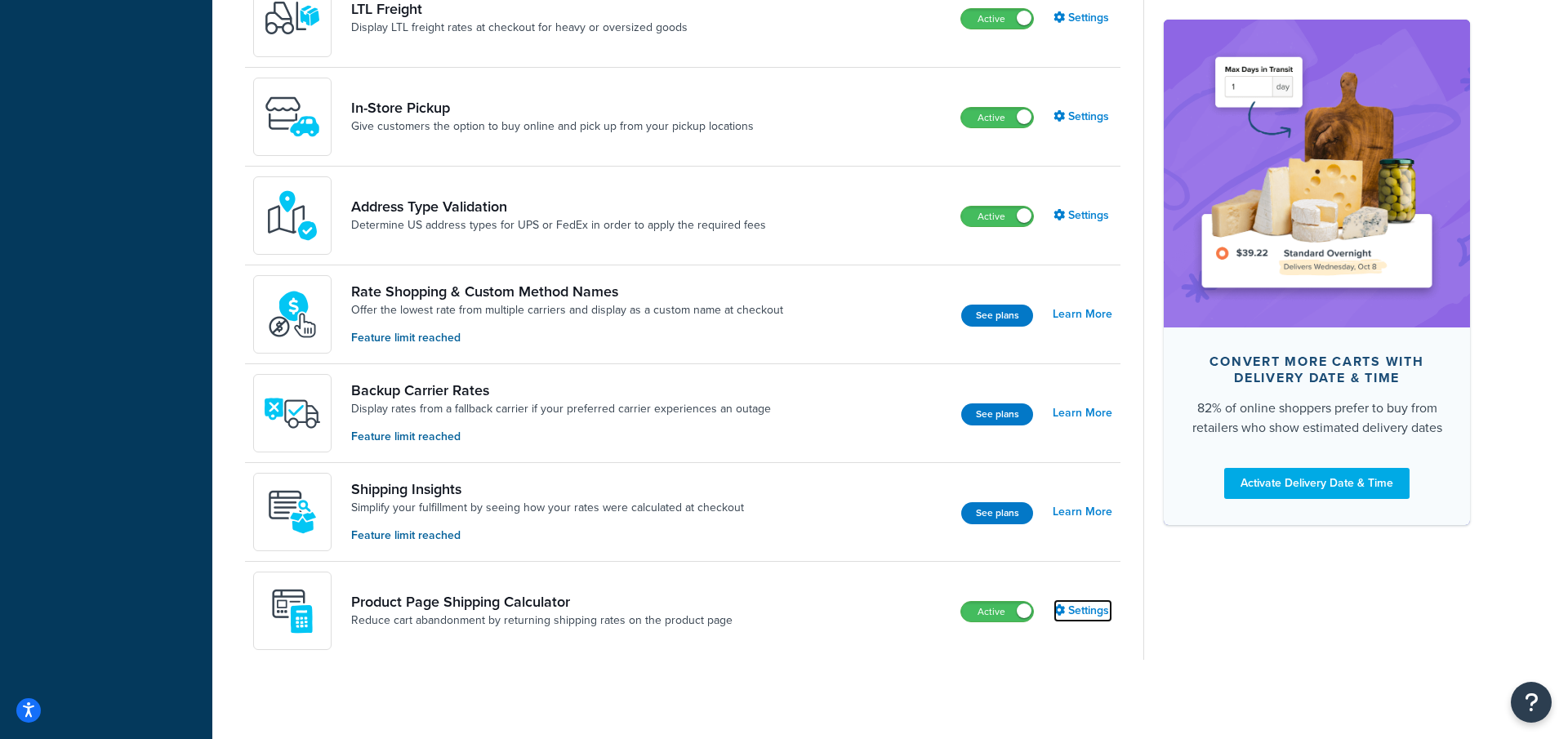
click at [1093, 604] on link "Settings" at bounding box center [1083, 610] width 59 height 23
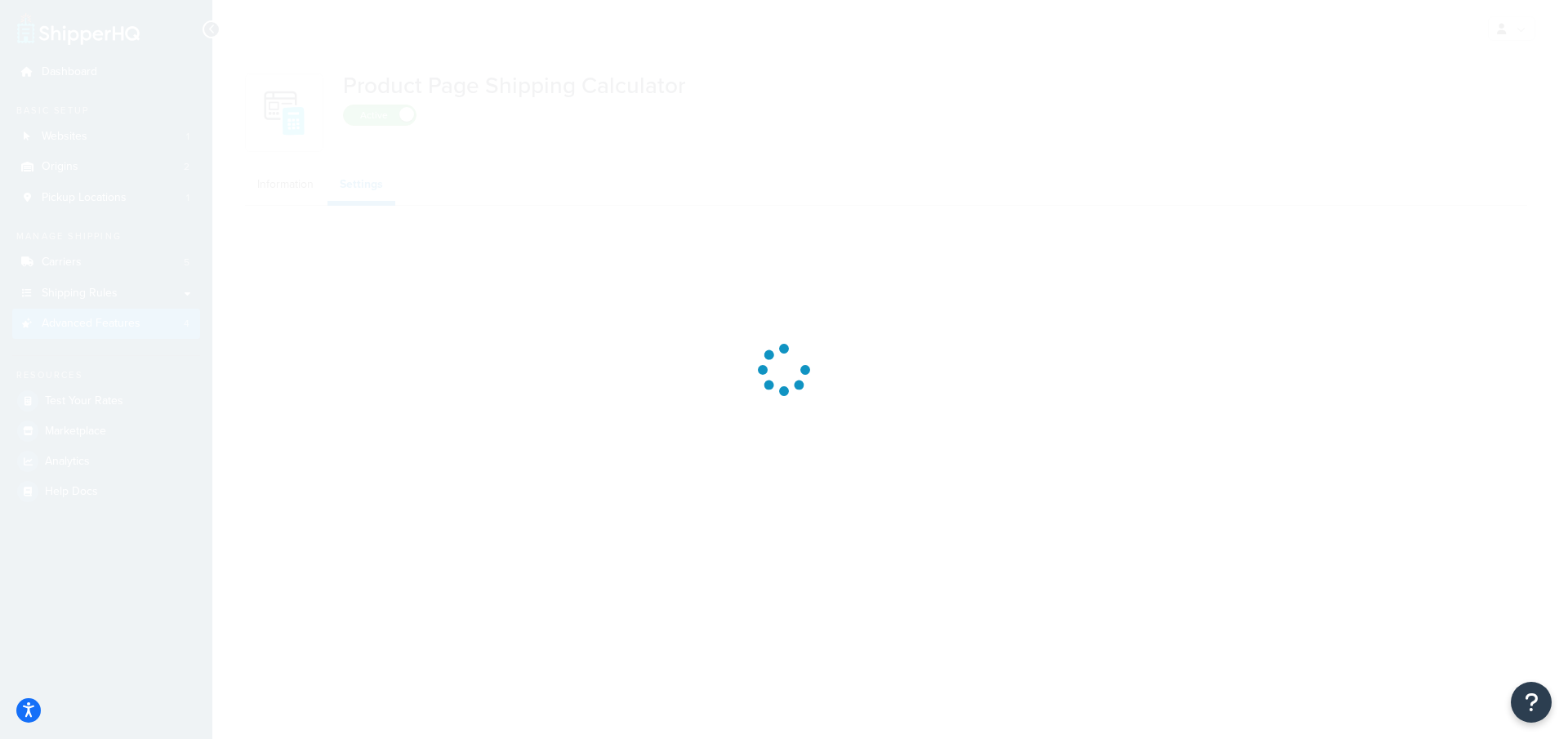
select select "US"
select select "false"
select select "31"
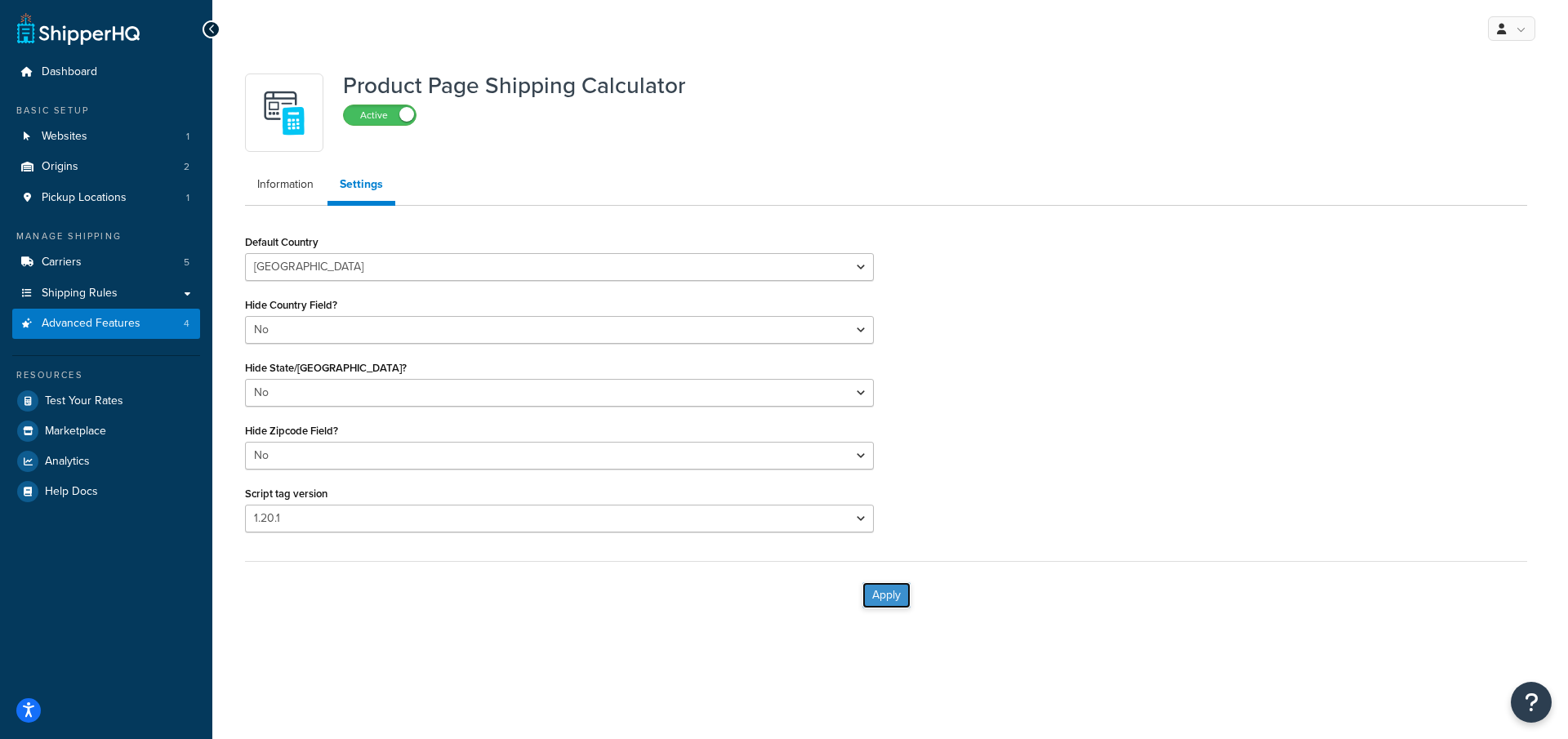
click at [886, 599] on button "Apply" at bounding box center [886, 595] width 48 height 27
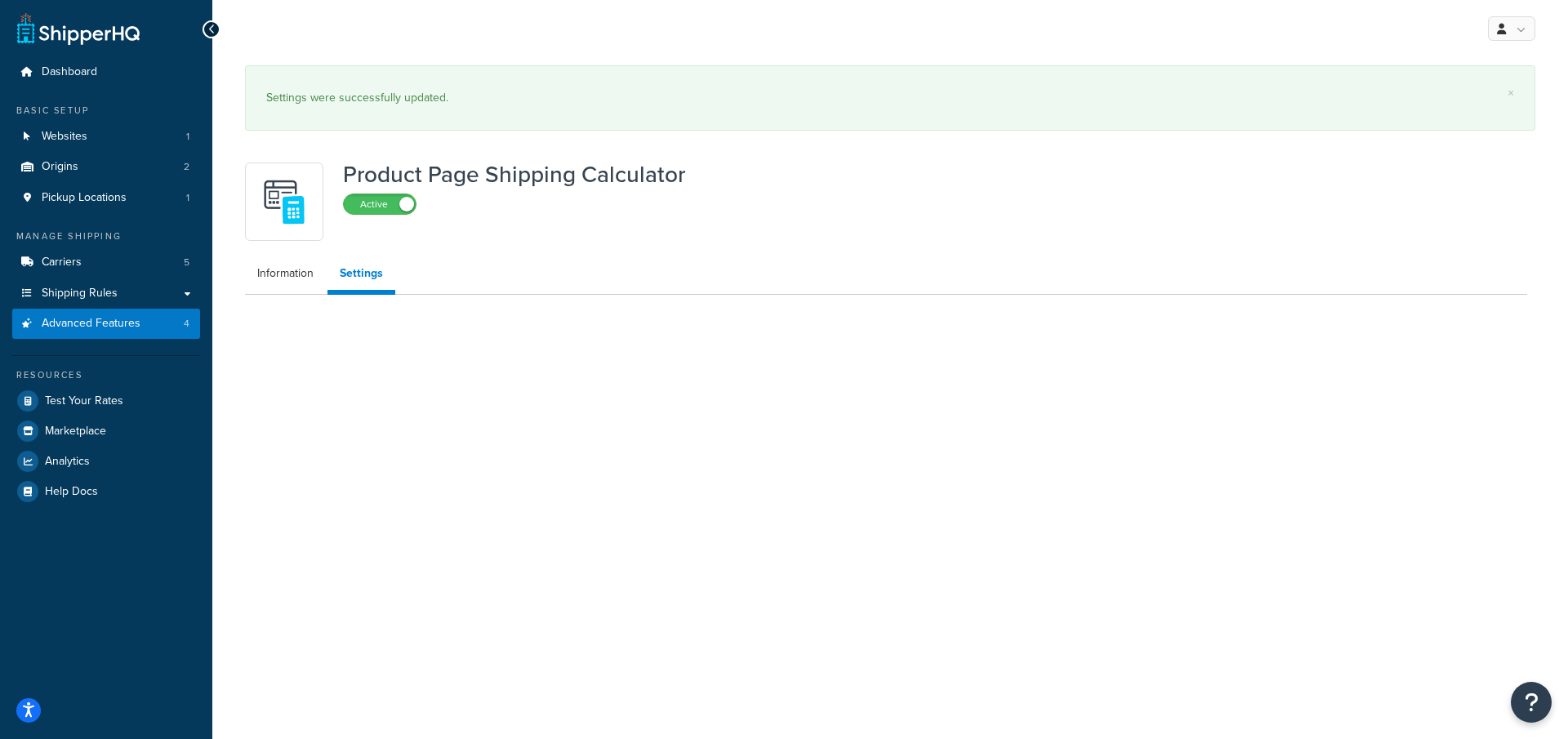
select select "US"
select select "false"
select select "31"
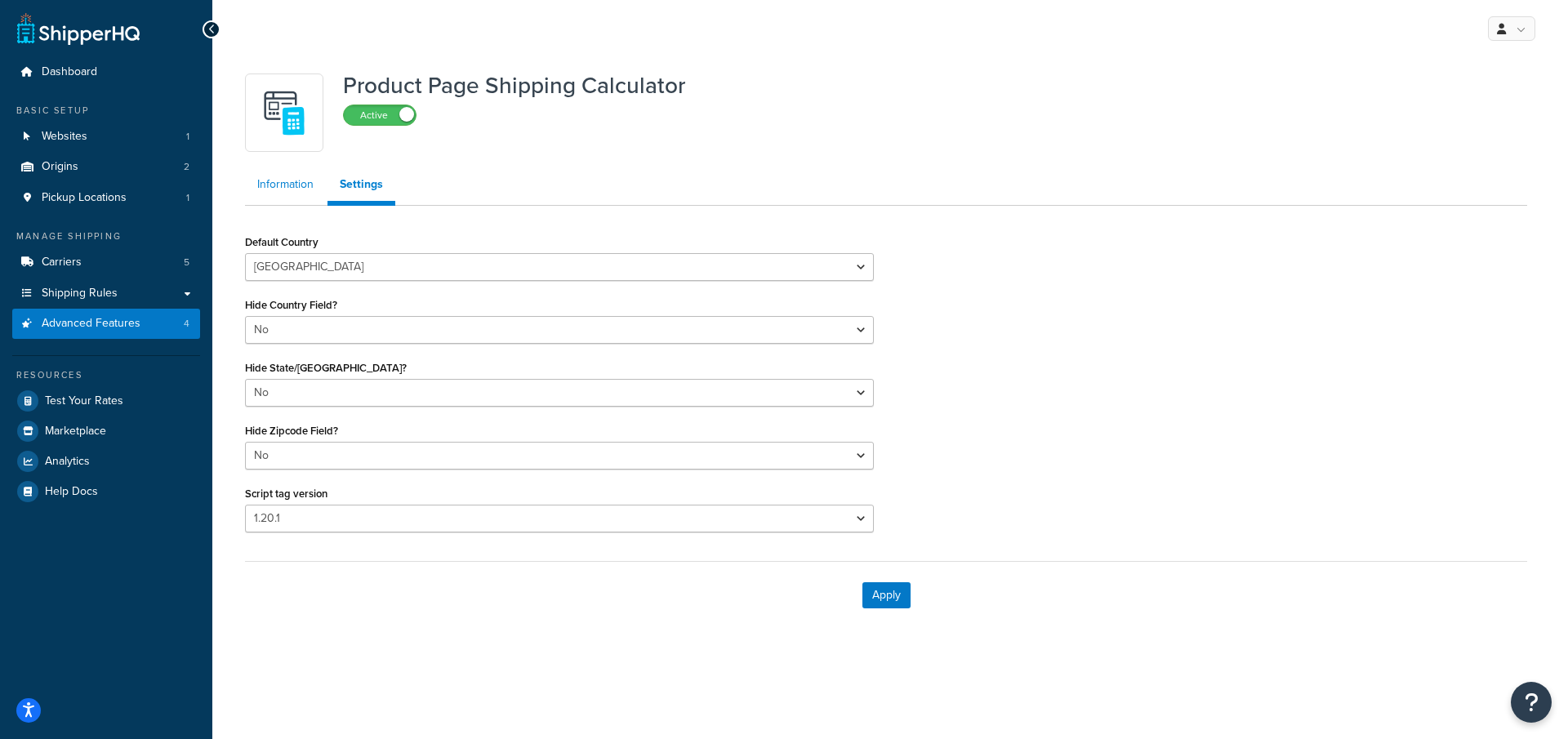
click at [268, 185] on link "Information" at bounding box center [285, 184] width 81 height 32
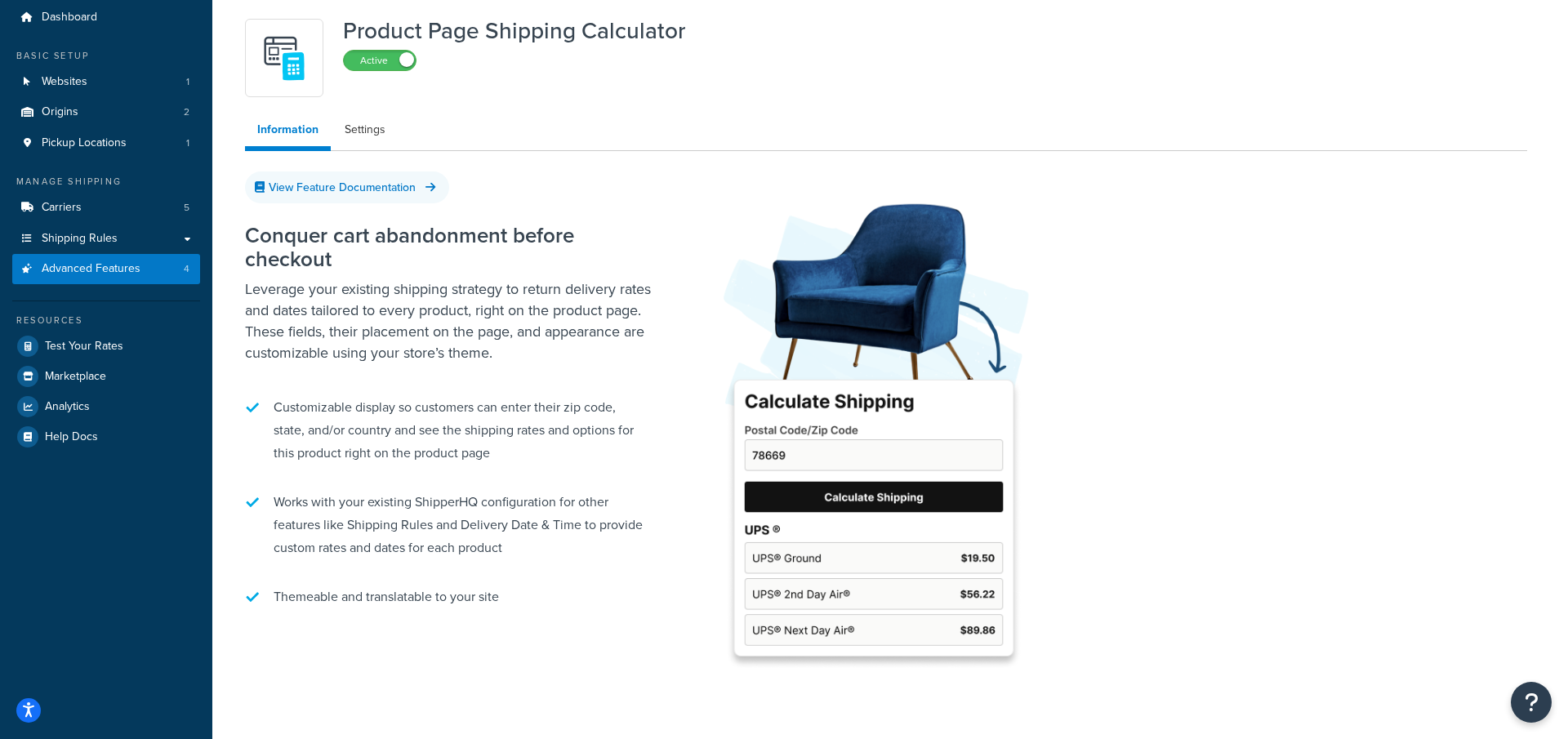
scroll to position [46, 0]
